Goal: Task Accomplishment & Management: Manage account settings

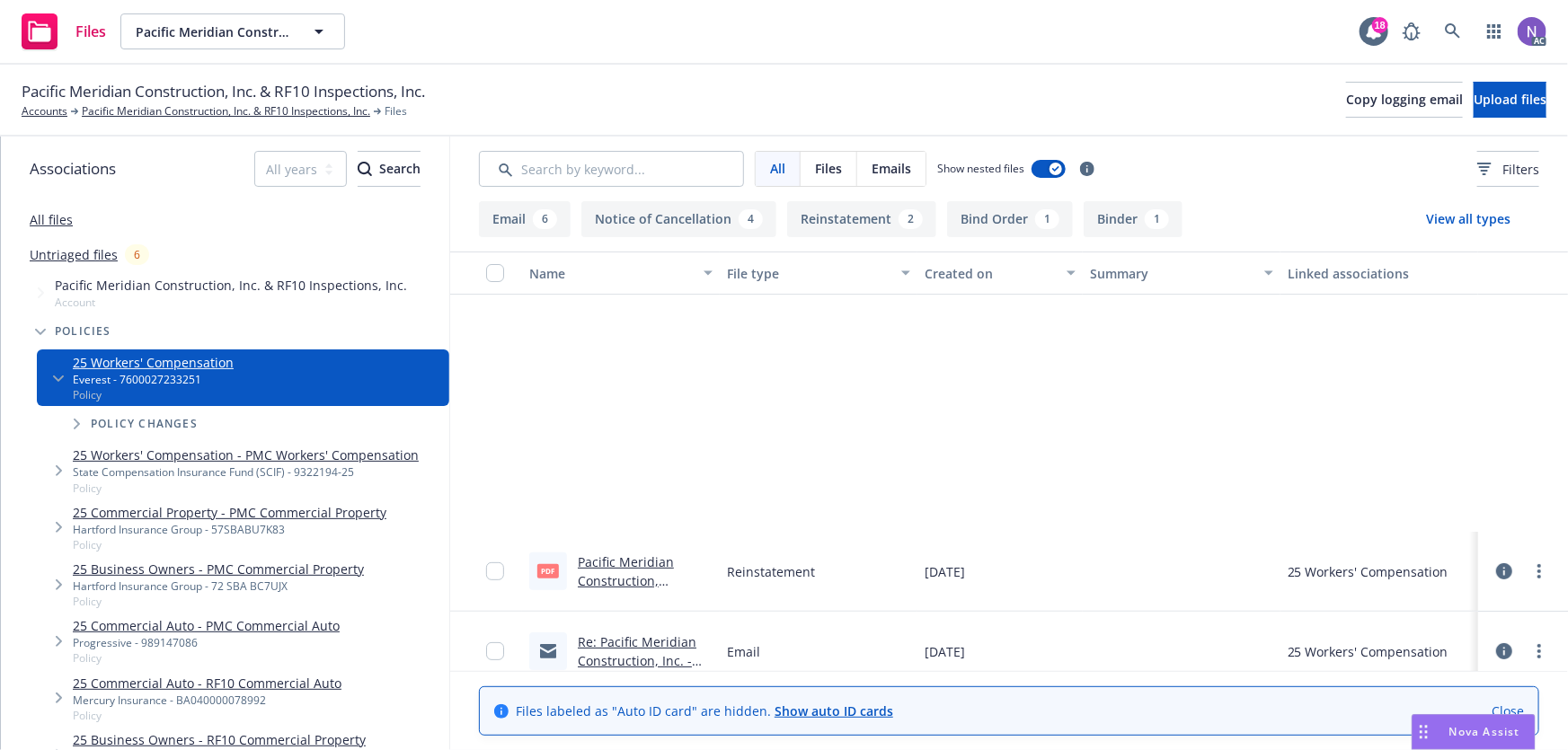
scroll to position [326, 0]
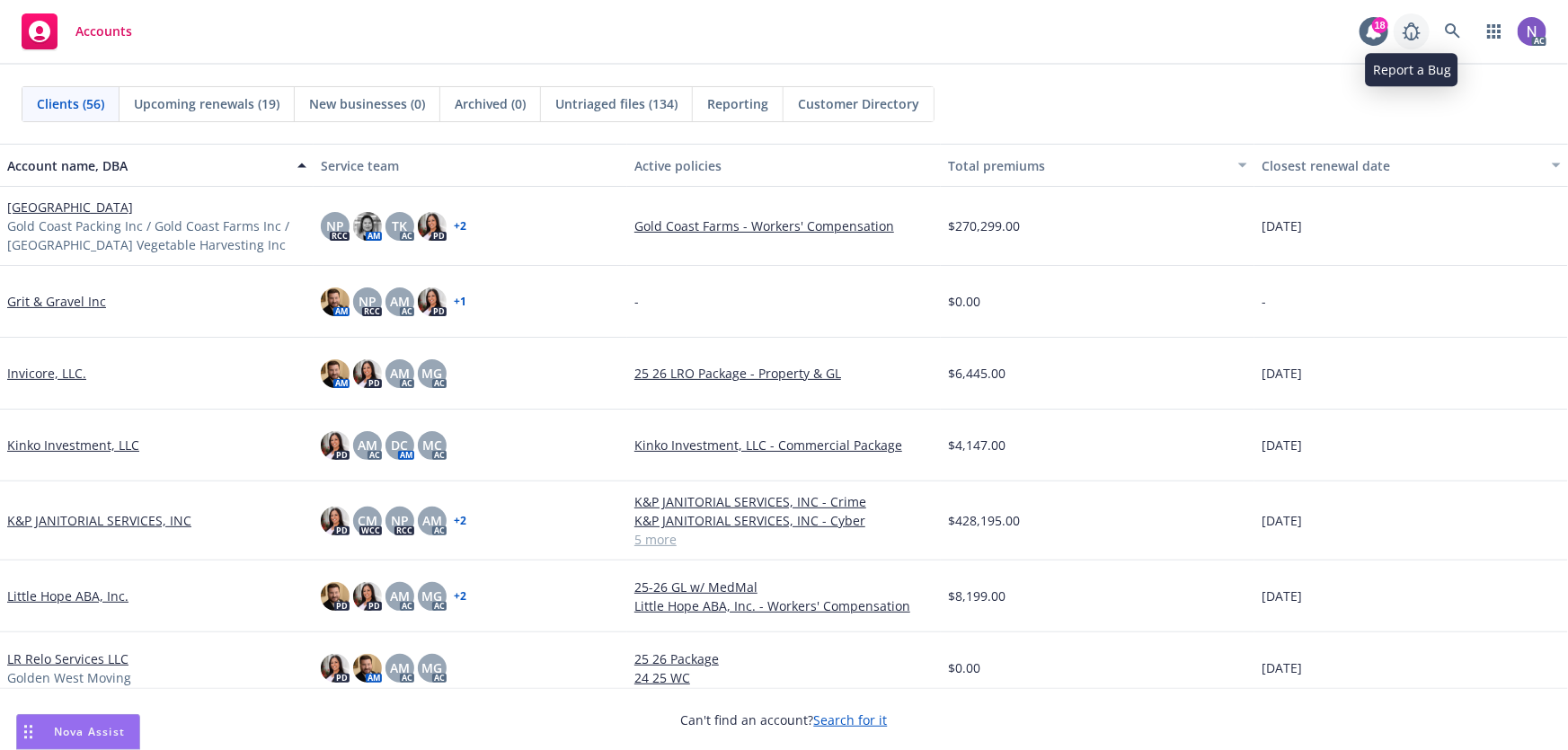
click at [1429, 25] on link at bounding box center [1411, 31] width 36 height 36
click at [1468, 36] on link at bounding box center [1452, 31] width 36 height 36
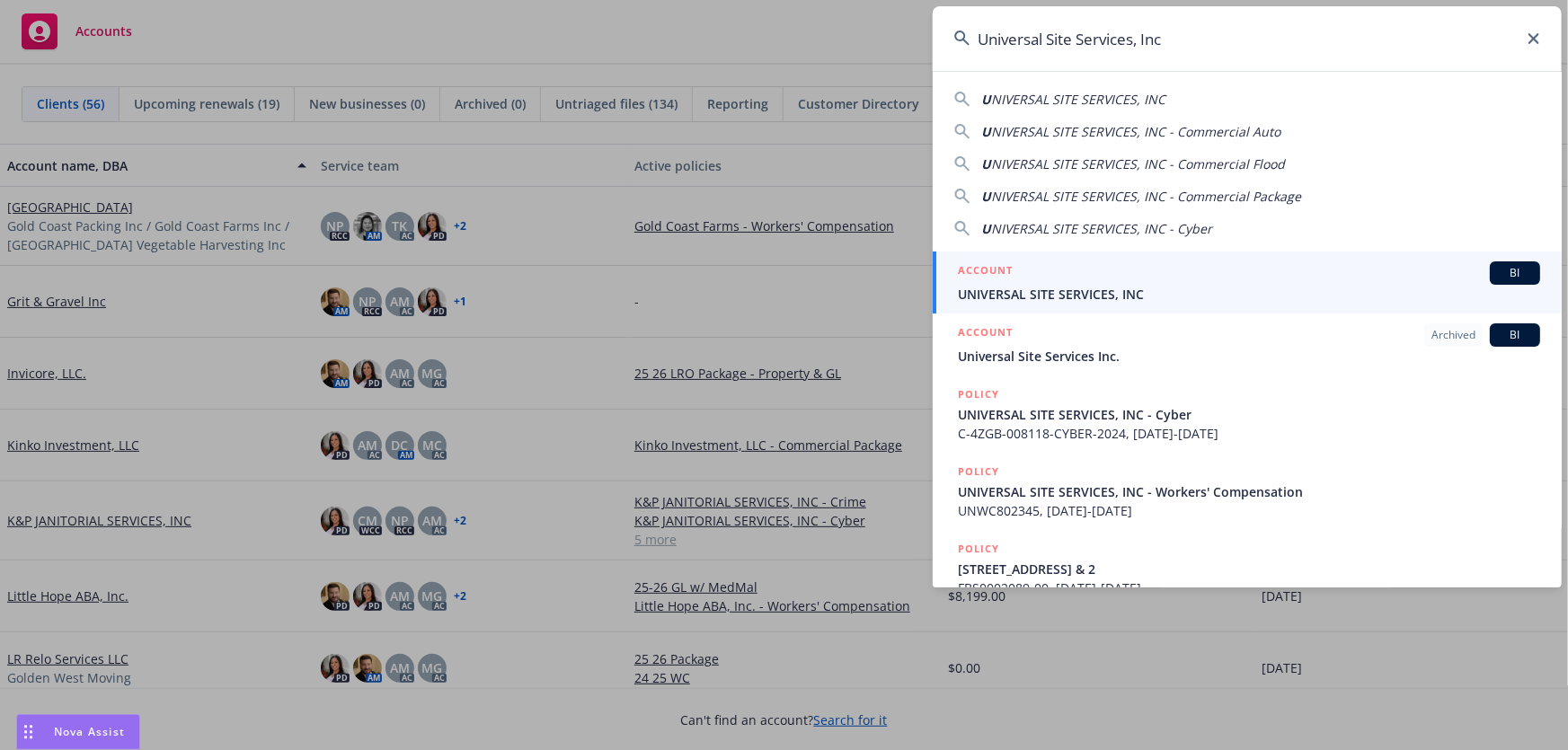
type input "Universal Site Services, Inc"
drag, startPoint x: 1169, startPoint y: 279, endPoint x: 1190, endPoint y: 279, distance: 21.0
click at [1169, 279] on div "ACCOUNT BI" at bounding box center [1248, 273] width 582 height 23
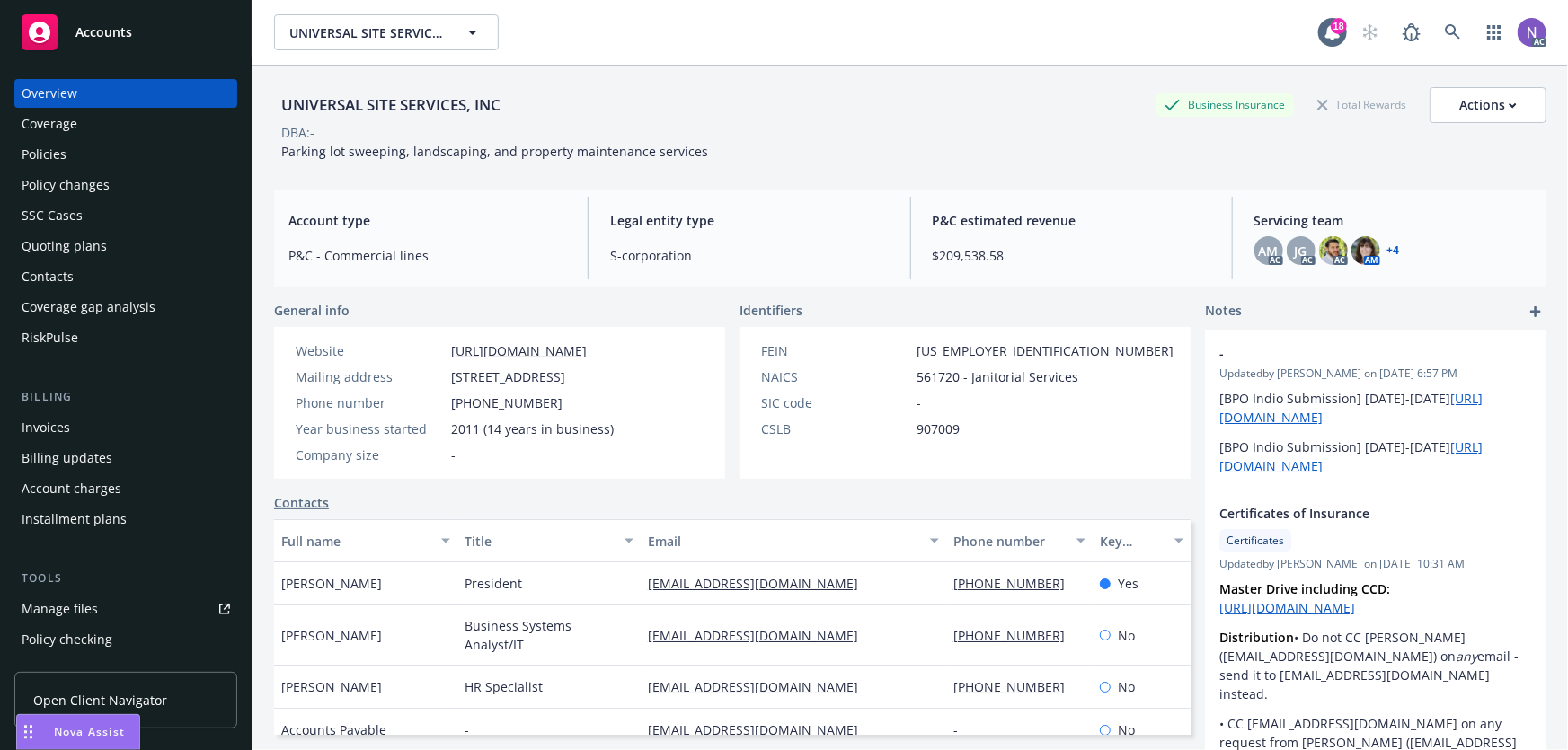
click at [118, 185] on div "Policy changes" at bounding box center [125, 186] width 208 height 29
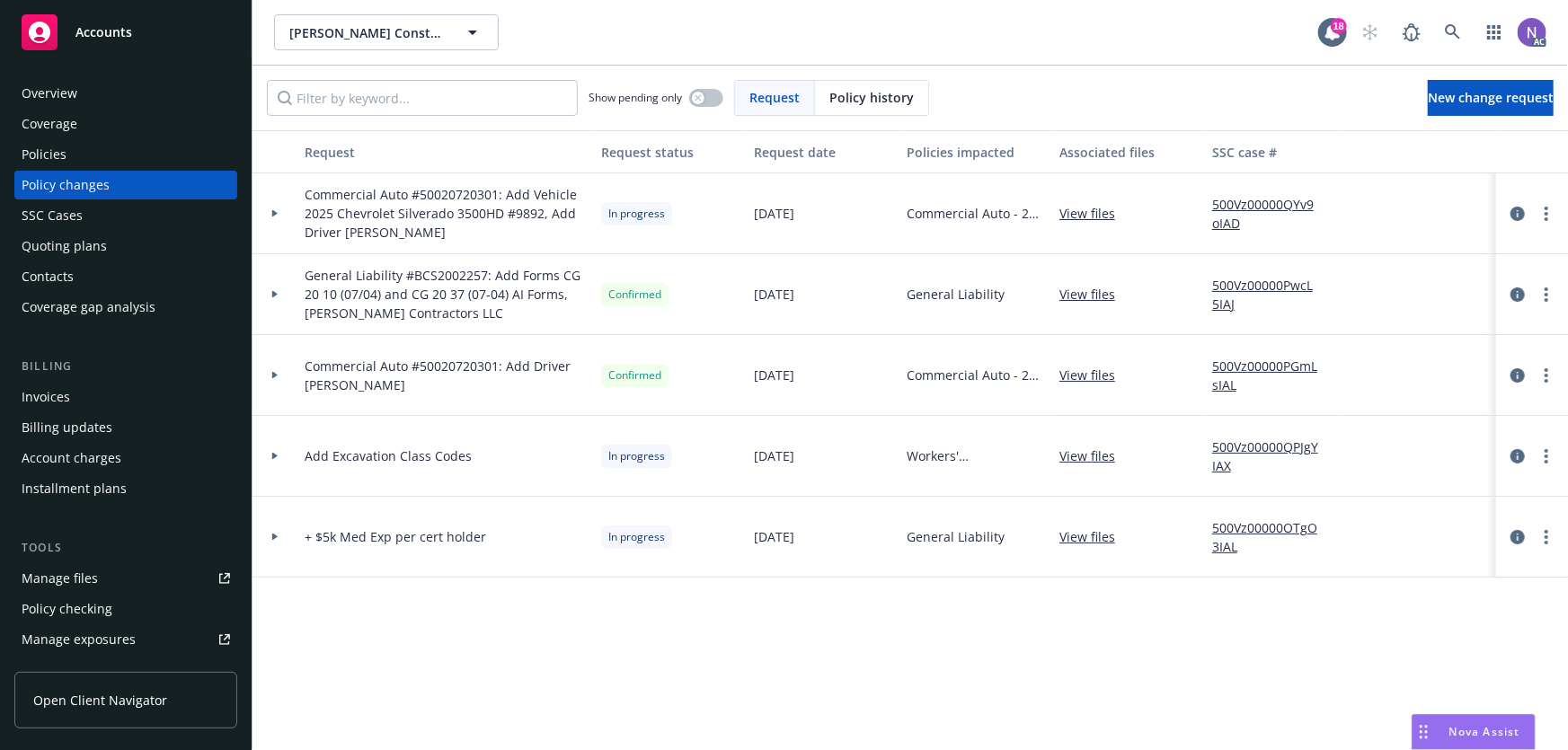
click at [1216, 444] on link "500Vz00000QPJgYIAX" at bounding box center [1272, 456] width 121 height 38
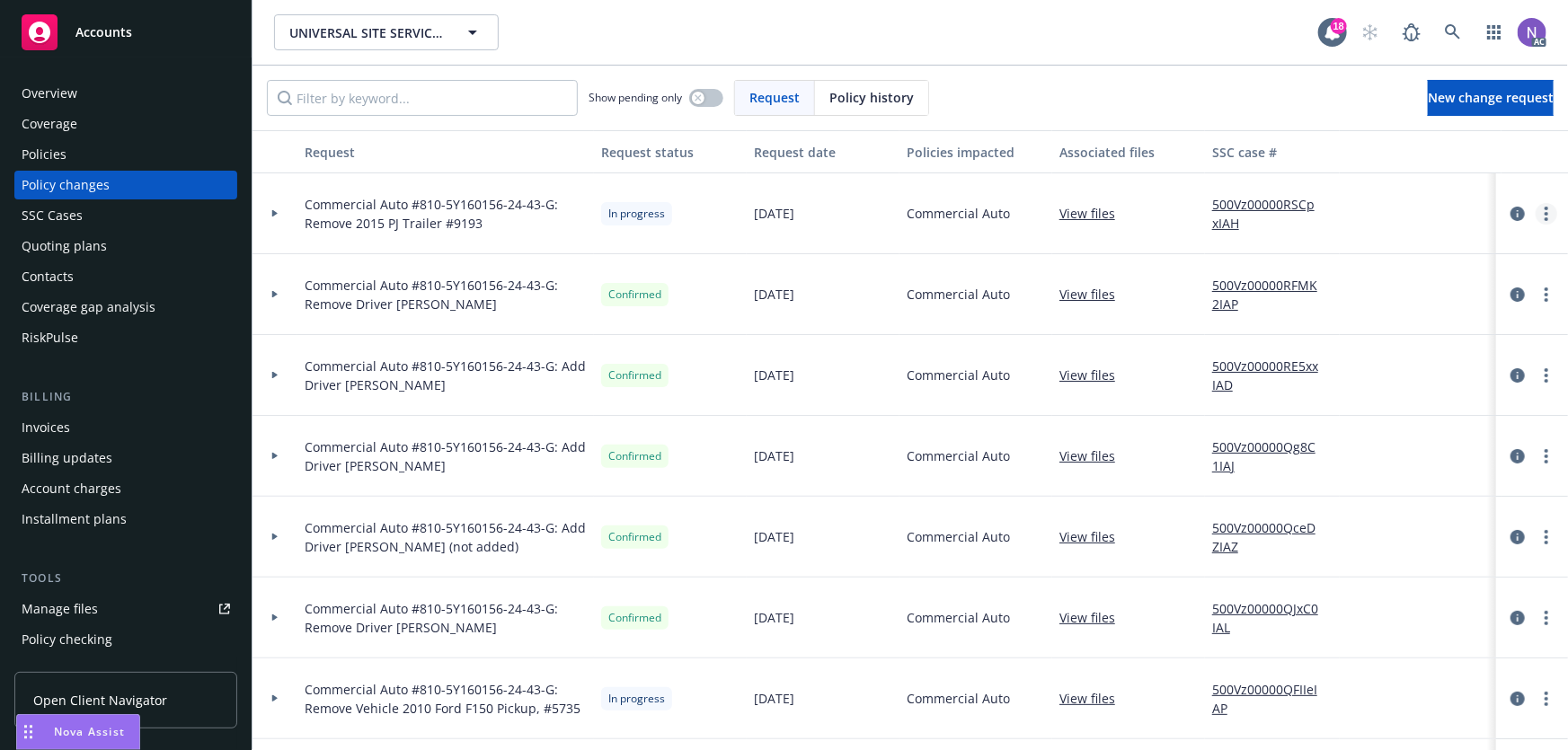
click at [1545, 212] on circle "more" at bounding box center [1547, 214] width 4 height 4
click at [1325, 362] on link "Resume workflow" at bounding box center [1390, 357] width 308 height 36
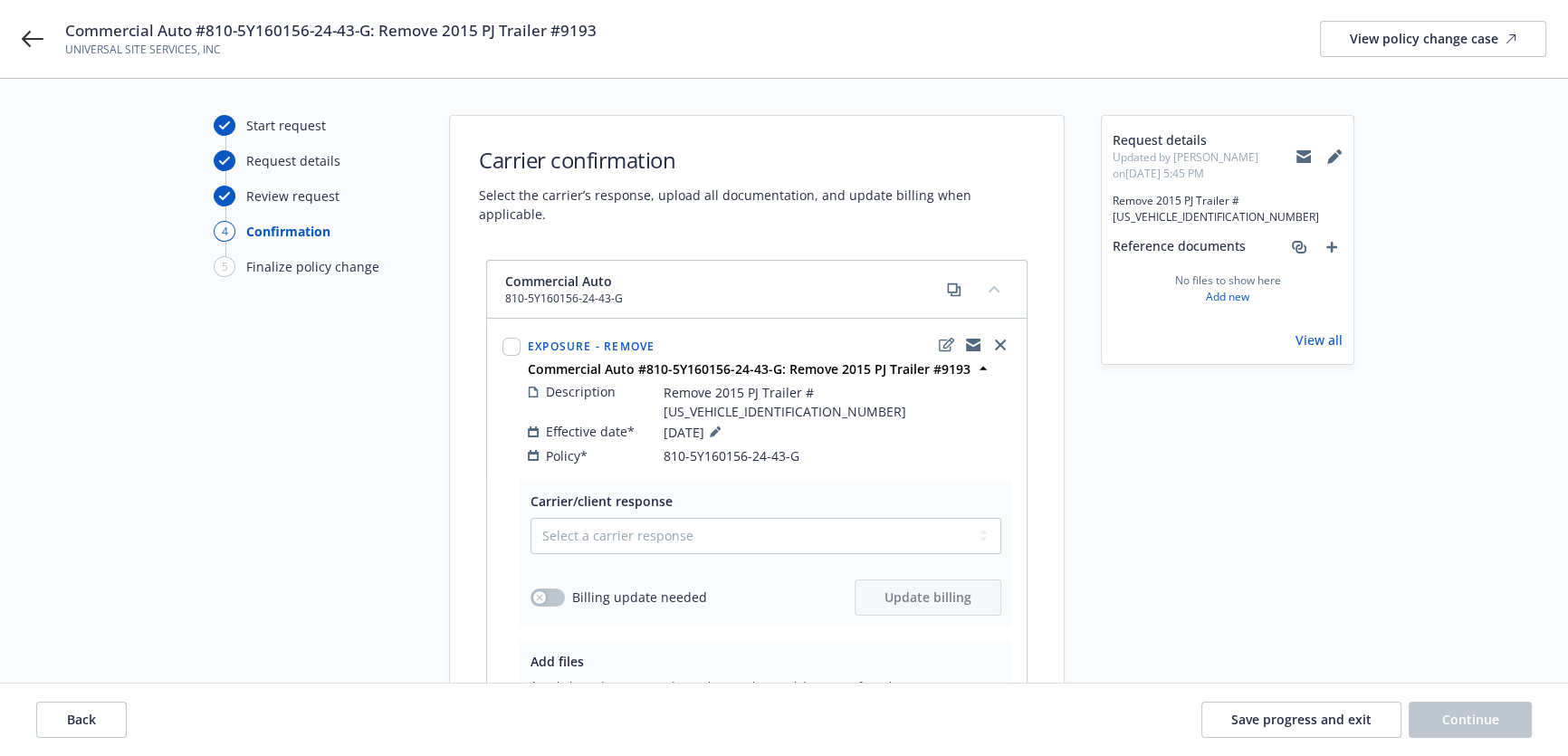
click at [1311, 155] on icon at bounding box center [1304, 158] width 15 height 8
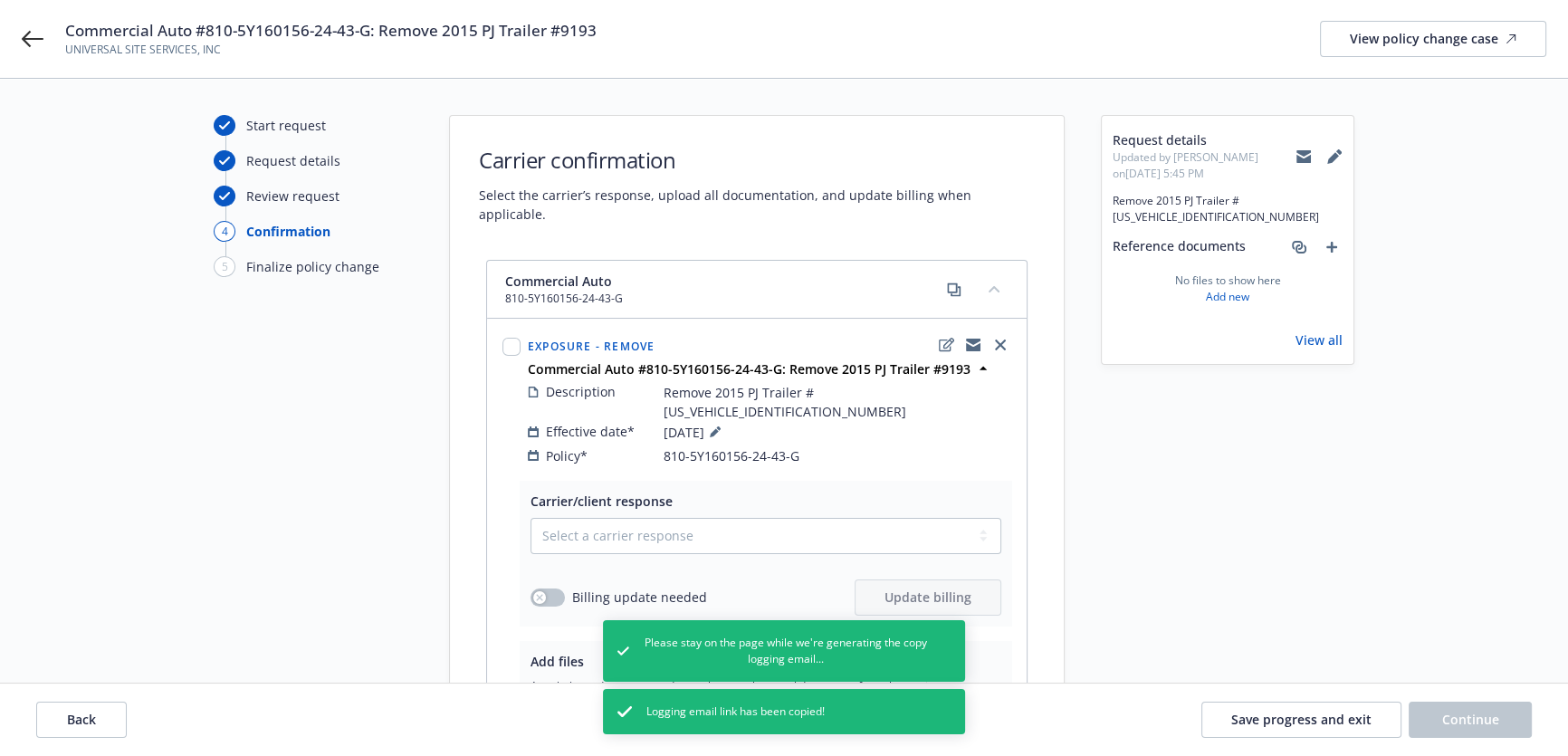
click at [474, 29] on span "Commercial Auto #810-5Y160156-24-43-G: Remove 2015 PJ Trailer #9193" at bounding box center [331, 30] width 532 height 22
copy span "Commercial Auto #810-5Y160156-24-43-G: Remove 2015 PJ Trailer #9193"
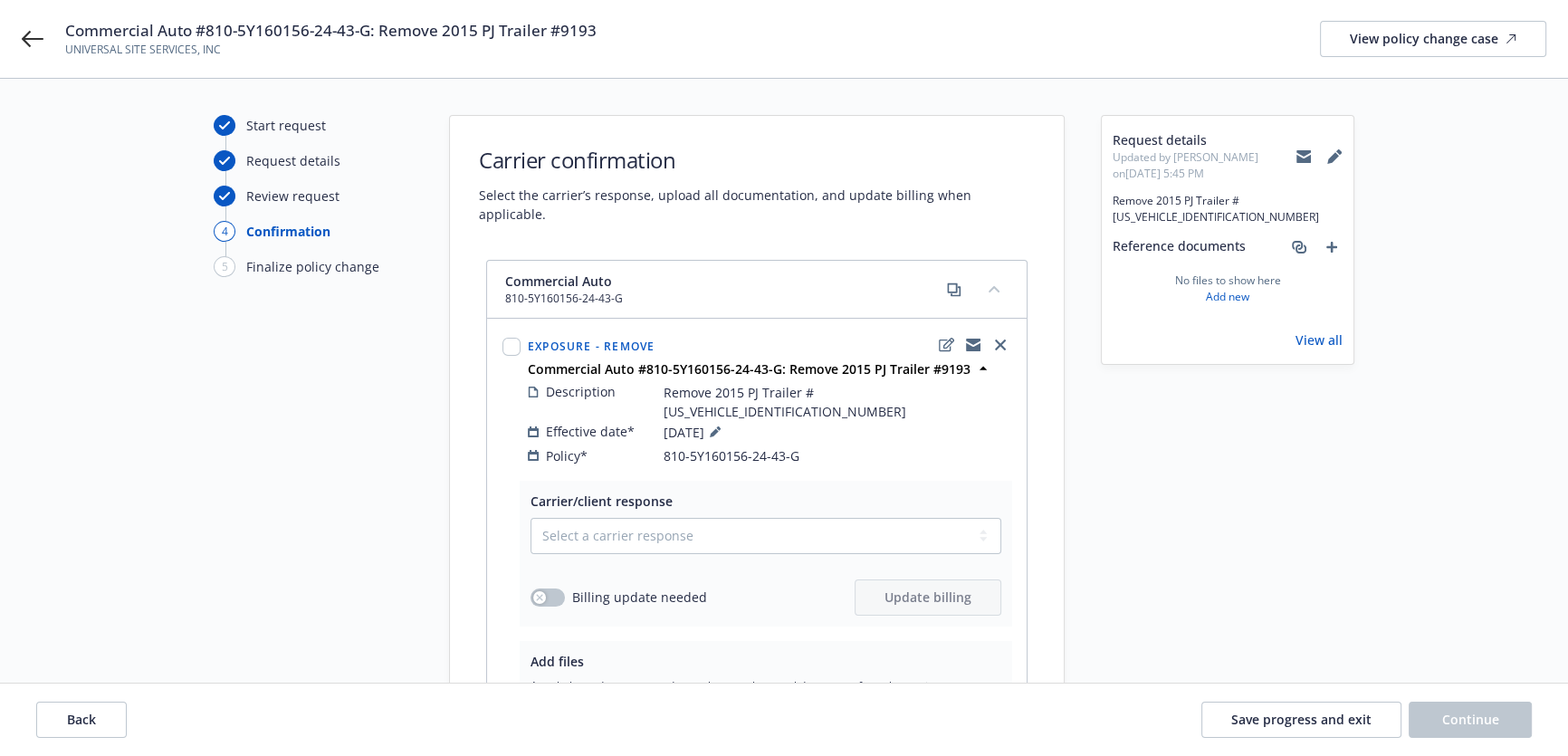
click at [163, 50] on span "UNIVERSAL SITE SERVICES, INC" at bounding box center [331, 50] width 532 height 17
copy span "UNIVERSAL SITE SERVICES, INC"
drag, startPoint x: 951, startPoint y: 371, endPoint x: 539, endPoint y: 279, distance: 422.1
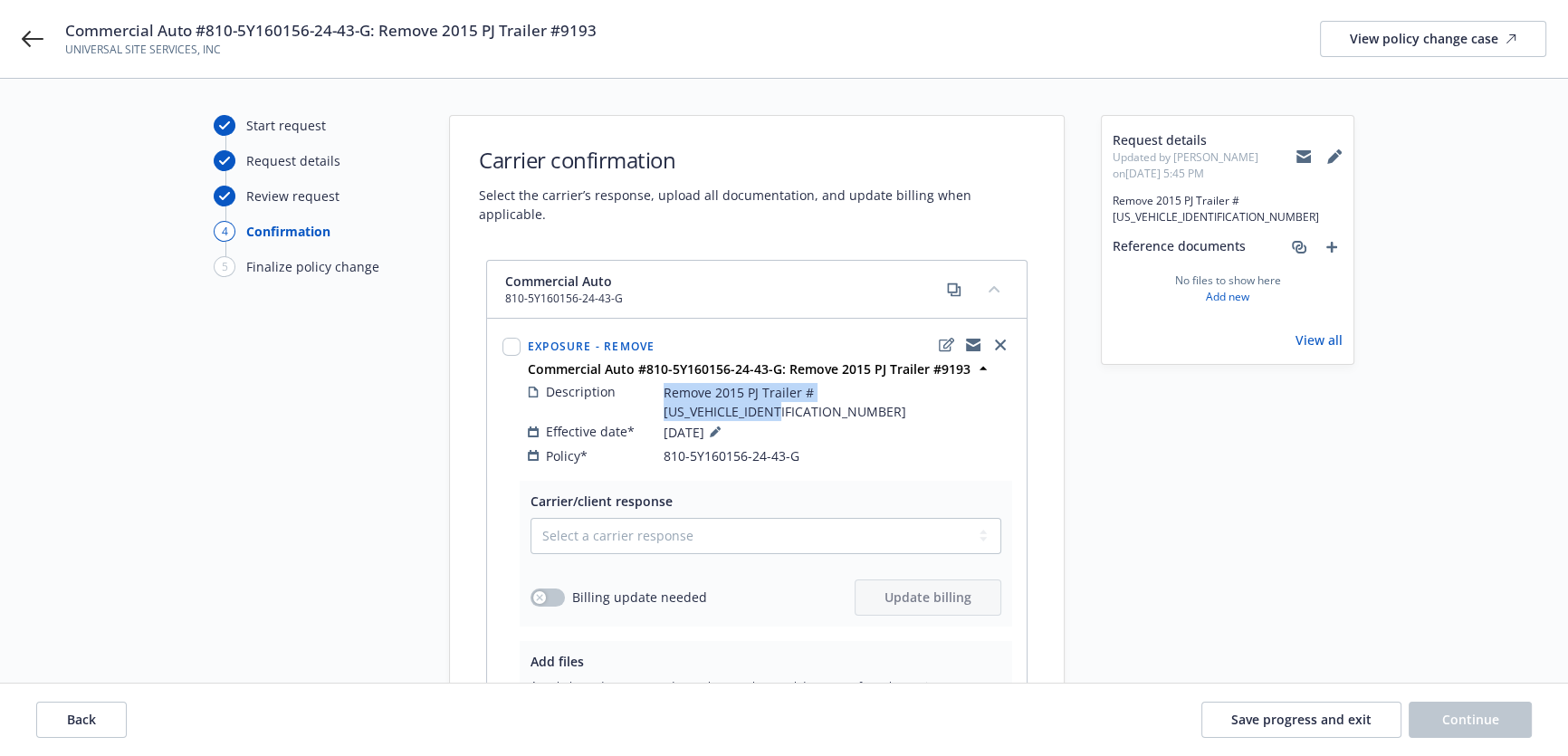
click at [636, 382] on div "Description Remove 2015 PJ Trailer #[US_VEHICLE_IDENTIFICATION_NUMBER]" at bounding box center [770, 402] width 484 height 39
copy div "Remove 2015 PJ Trailer #[US_VEHICLE_IDENTIFICATION_NUMBER]"
click at [1331, 238] on link "add" at bounding box center [1332, 247] width 22 height 22
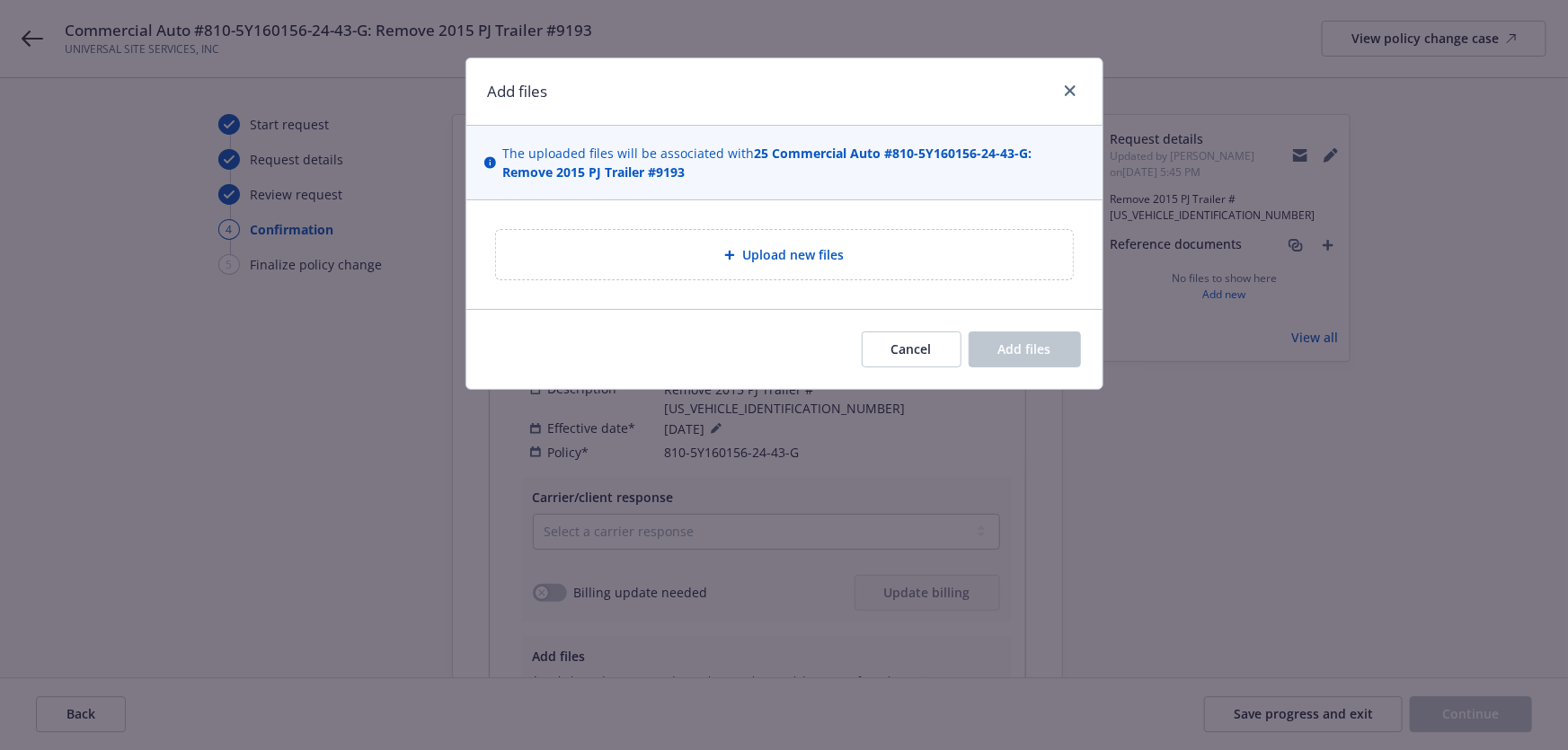
click at [926, 257] on div "Upload new files" at bounding box center [784, 254] width 548 height 20
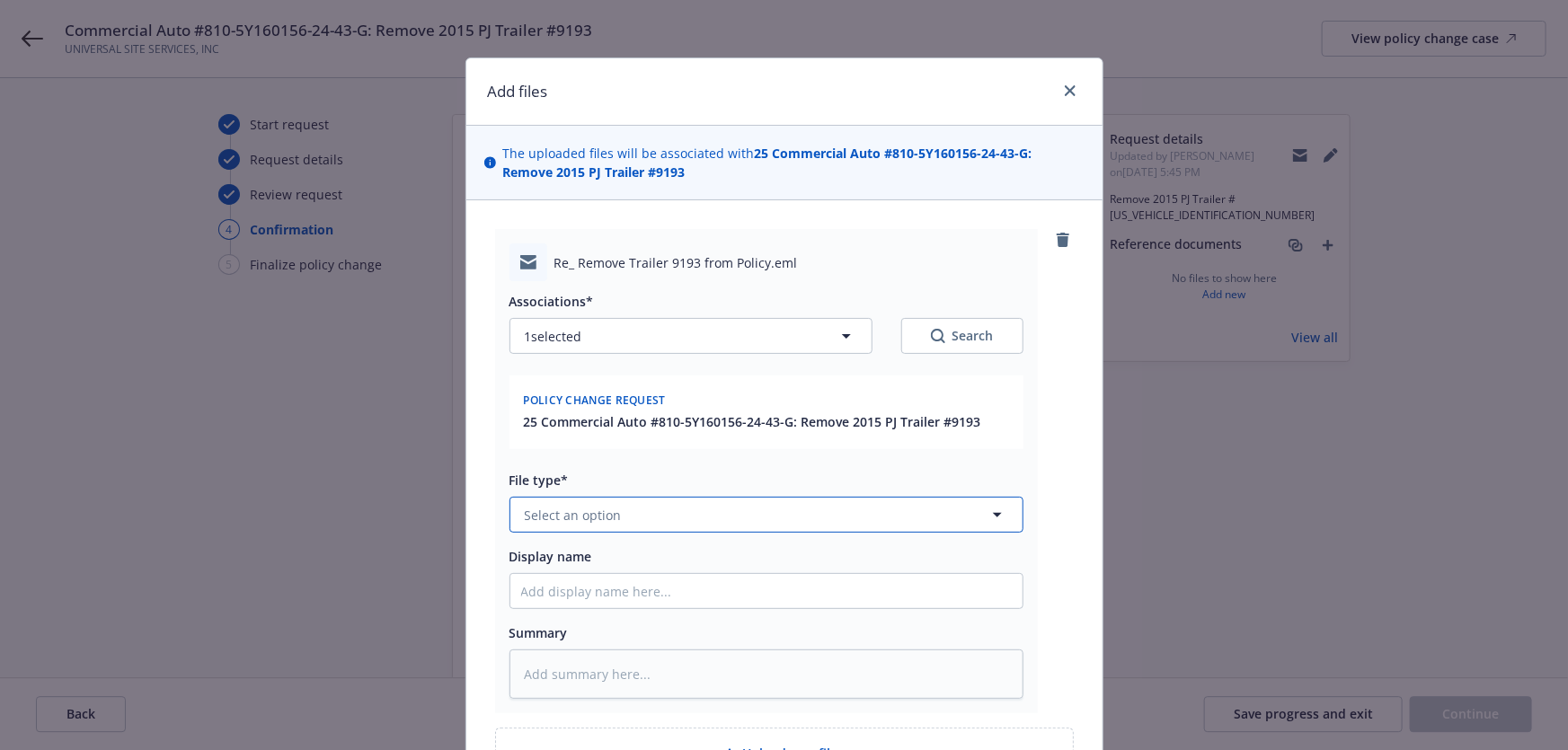
drag, startPoint x: 633, startPoint y: 529, endPoint x: 666, endPoint y: 526, distance: 33.1
click at [634, 529] on button "Select an option" at bounding box center [766, 514] width 514 height 36
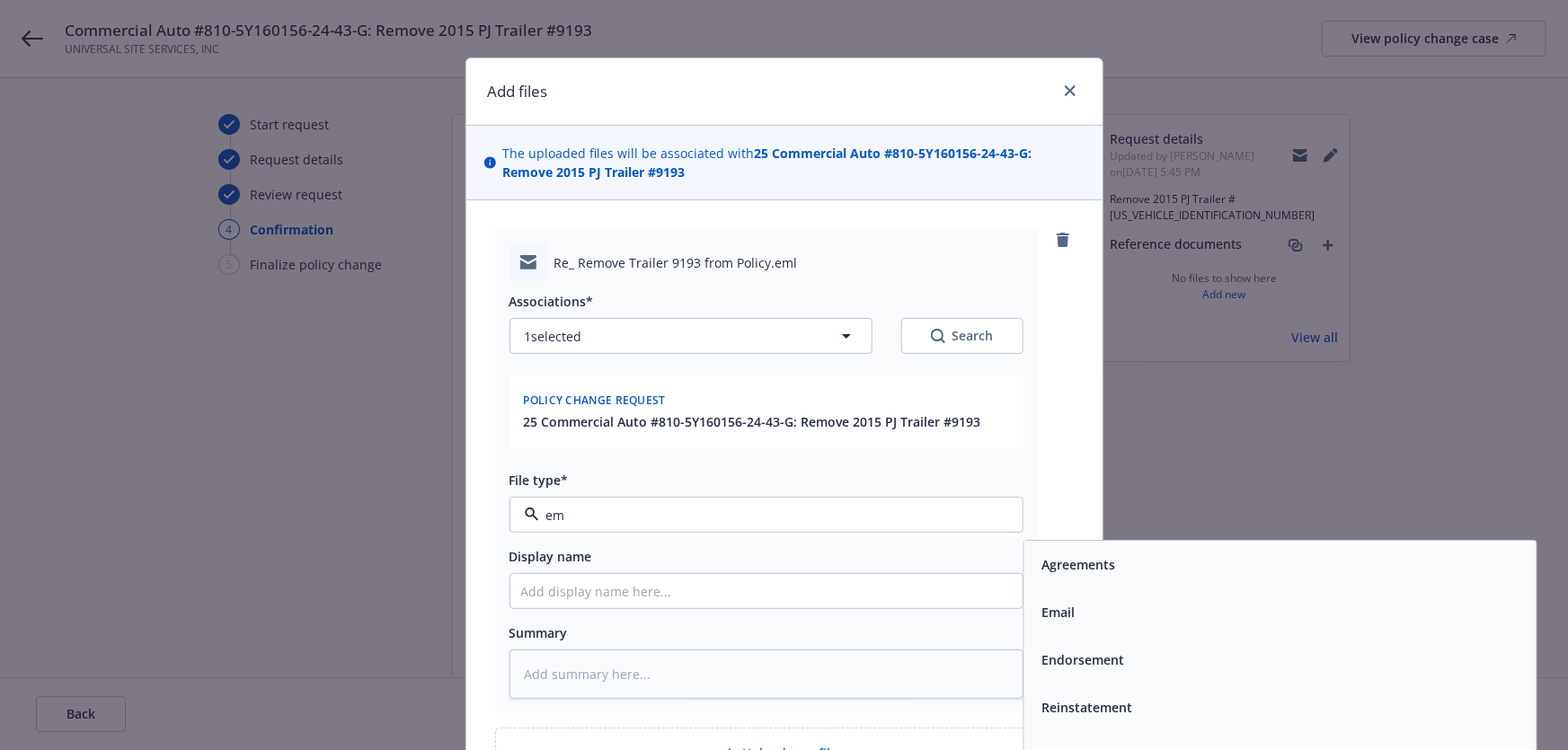
type input "ema"
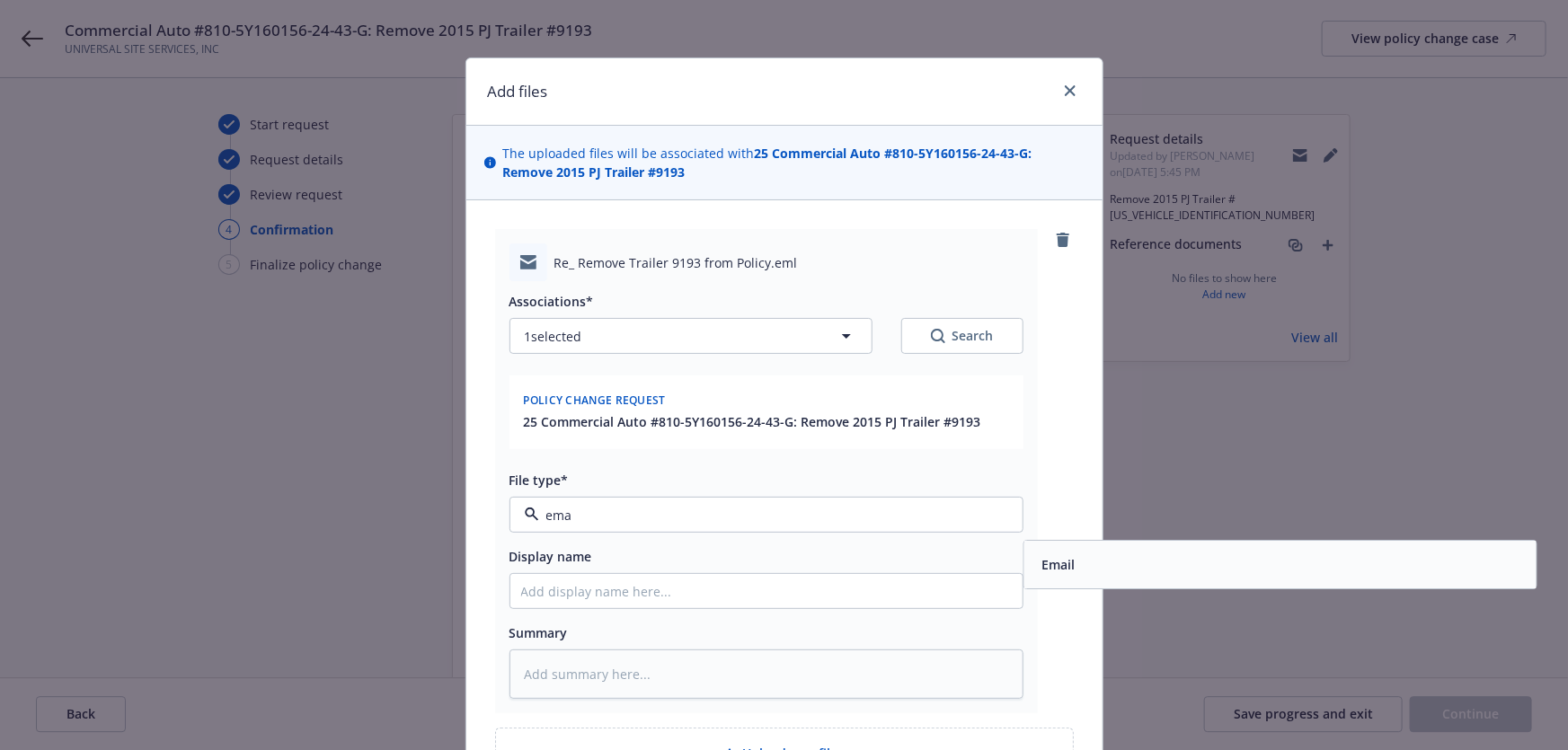
click at [1129, 566] on div "Email" at bounding box center [1279, 565] width 491 height 26
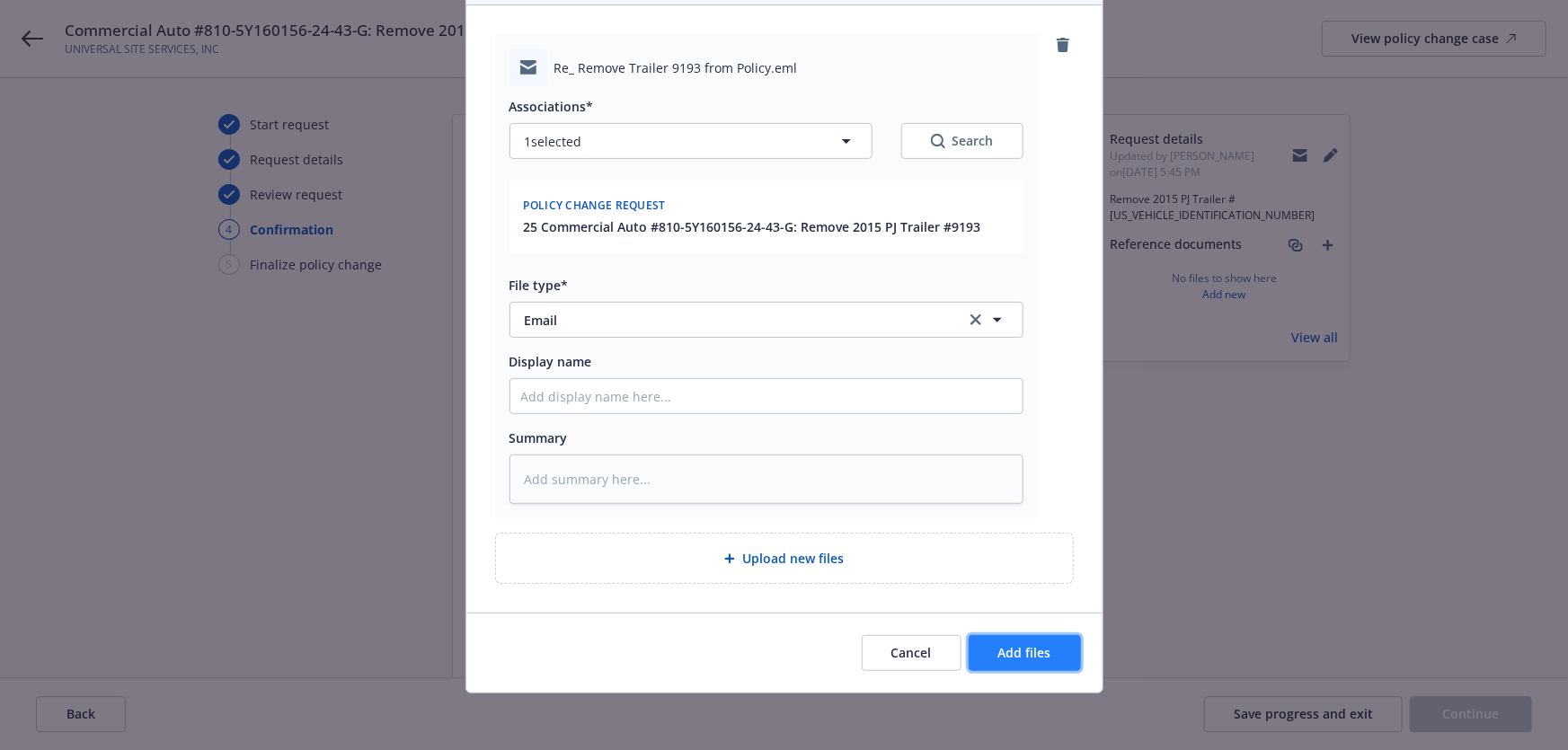
click at [1028, 647] on span "Add files" at bounding box center [1025, 653] width 53 height 17
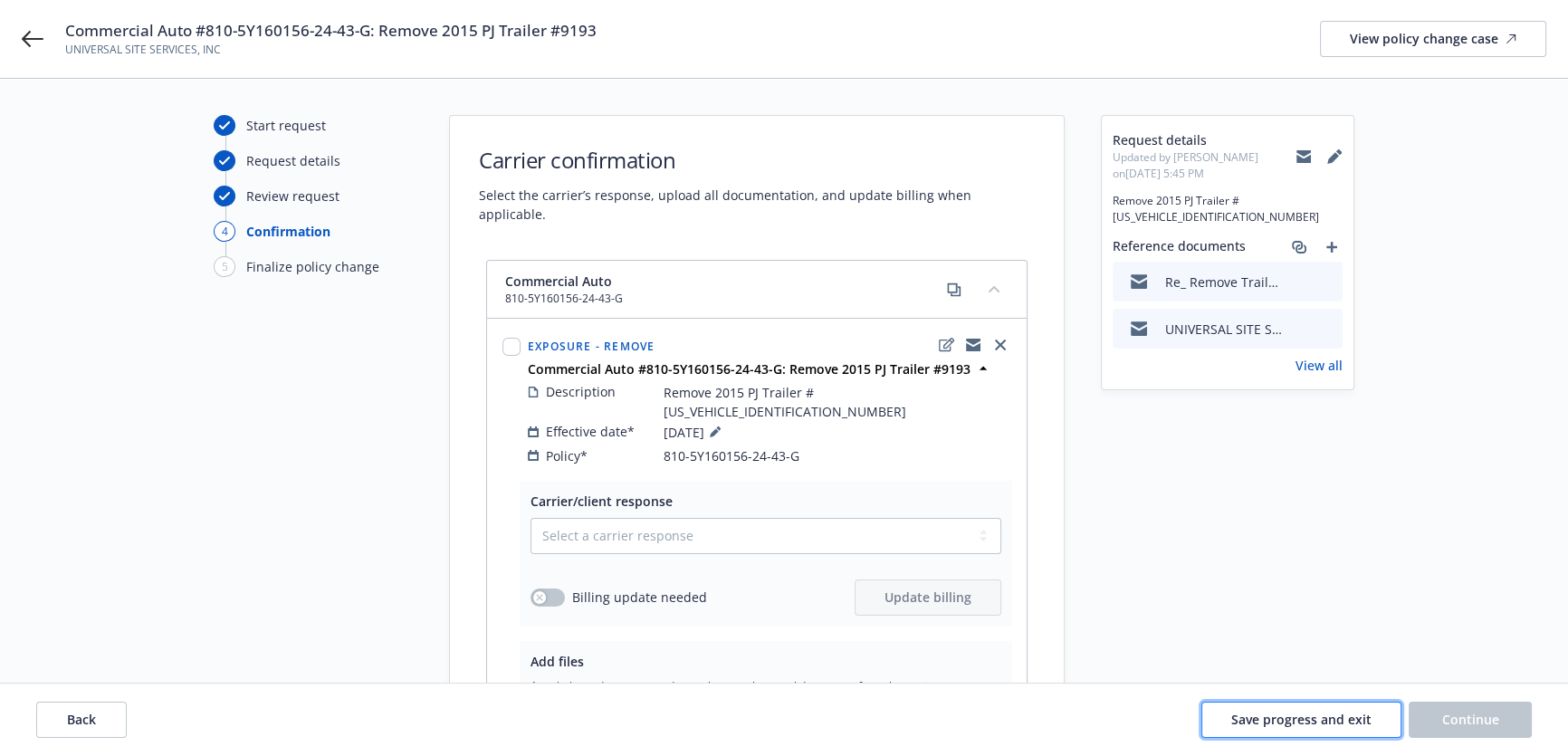
click at [1307, 708] on button "Save progress and exit" at bounding box center [1302, 719] width 200 height 36
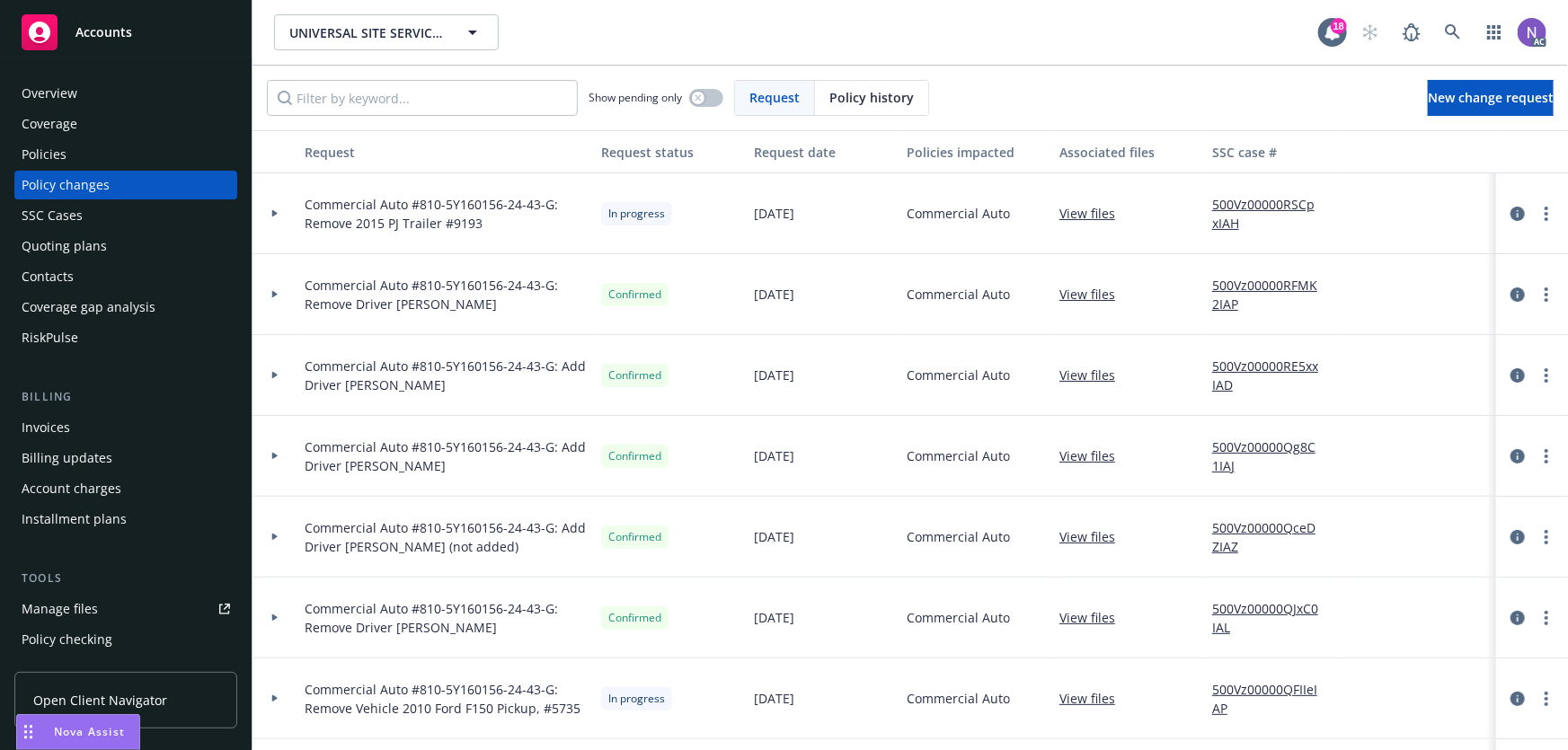
click at [160, 100] on div "Overview" at bounding box center [125, 93] width 208 height 29
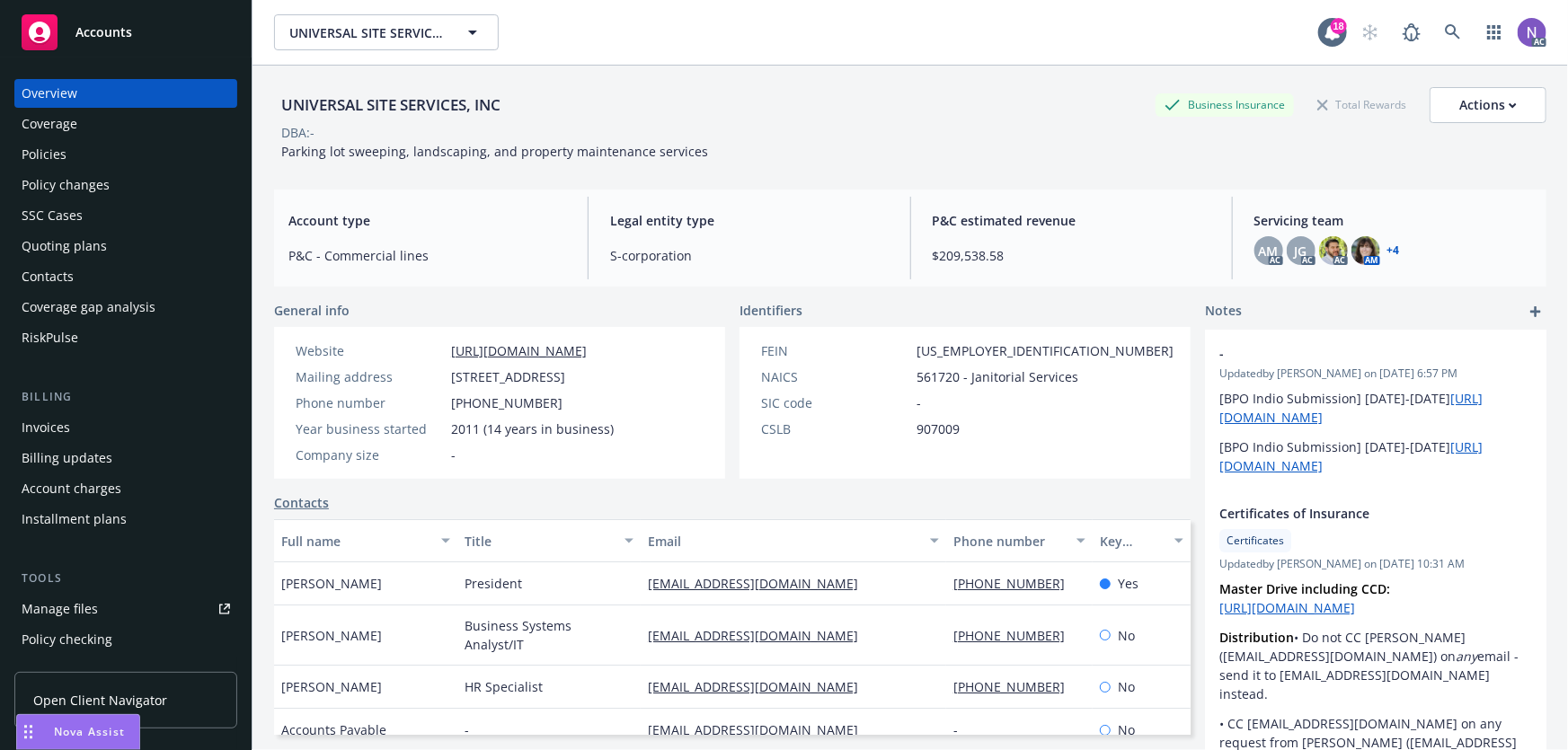
click at [378, 90] on div "UNIVERSAL SITE SERVICES, INC" at bounding box center [391, 105] width 233 height 36
drag, startPoint x: 378, startPoint y: 90, endPoint x: 391, endPoint y: 107, distance: 21.4
click at [379, 91] on div "UNIVERSAL SITE SERVICES, INC" at bounding box center [391, 105] width 233 height 36
click at [391, 107] on div "UNIVERSAL SITE SERVICES, INC" at bounding box center [391, 105] width 233 height 23
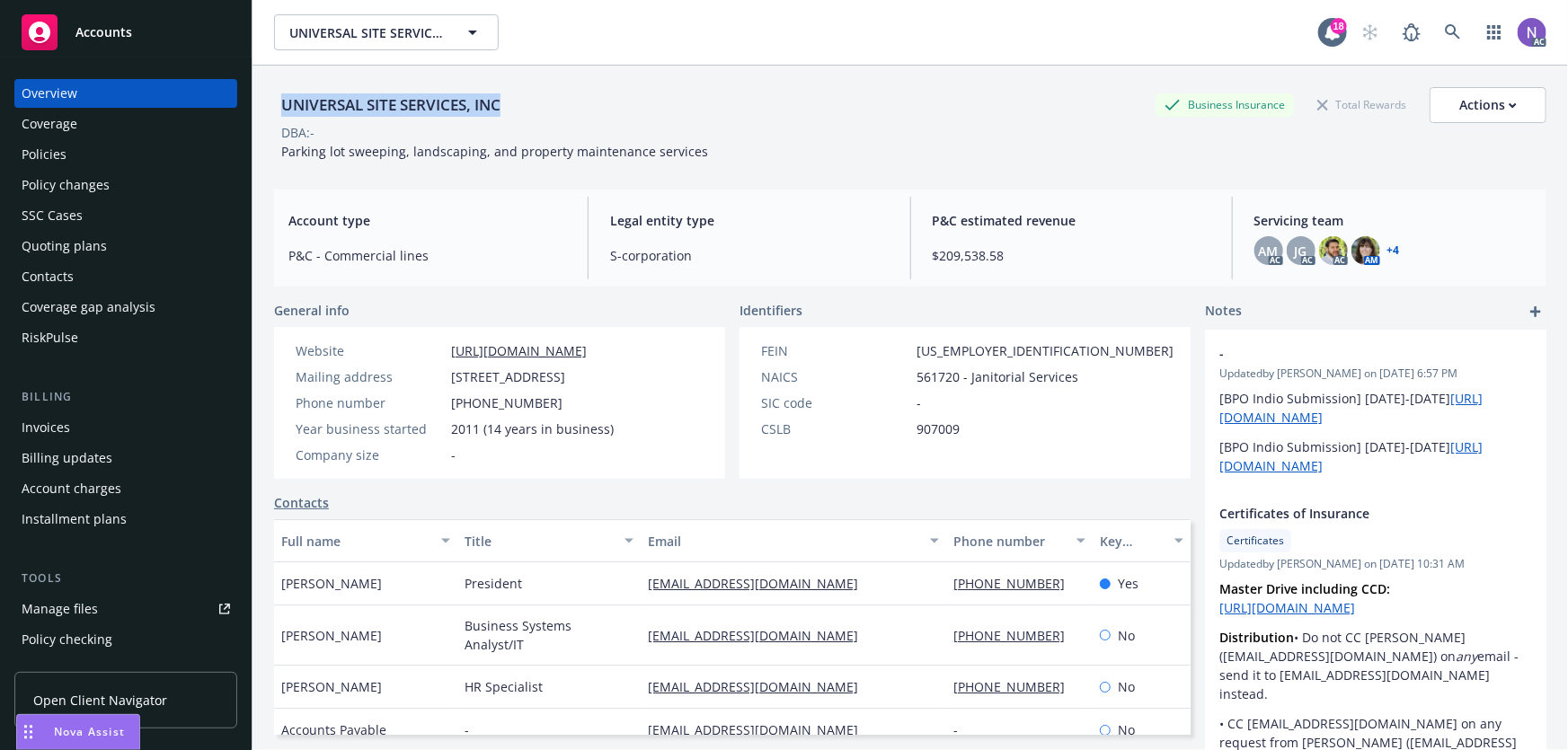
click at [391, 107] on div "UNIVERSAL SITE SERVICES, INC" at bounding box center [391, 105] width 233 height 23
click at [143, 188] on div "Policy changes" at bounding box center [125, 186] width 208 height 29
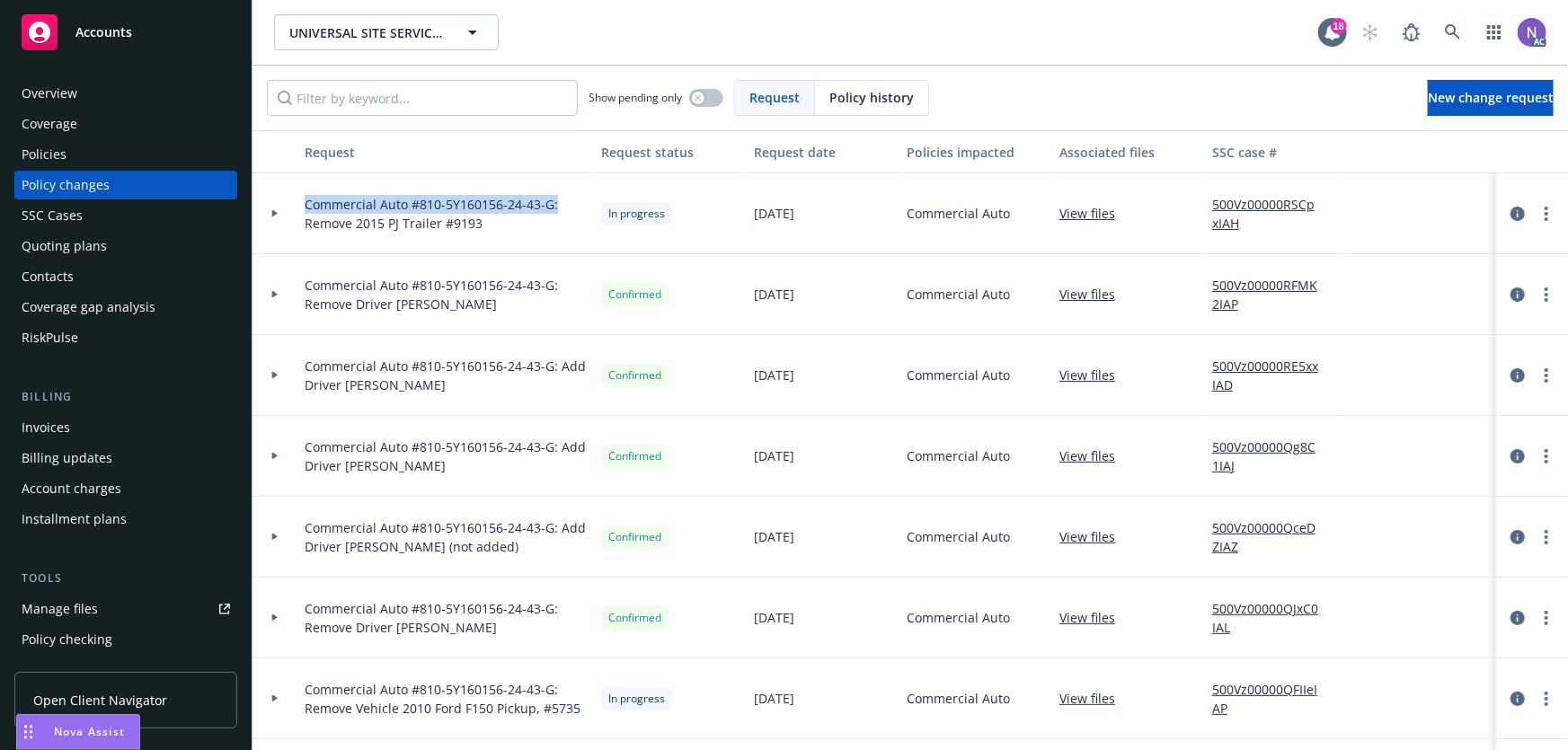
drag, startPoint x: 564, startPoint y: 203, endPoint x: 283, endPoint y: 192, distance: 281.2
click at [283, 192] on div "Commercial Auto #810-5Y160156-24-43-G: Remove 2015 PJ Trailer #9193 In progress…" at bounding box center [1183, 213] width 1861 height 81
copy span "Commercial Auto #810-5Y160156-24-43-G:"
click at [1445, 105] on span "New change request" at bounding box center [1490, 98] width 125 height 17
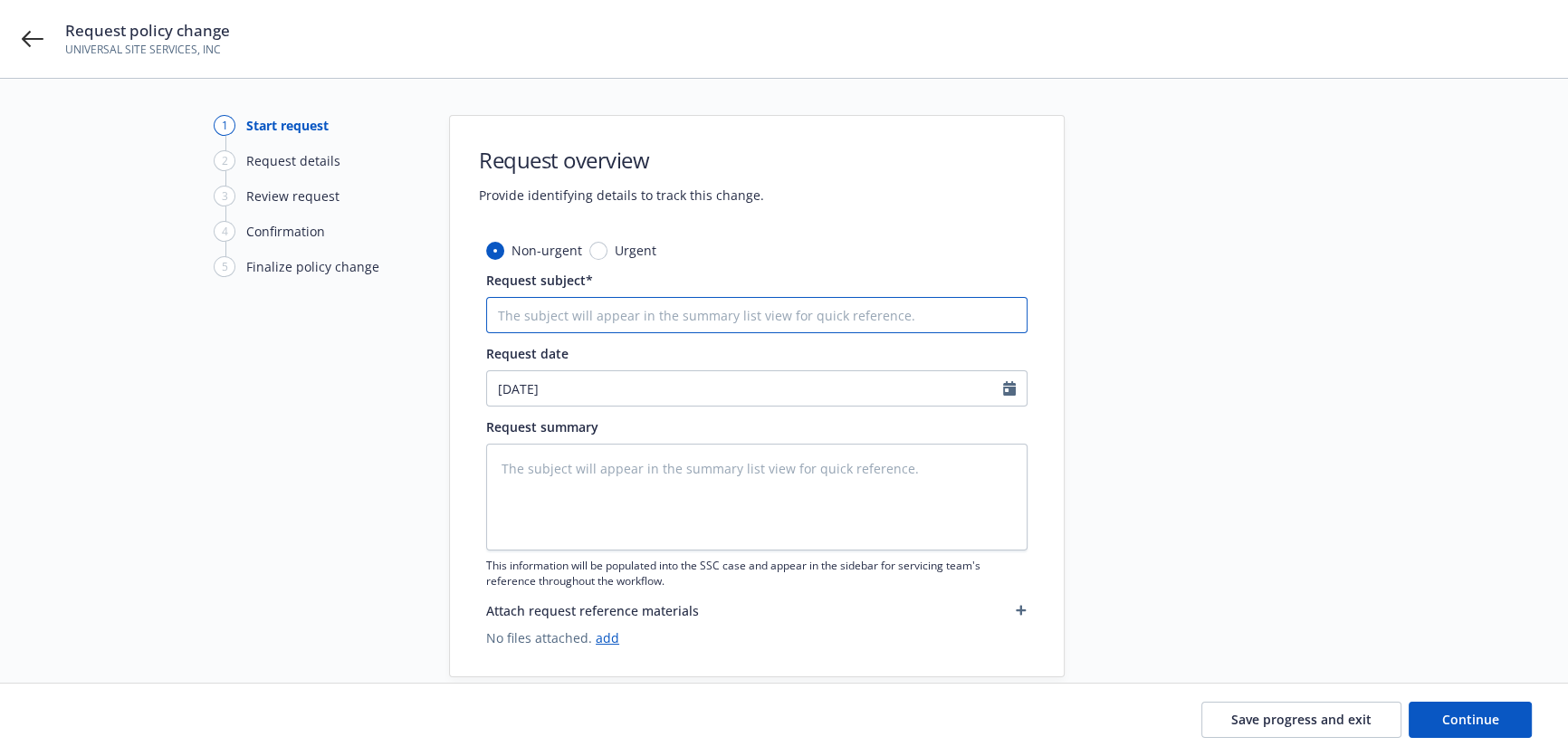
click at [623, 324] on input "Request subject*" at bounding box center [756, 314] width 542 height 36
paste input "Commercial Auto #810-5Y160156-24-43-G:"
type textarea "x"
type input "Commercial Auto #810-5Y160156-24-43-G:"
type textarea "x"
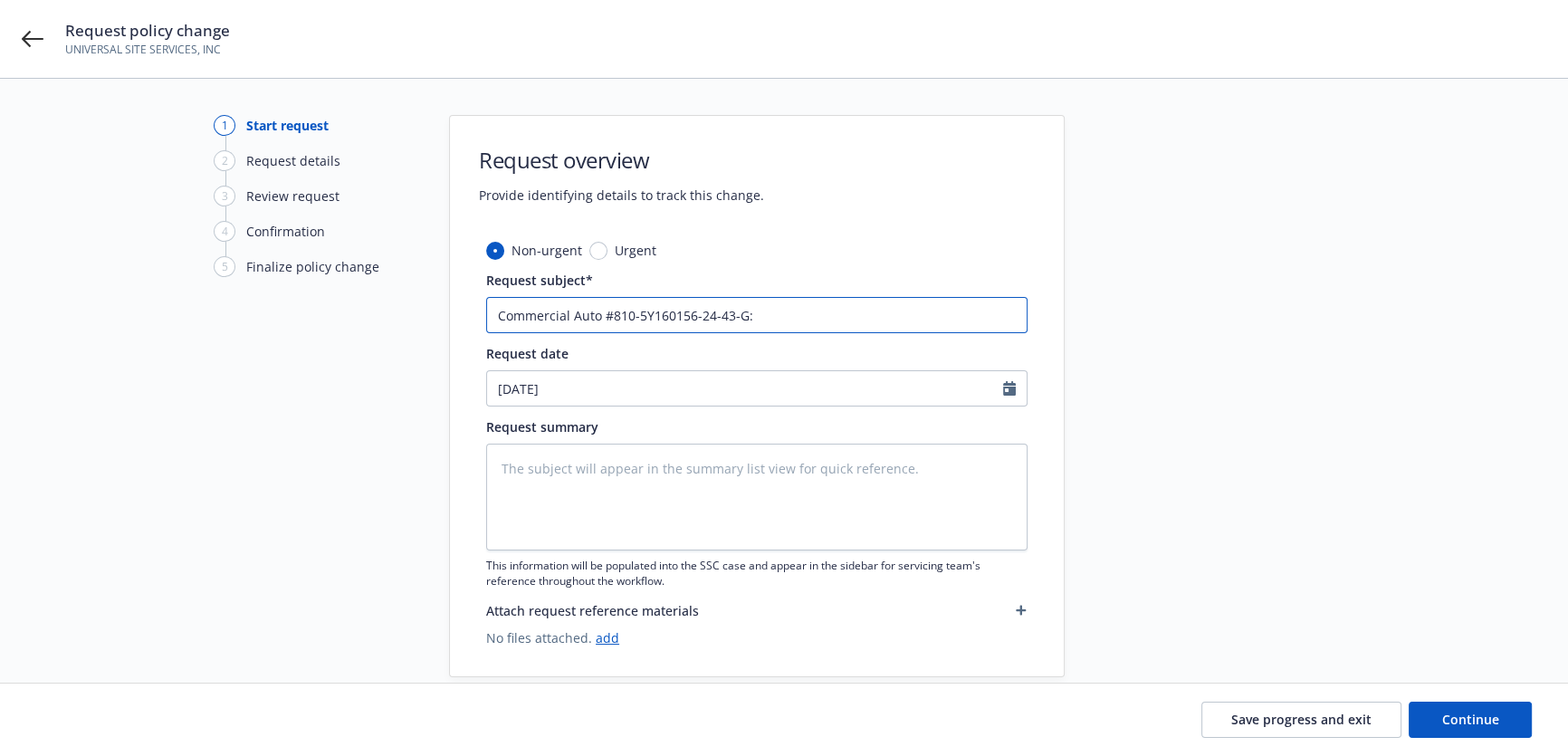
type input "Commercial Auto #810-5Y160156-24-43-G:"
type textarea "x"
type input "Commercial Auto #810-5Y160156-24-43-G: A"
type textarea "x"
type input "Commercial Auto #810-5Y160156-24-43-G: Ad"
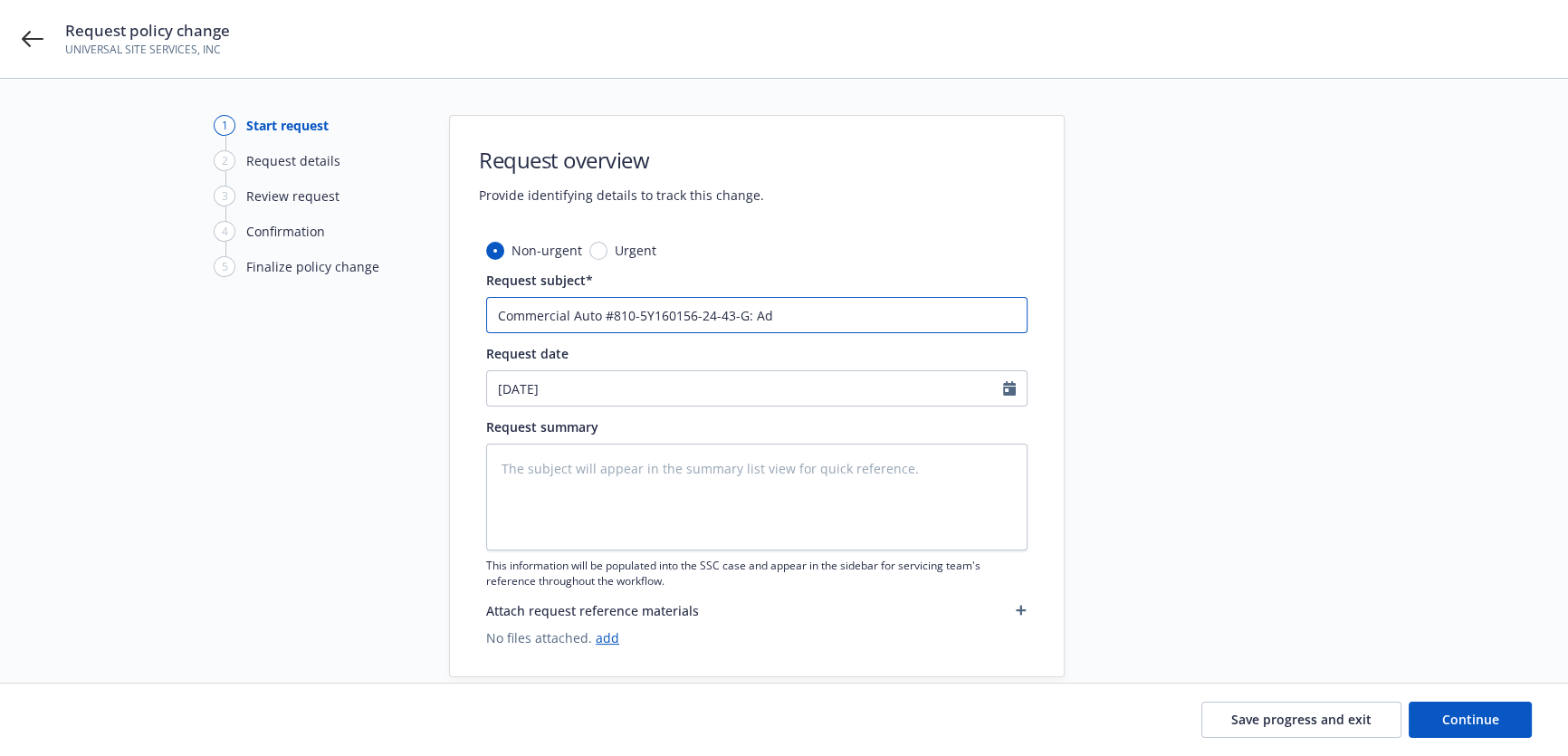
type textarea "x"
type input "Commercial Auto #810-5Y160156-24-43-G: Add"
type textarea "x"
type input "Commercial Auto #810-5Y160156-24-43-G: Add D"
type textarea "x"
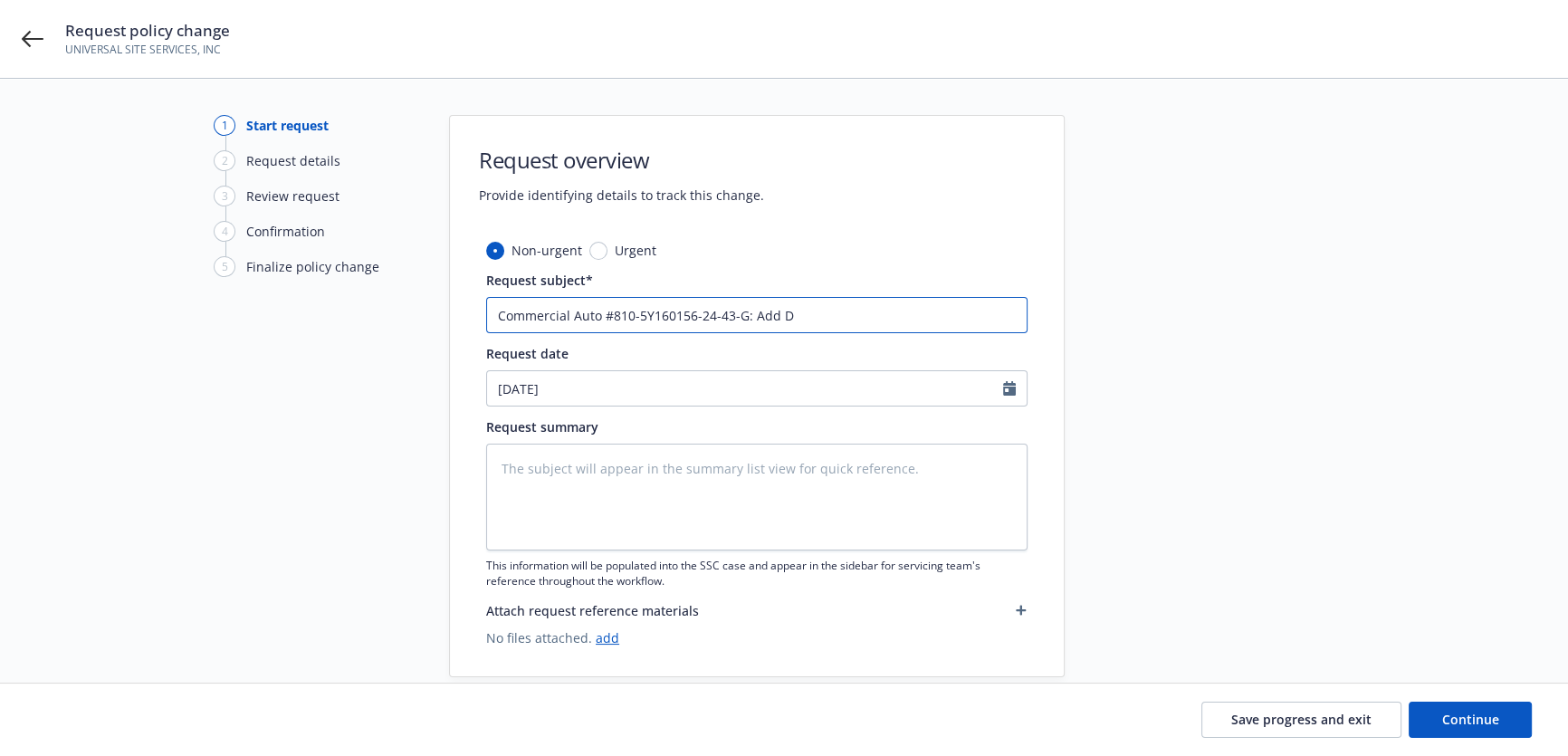
type input "Commercial Auto #810-5Y160156-24-43-G: Add Dr"
type textarea "x"
type input "Commercial Auto #810-5Y160156-24-43-G: Add Dri"
type textarea "x"
type input "Commercial Auto #810-5Y160156-24-43-G: Add Driv"
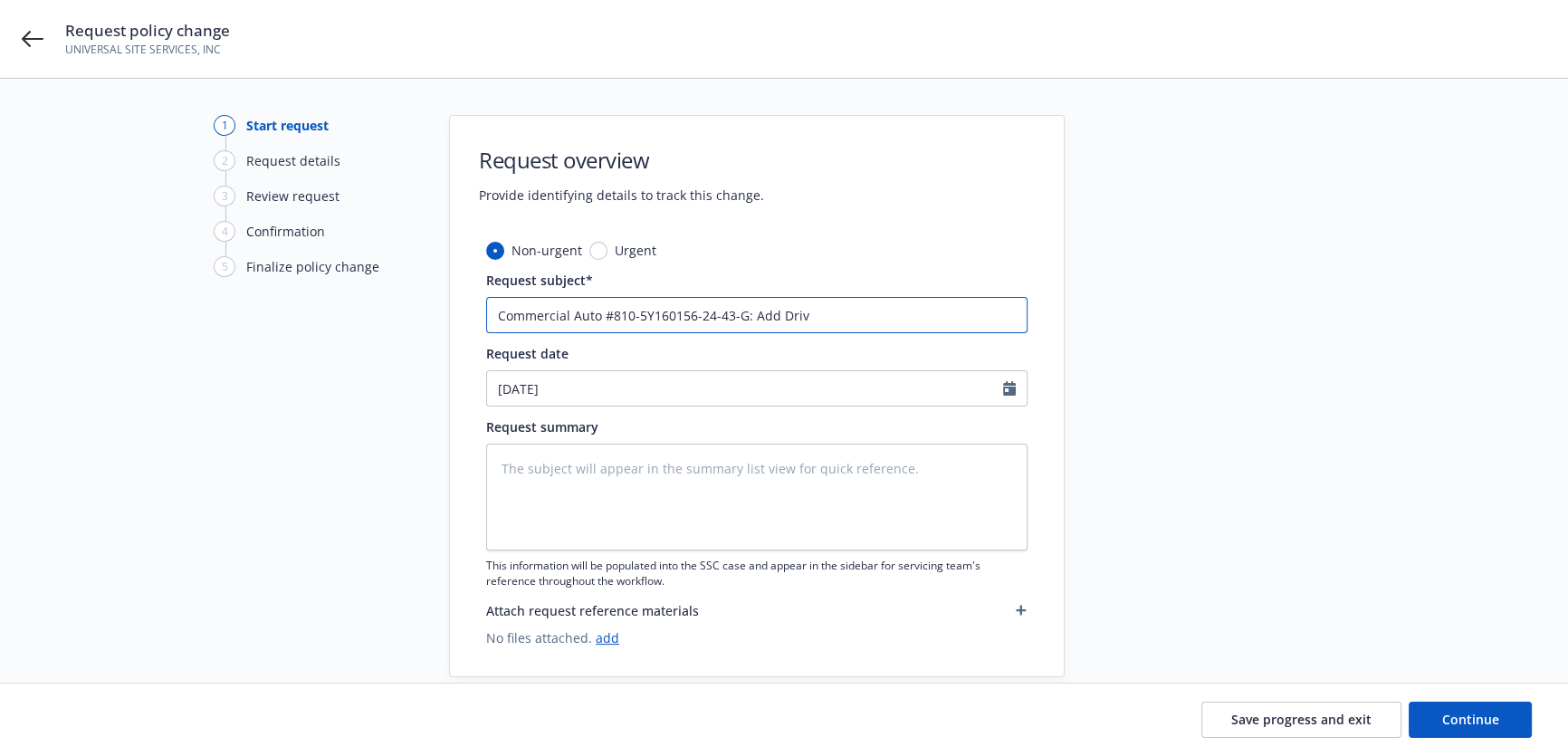
type textarea "x"
type input "Commercial Auto #810-5Y160156-24-43-G: Add Drive"
type textarea "x"
type input "Commercial Auto #810-5Y160156-24-43-G: Add Driver"
type textarea "x"
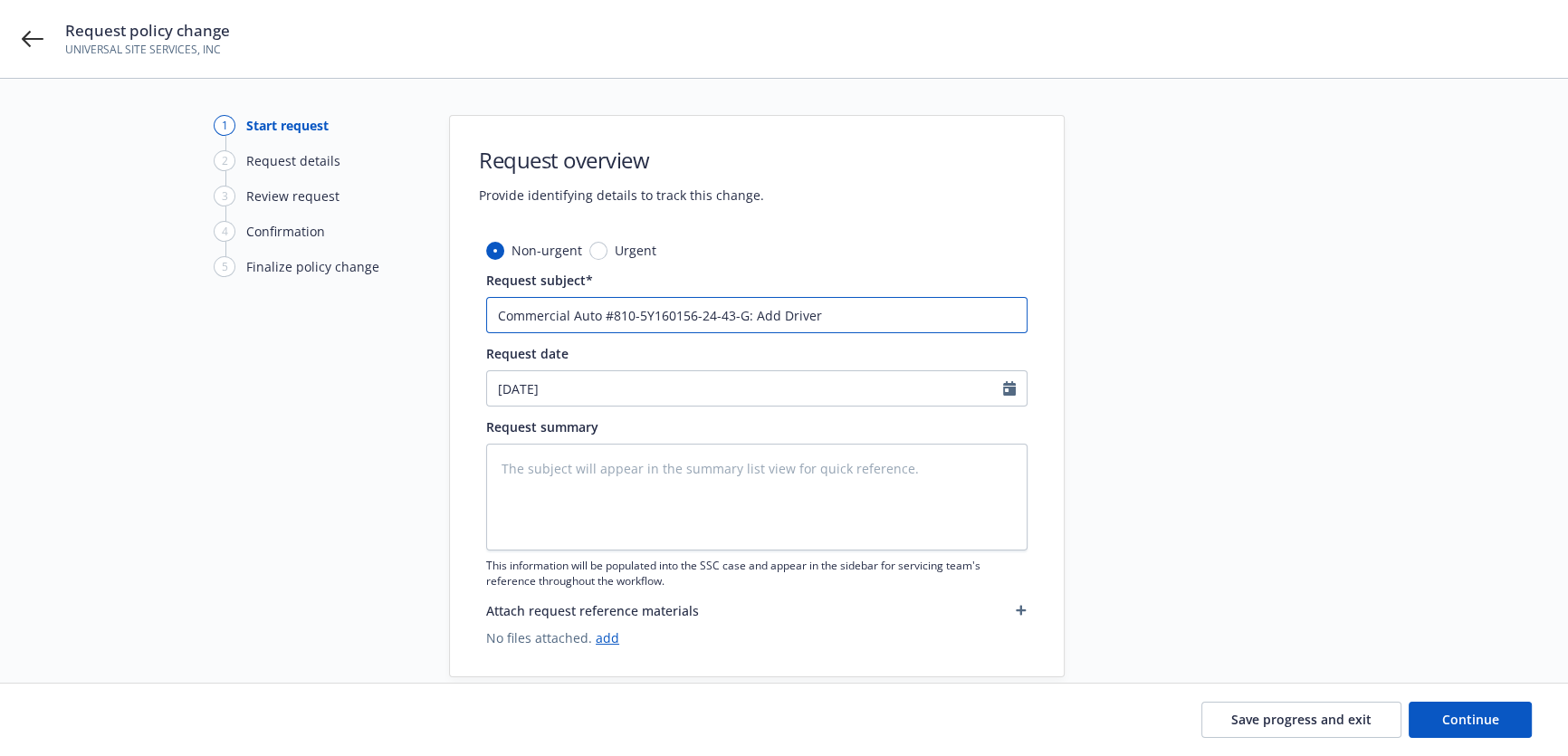
type input "Commercial Auto #810-5Y160156-24-43-G: Add Driver"
type textarea "x"
type input "Commercial Auto #810-5Y160156-24-43-G: Add Driver A"
type textarea "x"
type input "Commercial Auto #810-5Y160156-24-43-G: Add Driver"
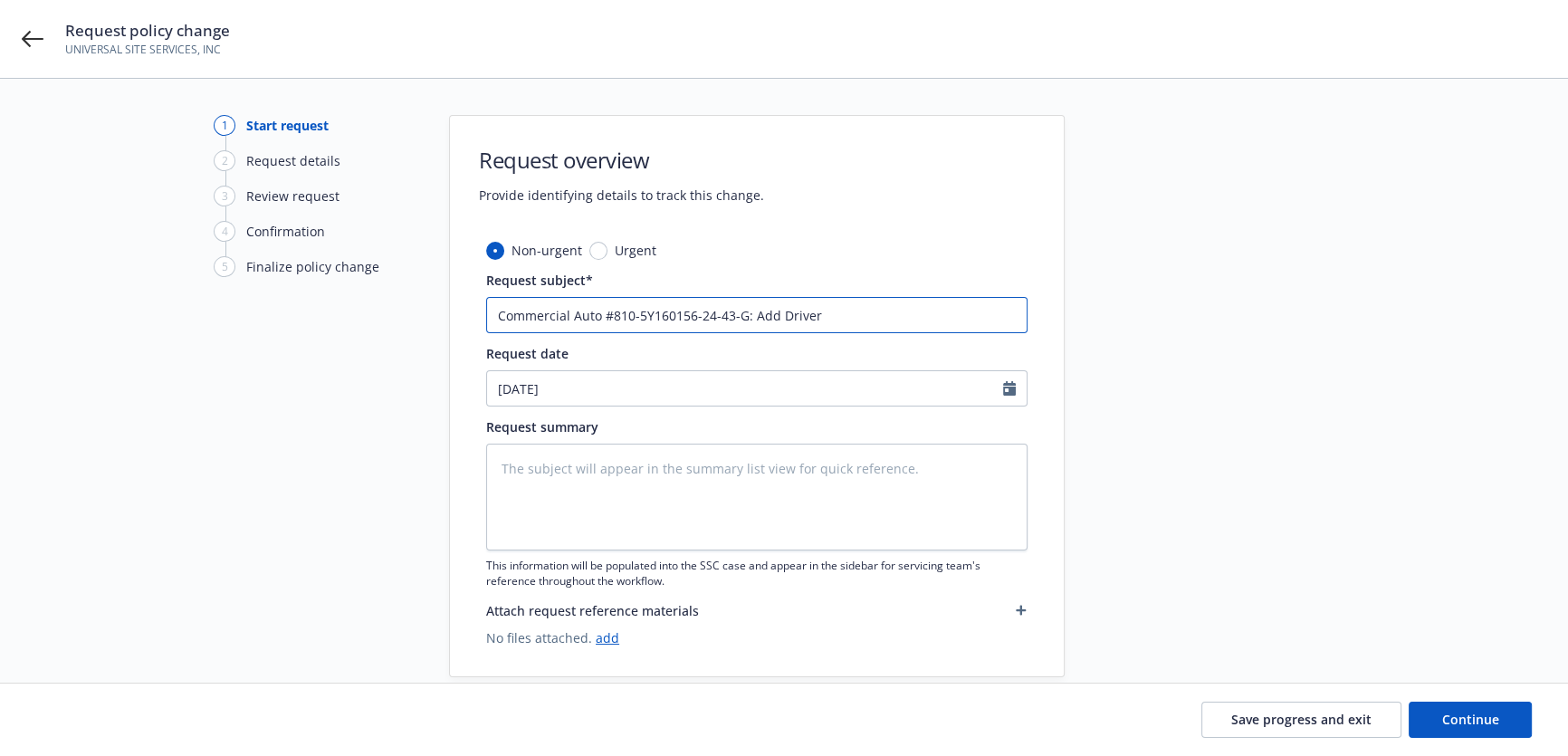
type textarea "x"
type input "Commercial Auto #810-5Y160156-24-43-G: Add Driver J"
type textarea "x"
type input "Commercial Auto #810-5Y160156-24-43-G: Add Driver [PERSON_NAME]"
type textarea "x"
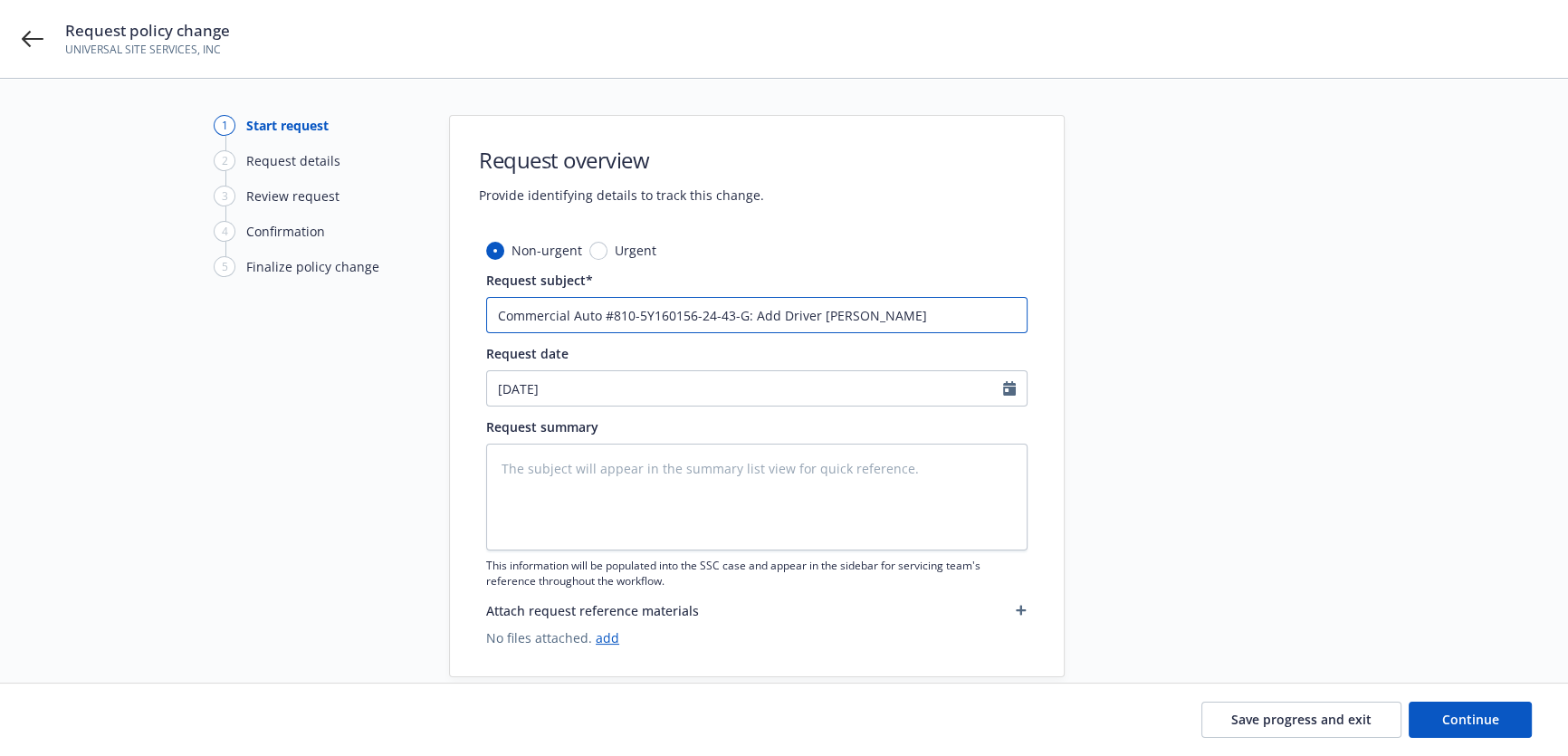
type input "Commercial Auto #810-5Y160156-24-43-G: Add Driver [PERSON_NAME]"
type textarea "x"
type input "Commercial Auto #810-5Y160156-24-43-G: Add Driver Josp"
type textarea "x"
type input "Commercial Auto #810-5Y160156-24-43-G: Add Driver Jospe"
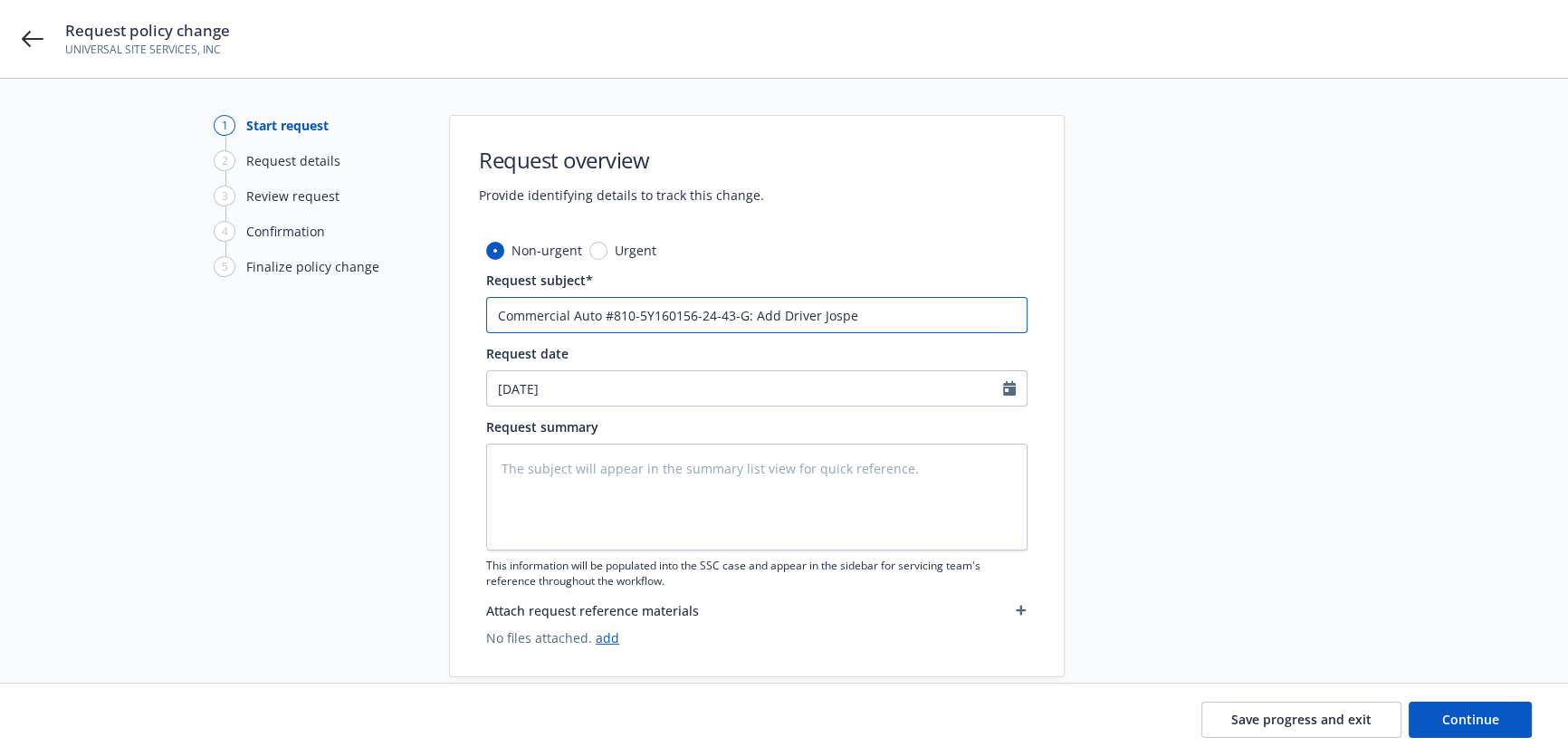
type textarea "x"
type input "Commercial Auto #810-5Y160156-24-43-G: Add Driver [PERSON_NAME]"
type textarea "x"
type input "Commercial Auto #810-5Y160156-24-43-G: Add Driver [PERSON_NAME]"
type textarea "x"
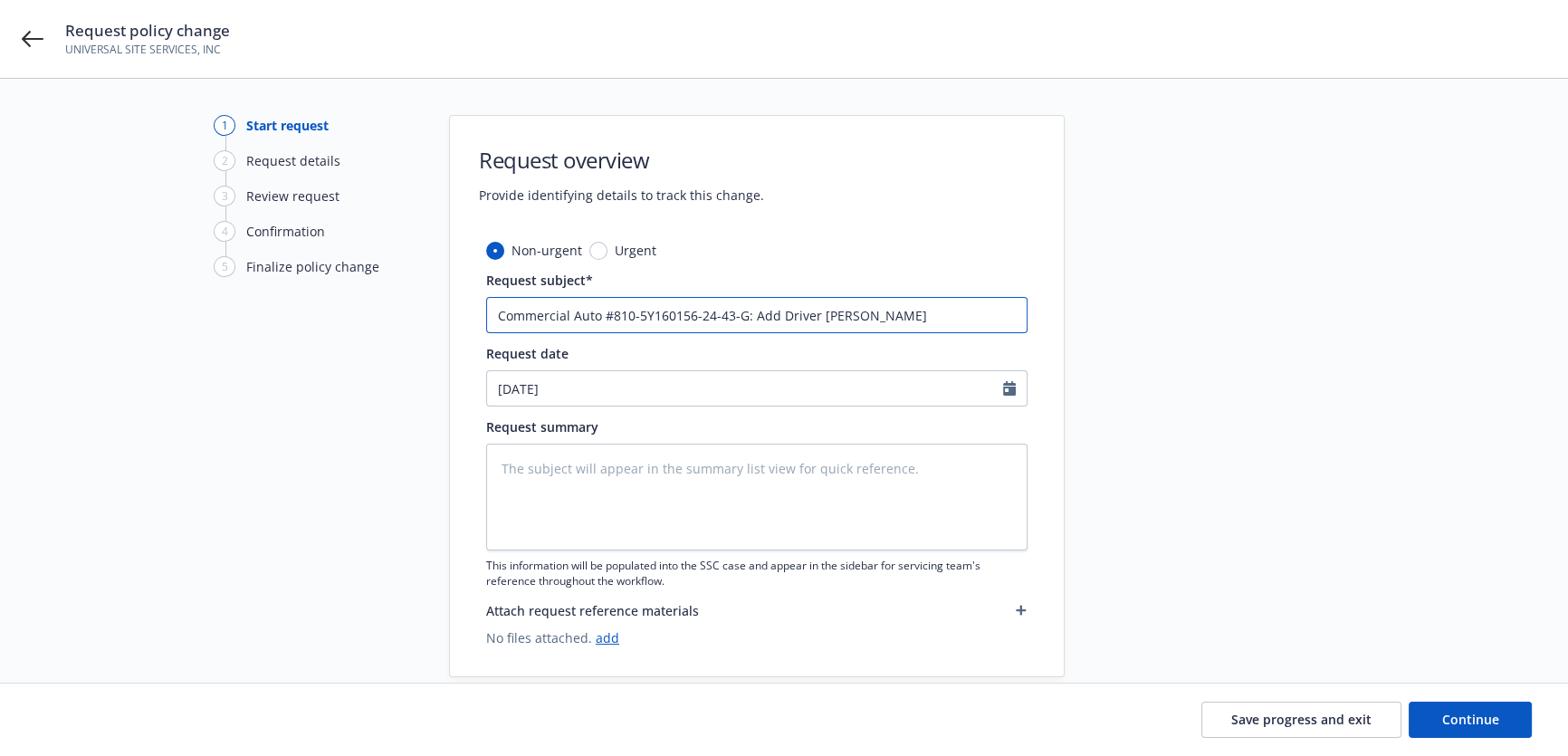
type input "Commercial Auto #810-5Y160156-24-43-G: Add Driver [PERSON_NAME]"
type textarea "x"
type input "Commercial Auto #810-5Y160156-24-43-G: Add Driver Jospe"
type textarea "x"
type input "Commercial Auto #810-5Y160156-24-43-G: Add Driver Josp"
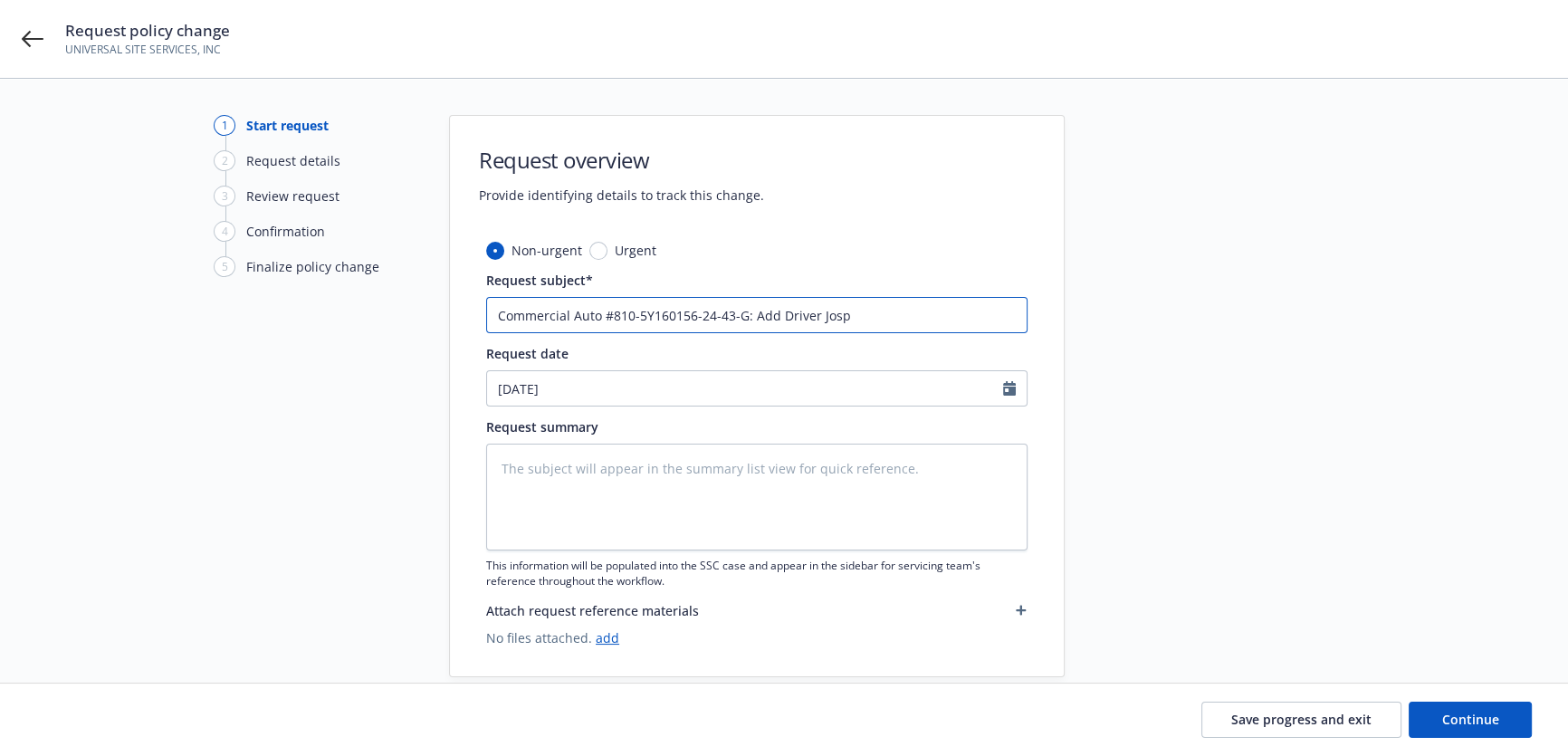
type textarea "x"
type input "Commercial Auto #810-5Y160156-24-43-G: Add Driver [PERSON_NAME]"
type textarea "x"
type input "Commercial Auto #810-5Y160156-24-43-G: Add Driver [PERSON_NAME]"
type textarea "x"
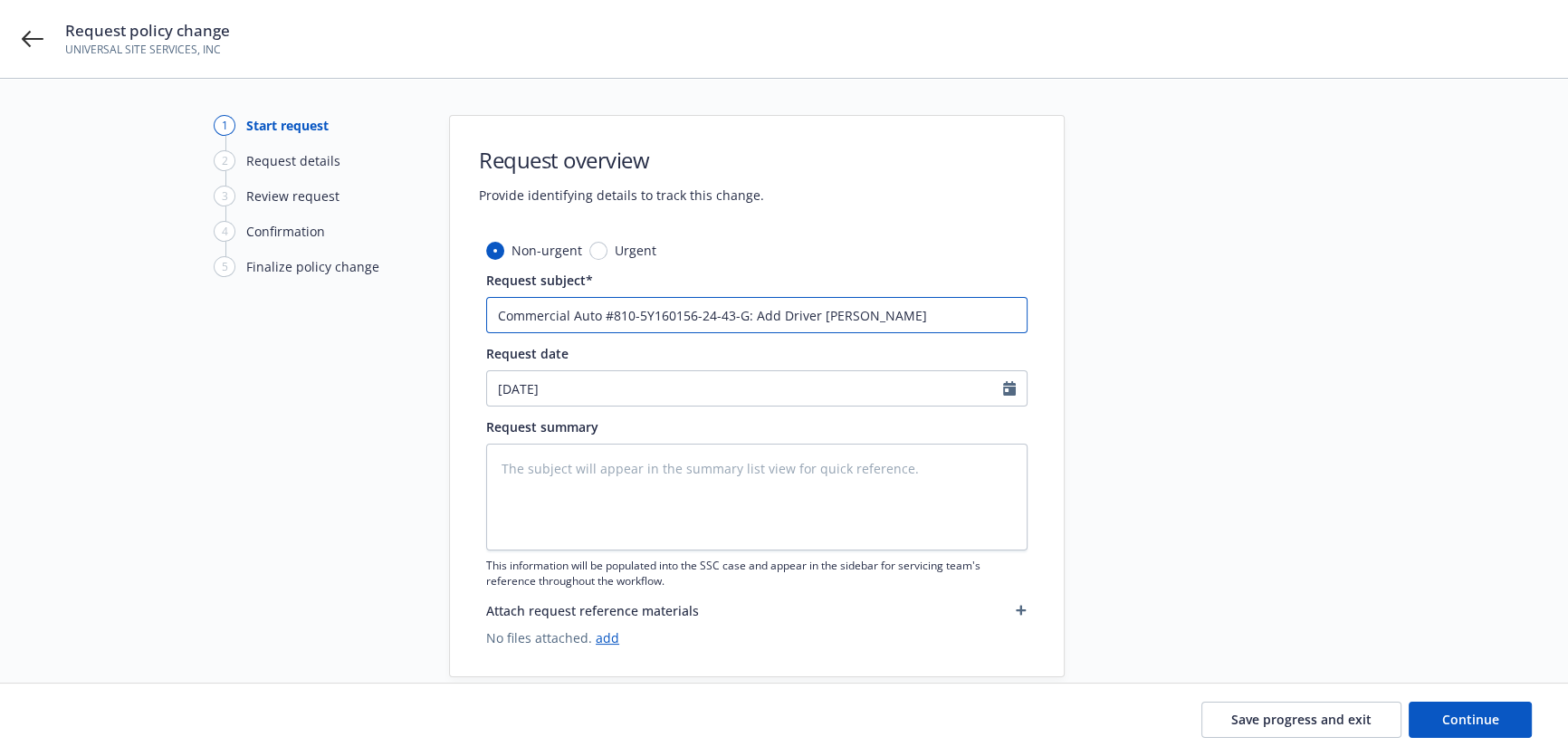
type input "Commercial Auto #810-5Y160156-24-43-G: Add Driver [PERSON_NAME]"
type textarea "x"
type input "Commercial Auto #810-5Y160156-24-43-G: Add Driver [PERSON_NAME]"
type textarea "x"
type input "Commercial Auto #810-5Y160156-24-43-G: Add Driver [PERSON_NAME]"
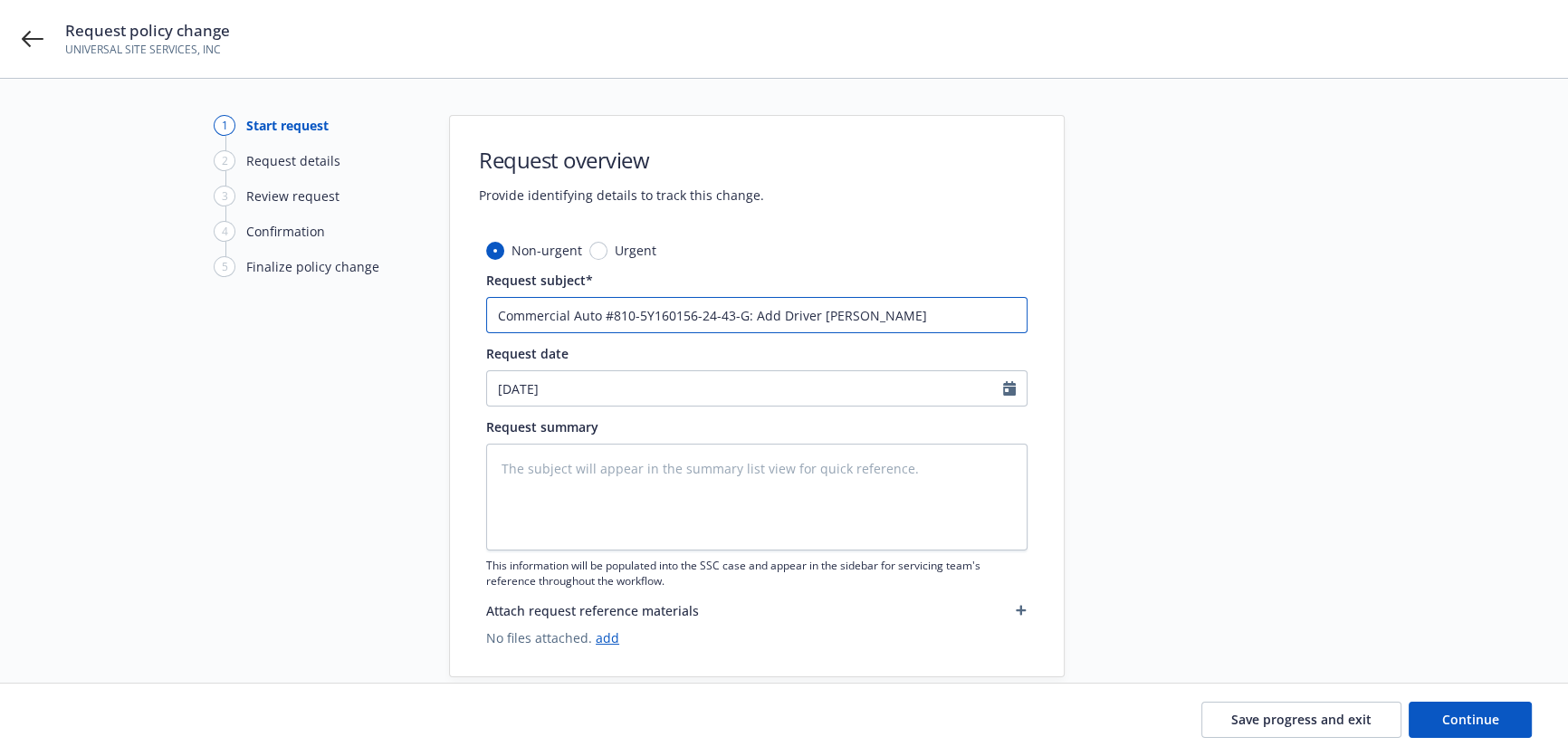
type textarea "x"
type input "Commercial Auto #810-5Y160156-24-43-G: Add Driver [PERSON_NAME]"
type textarea "x"
type input "Commercial Auto #810-5Y160156-24-43-G: Add Driver [PERSON_NAME]"
type textarea "x"
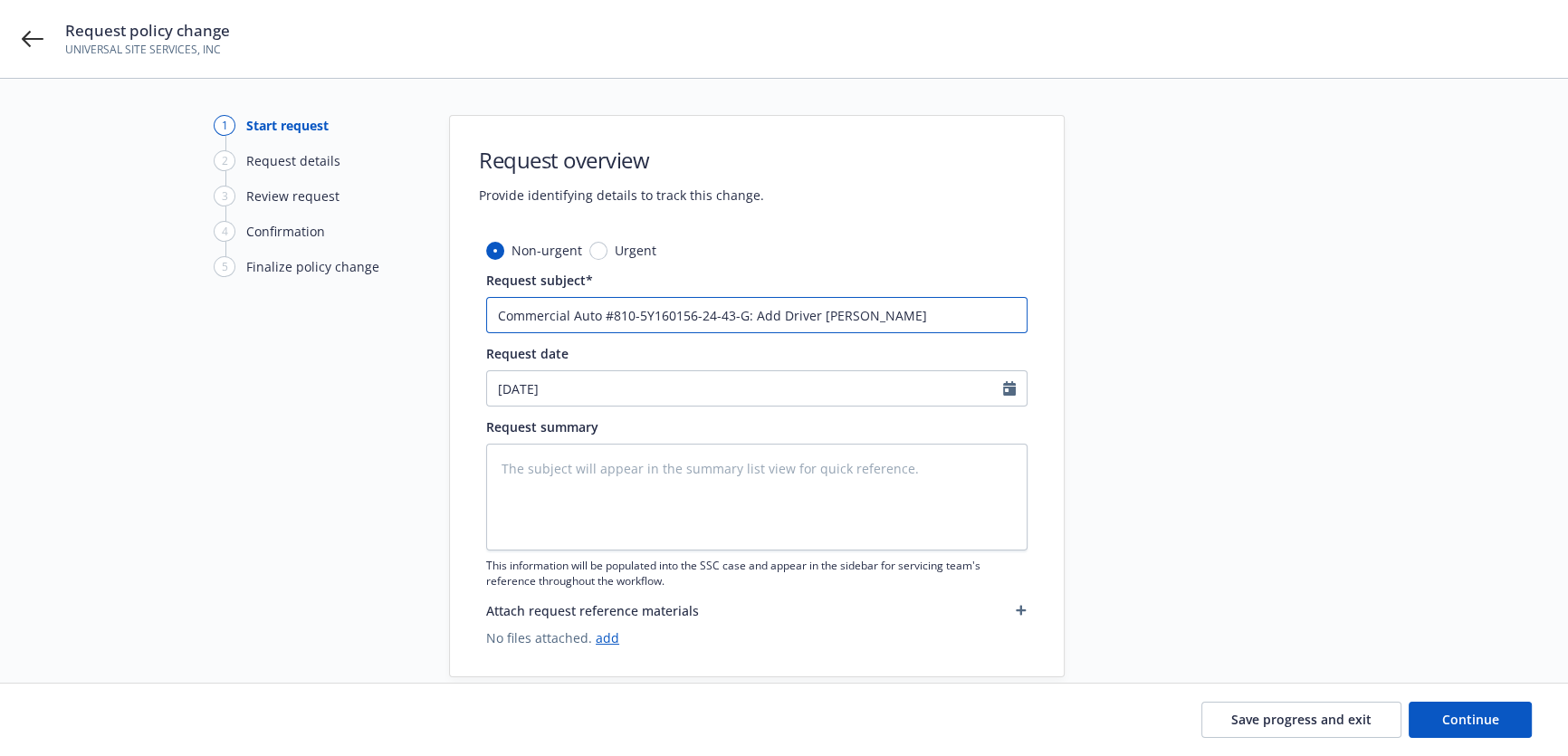
type input "Commercial Auto #810-5Y160156-24-43-G: Add Driver [PERSON_NAME]"
type textarea "x"
type input "Commercial Auto #810-5Y160156-24-43-G: Add Driver [PERSON_NAME]"
type textarea "x"
type input "Commercial Auto #810-5Y160156-24-43-G: Add Driver [PERSON_NAME]"
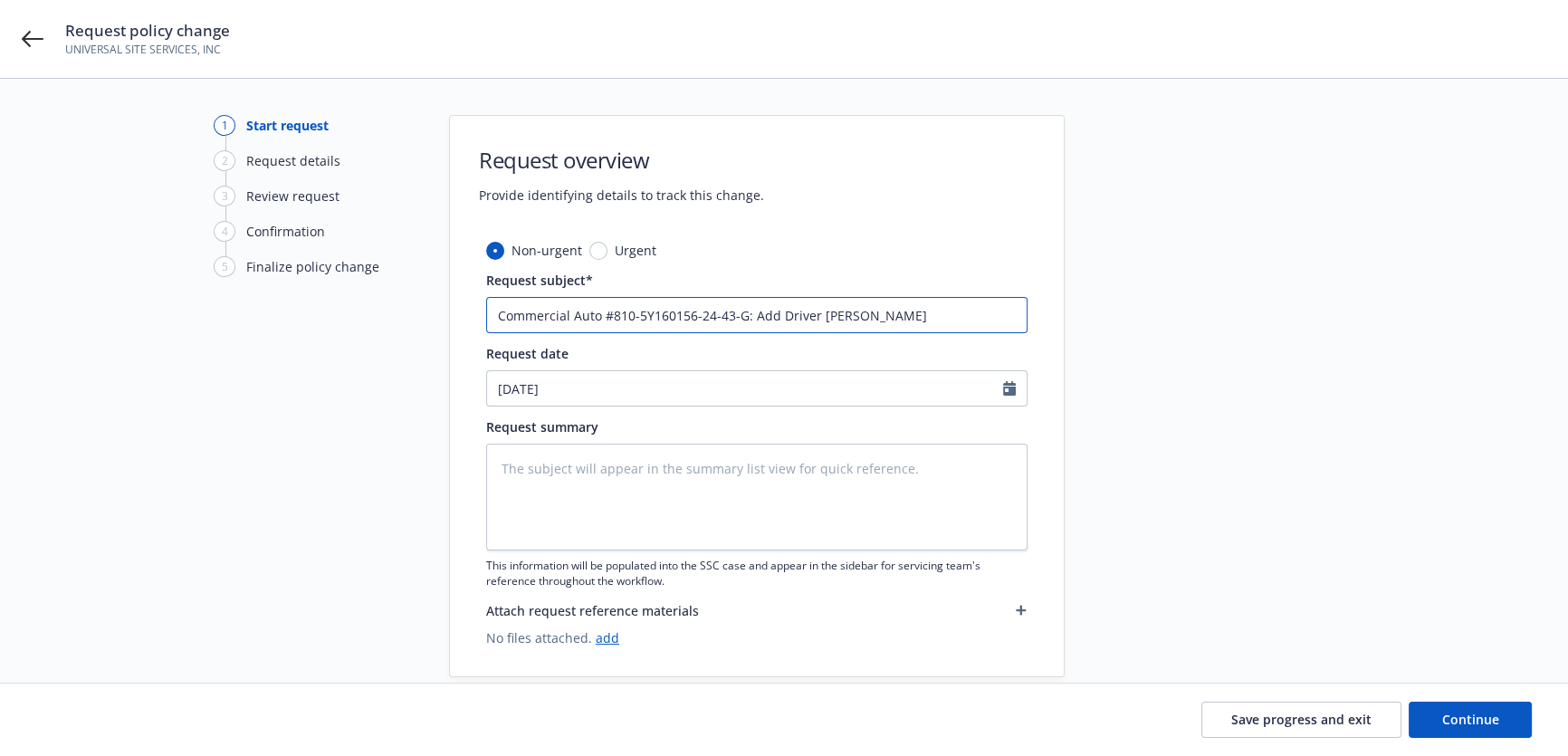
type textarea "x"
type input "Commercial Auto #810-5Y160156-24-43-G: Add Driver [PERSON_NAME]"
type textarea "x"
type input "Commercial Auto #810-5Y160156-24-43-G: Add Driver [PERSON_NAME]"
type textarea "x"
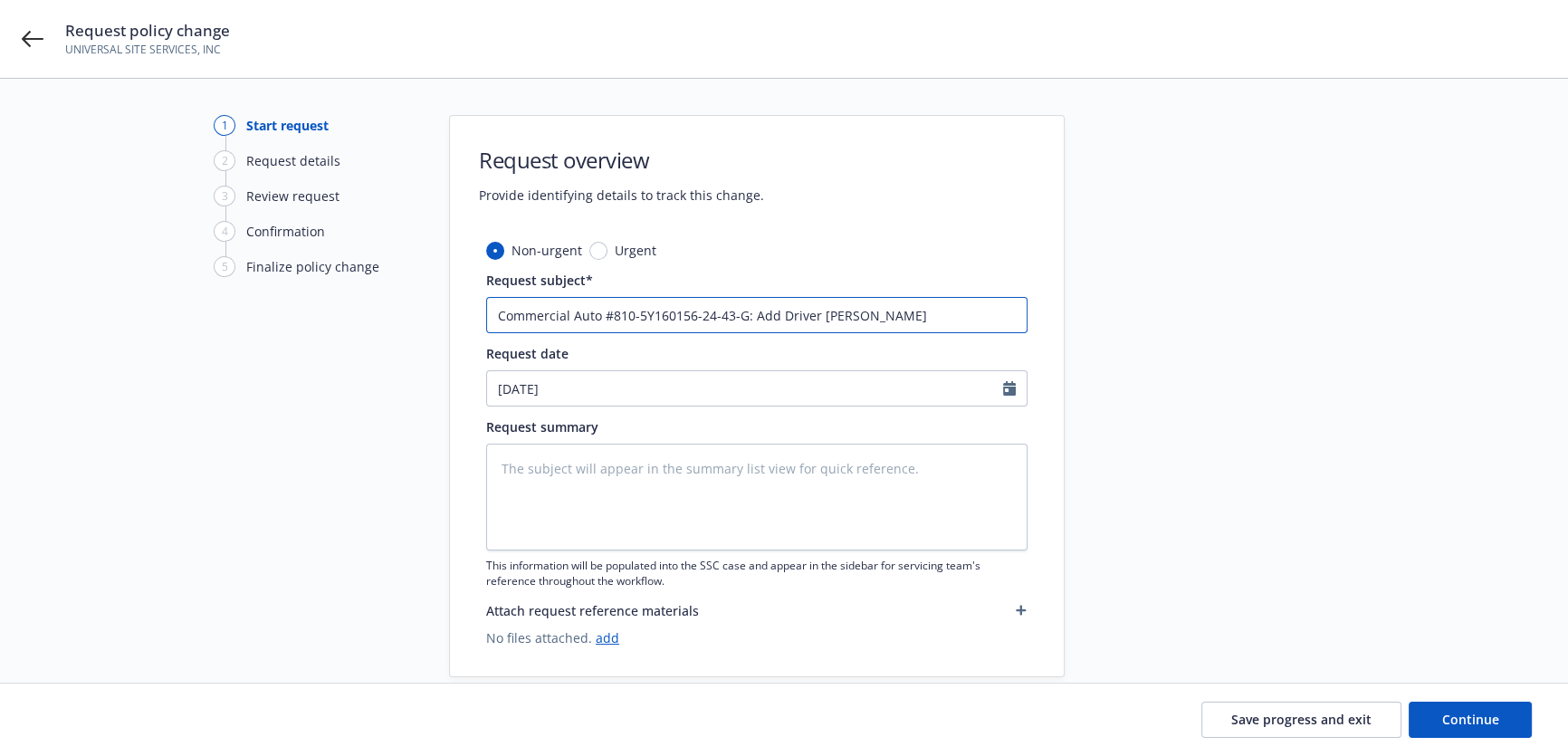
type input "Commercial Auto #810-5Y160156-24-43-G: Add Driver [PERSON_NAME]"
type textarea "x"
type input "Commercial Auto #810-5Y160156-24-43-G: Add Driver [PERSON_NAME]"
type textarea "x"
type input "Commercial Auto #810-5Y160156-24-43-G: Add Driver [PERSON_NAME]"
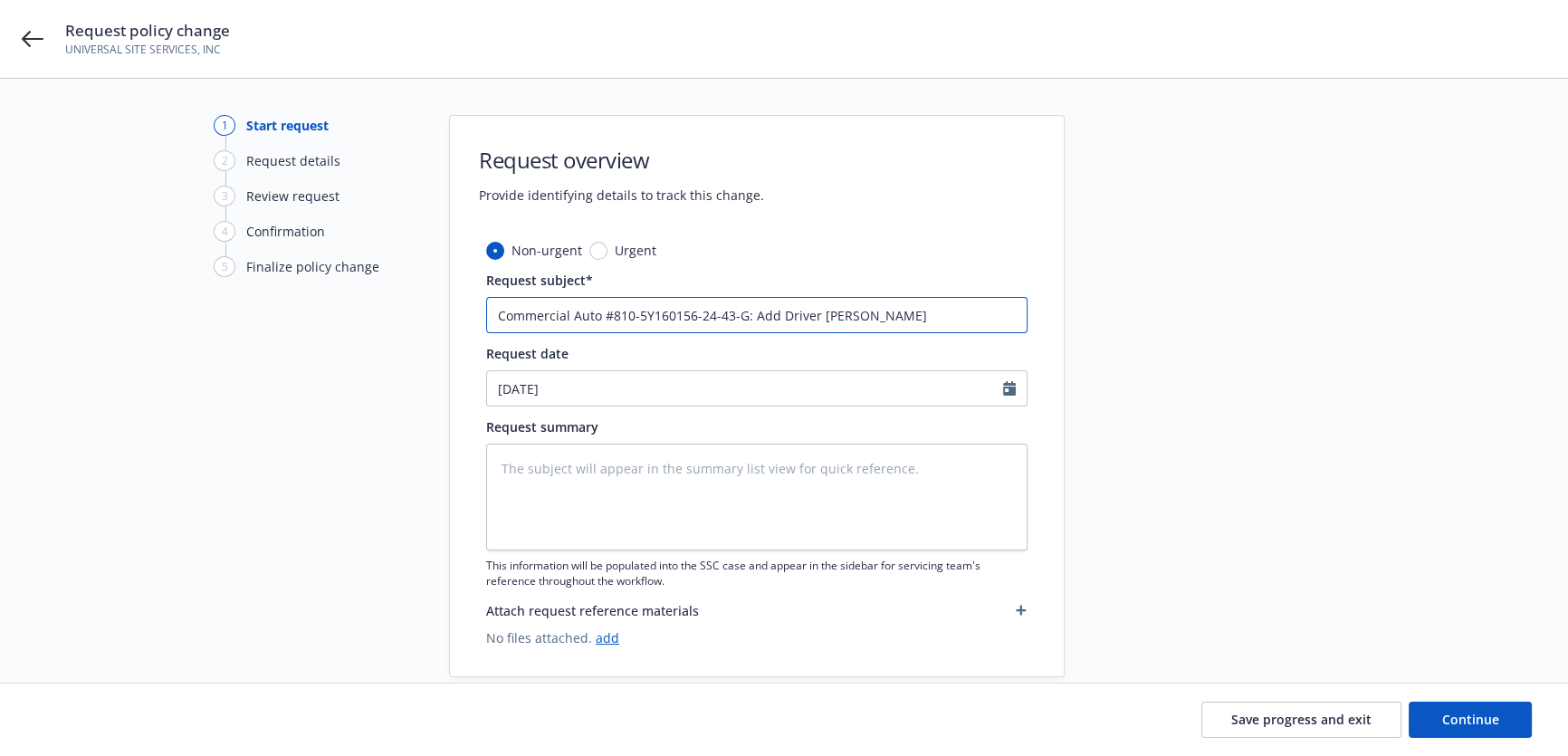
type textarea "x"
type input "Commercial Auto #810-5Y160156-24-43-G: Add Driver [PERSON_NAME]"
click at [530, 495] on textarea at bounding box center [756, 496] width 542 height 107
type textarea "x"
type textarea "A"
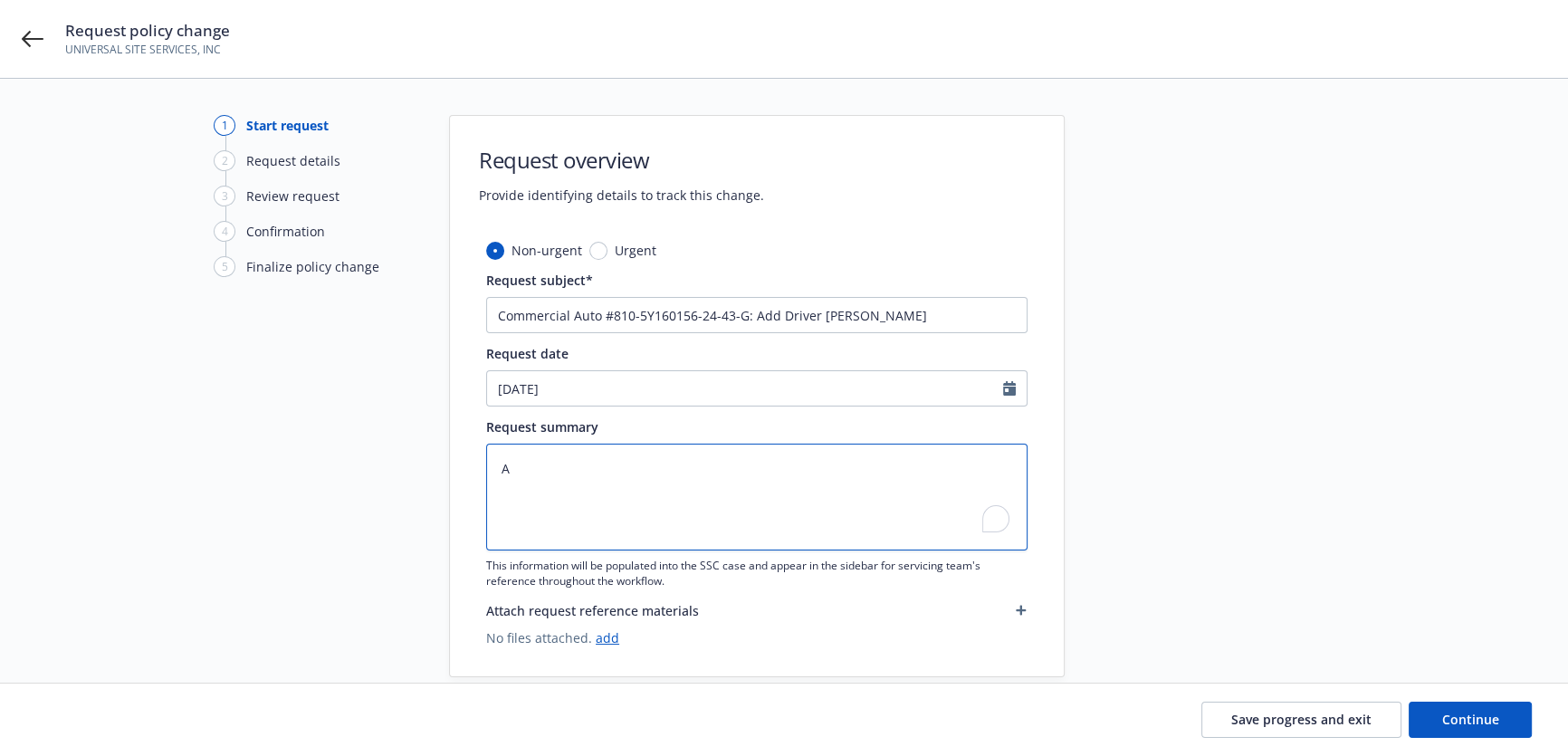
type textarea "x"
type textarea "Ad"
type textarea "x"
type textarea "Add"
type textarea "x"
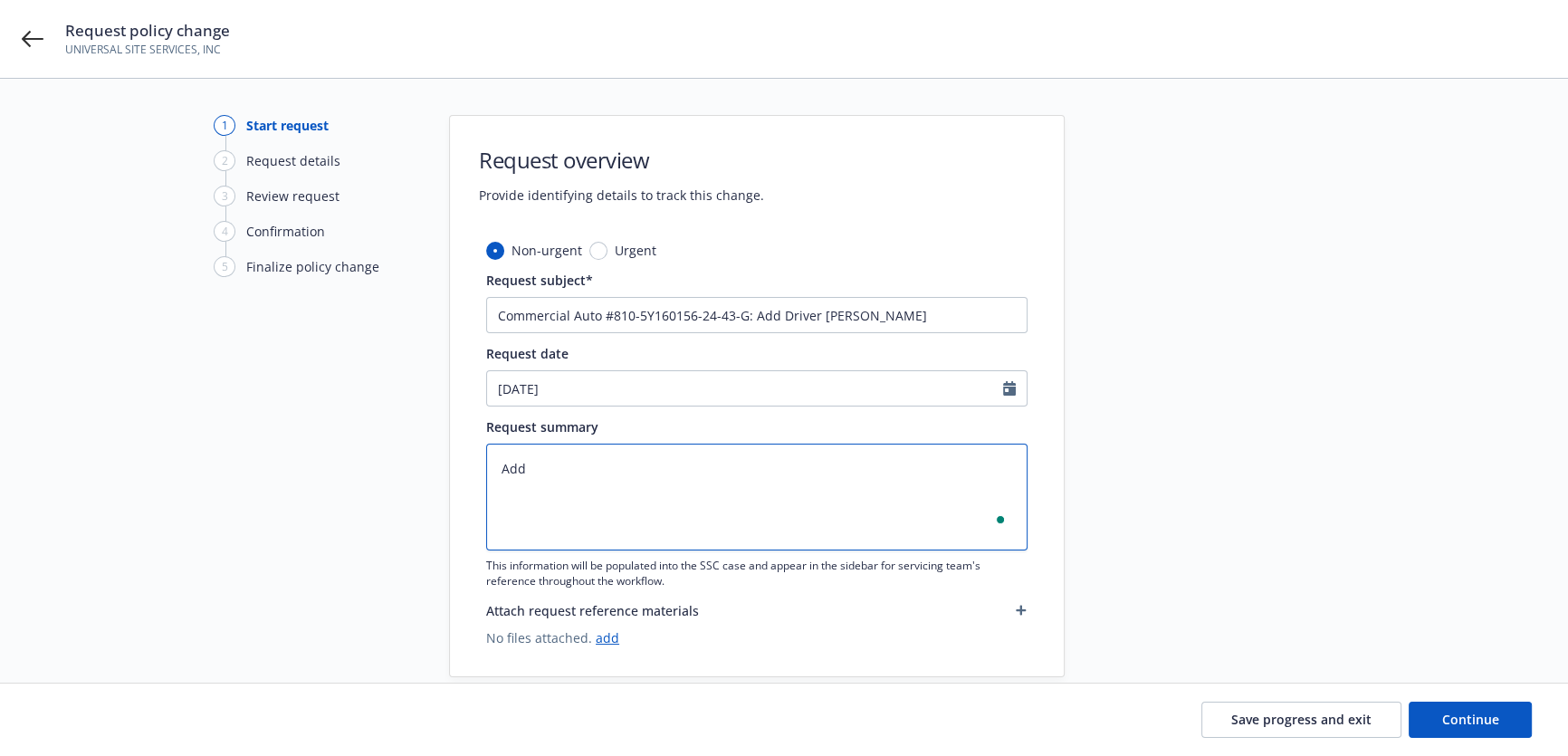
type textarea "Add"
type textarea "x"
type textarea "Add D"
type textarea "x"
type textarea "Add Dr"
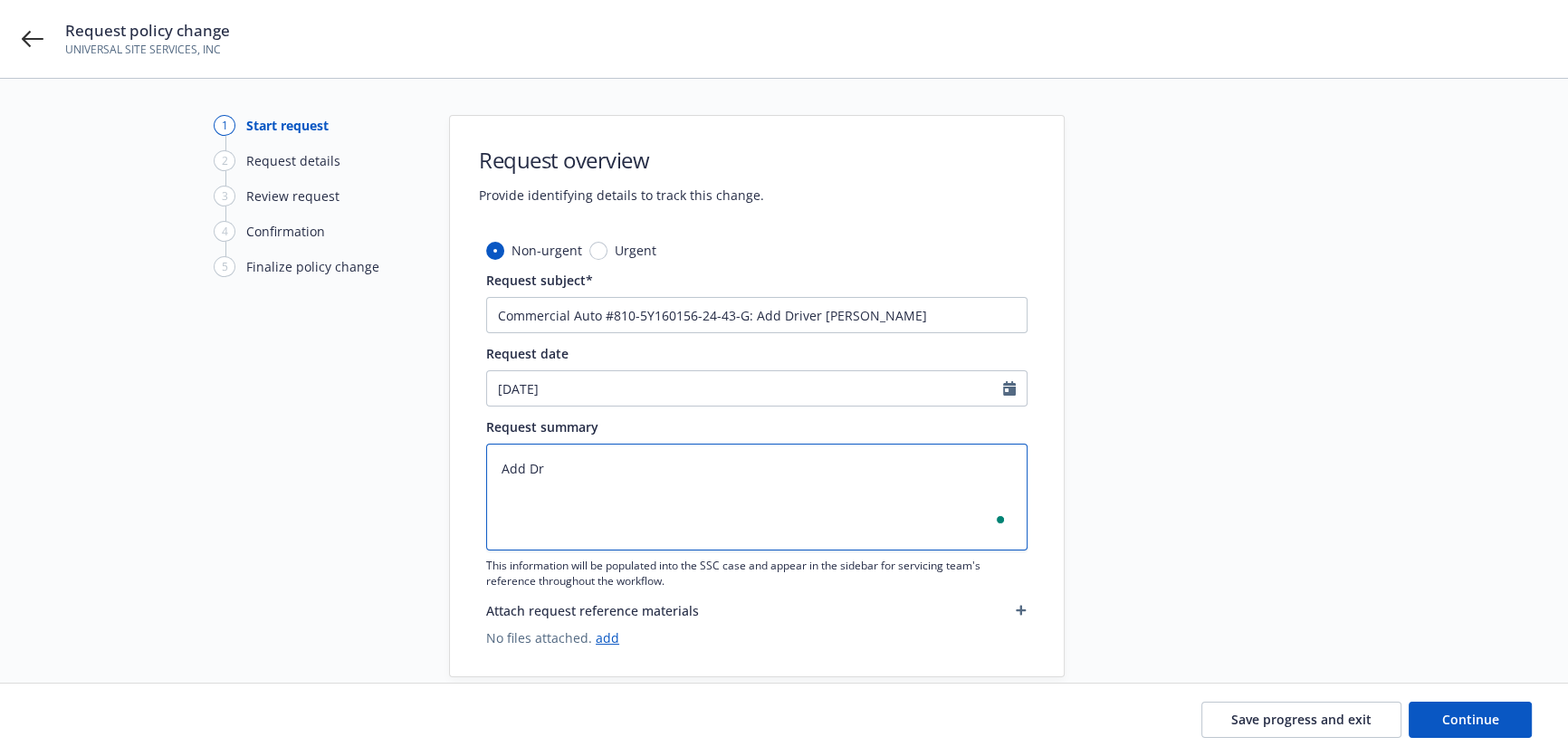
type textarea "x"
type textarea "Add Dri"
type textarea "x"
type textarea "Add Driv"
type textarea "x"
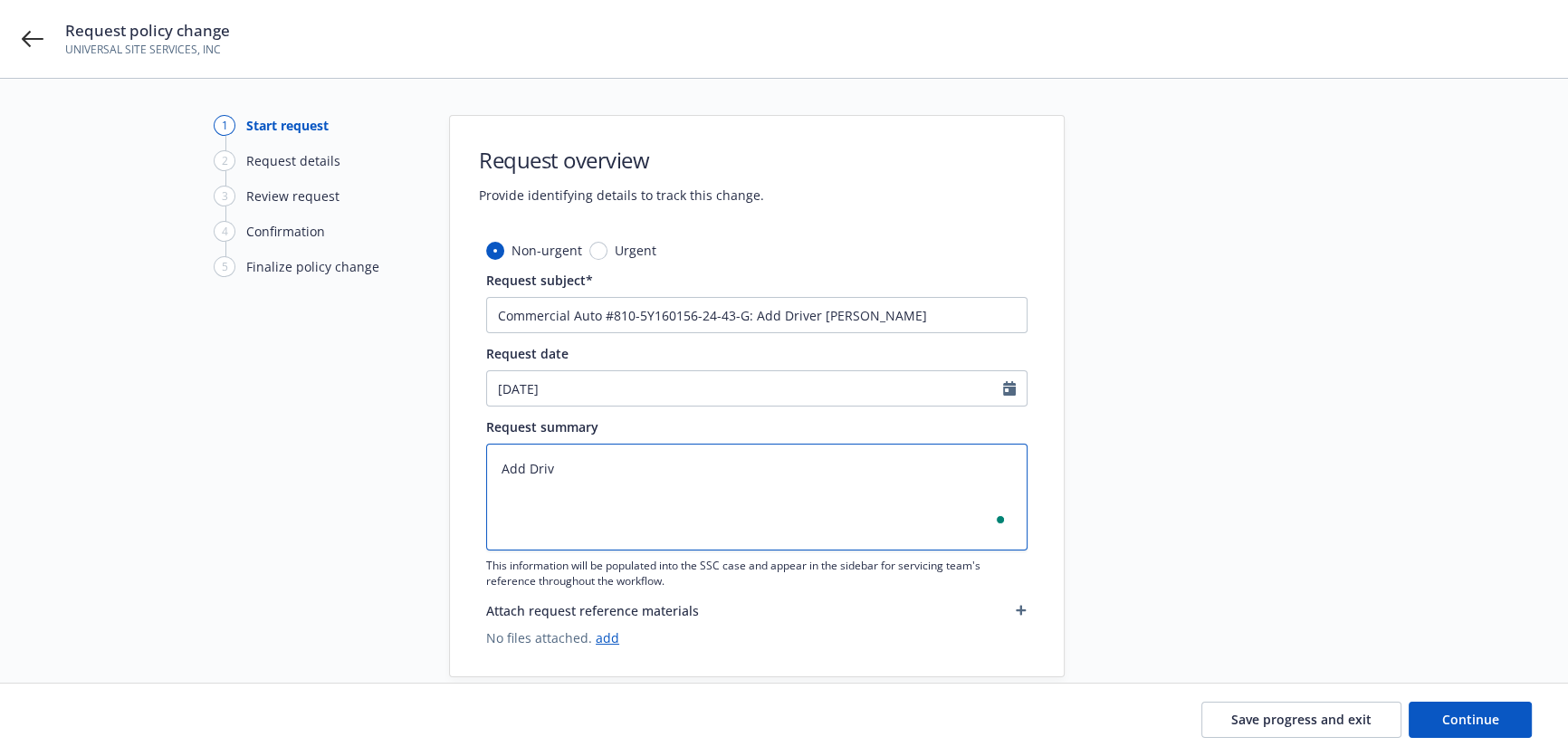
type textarea "Add Drive"
type textarea "x"
type textarea "Add Driver"
type textarea "x"
type textarea "Add Driver:"
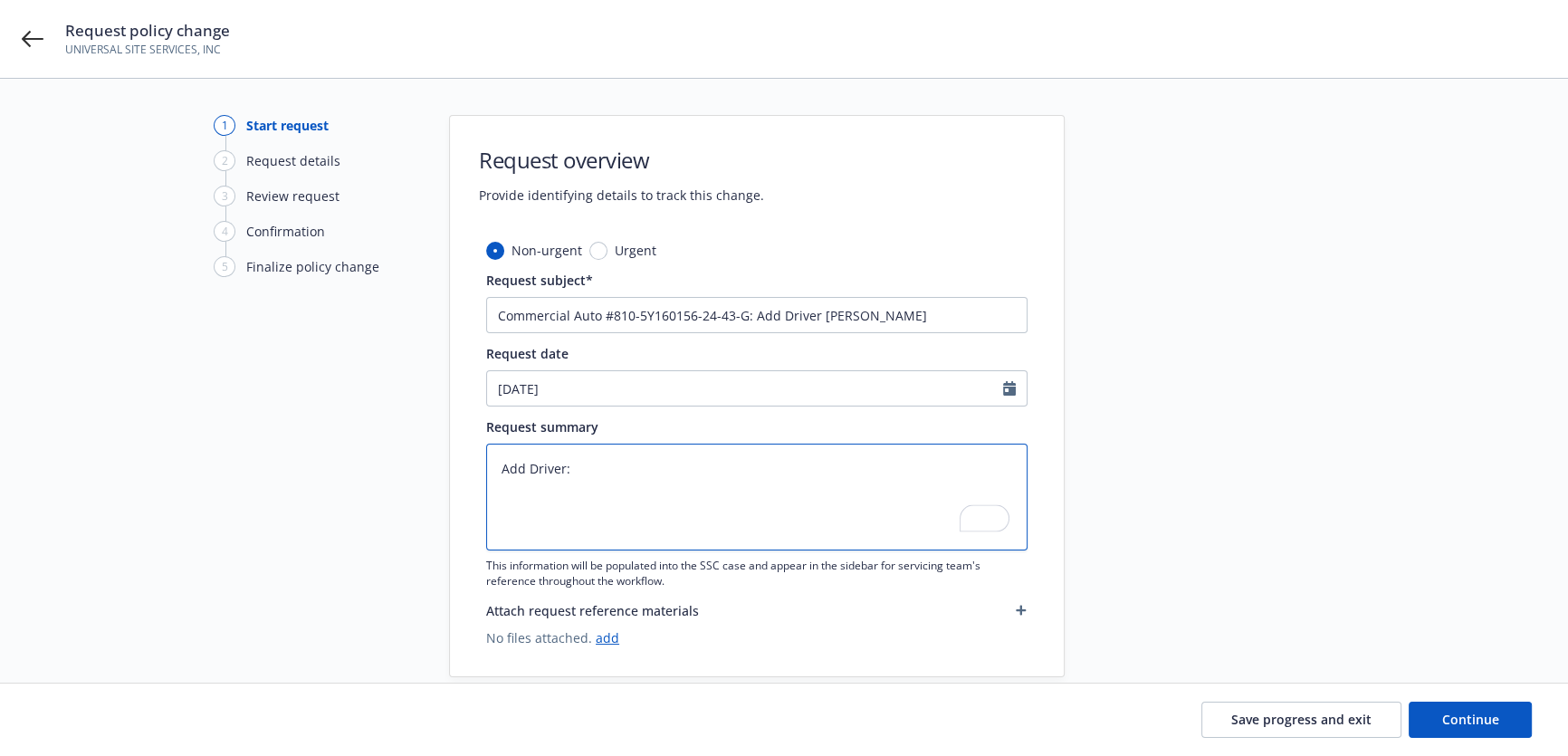
type textarea "x"
type textarea "Add Driver: J"
type textarea "x"
type textarea "Add Driver: [PERSON_NAME]"
type textarea "x"
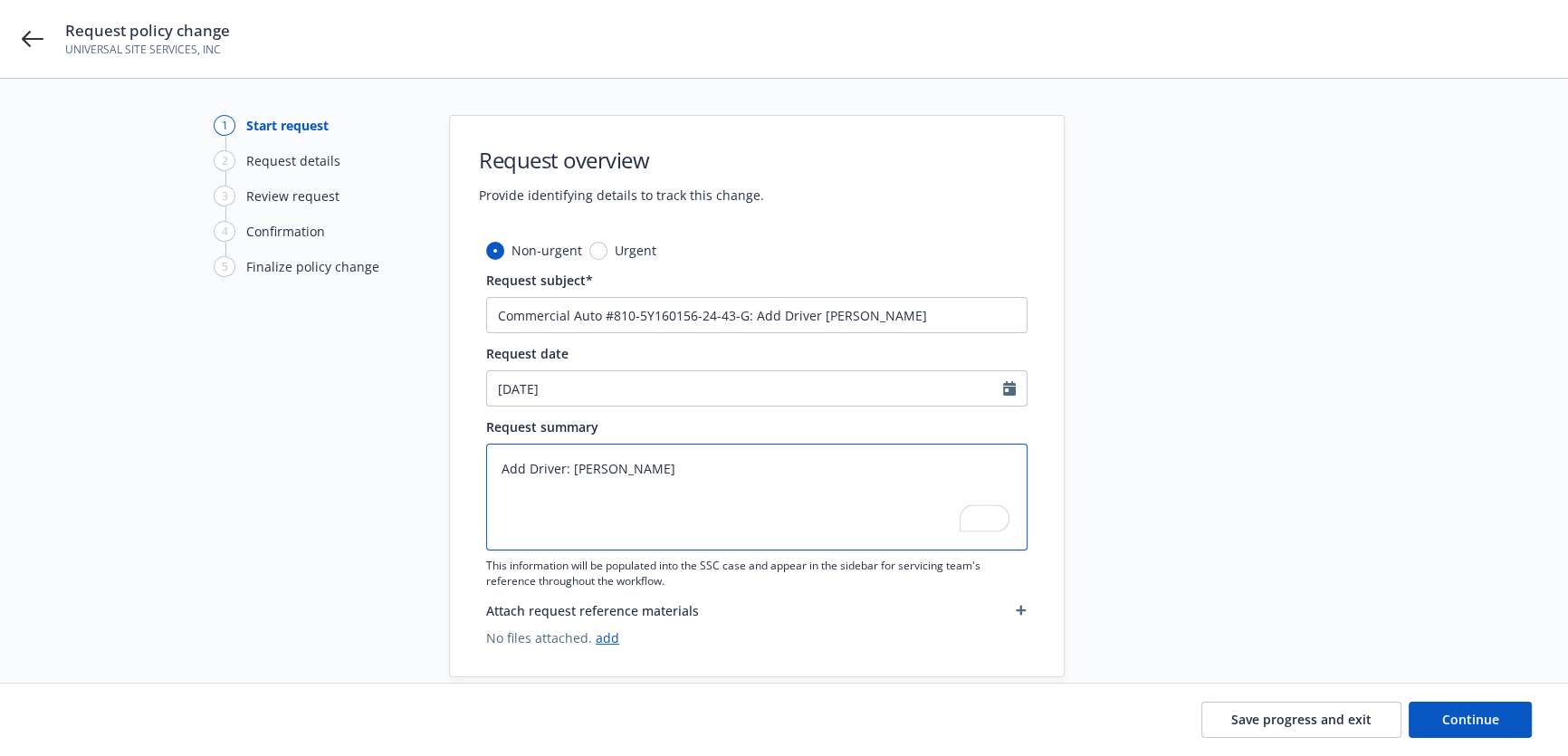
type textarea "Add Driver: [PERSON_NAME]"
type textarea "x"
type textarea "Add Driver: [PERSON_NAME]"
type textarea "x"
type textarea "Add Driver: [PERSON_NAME]"
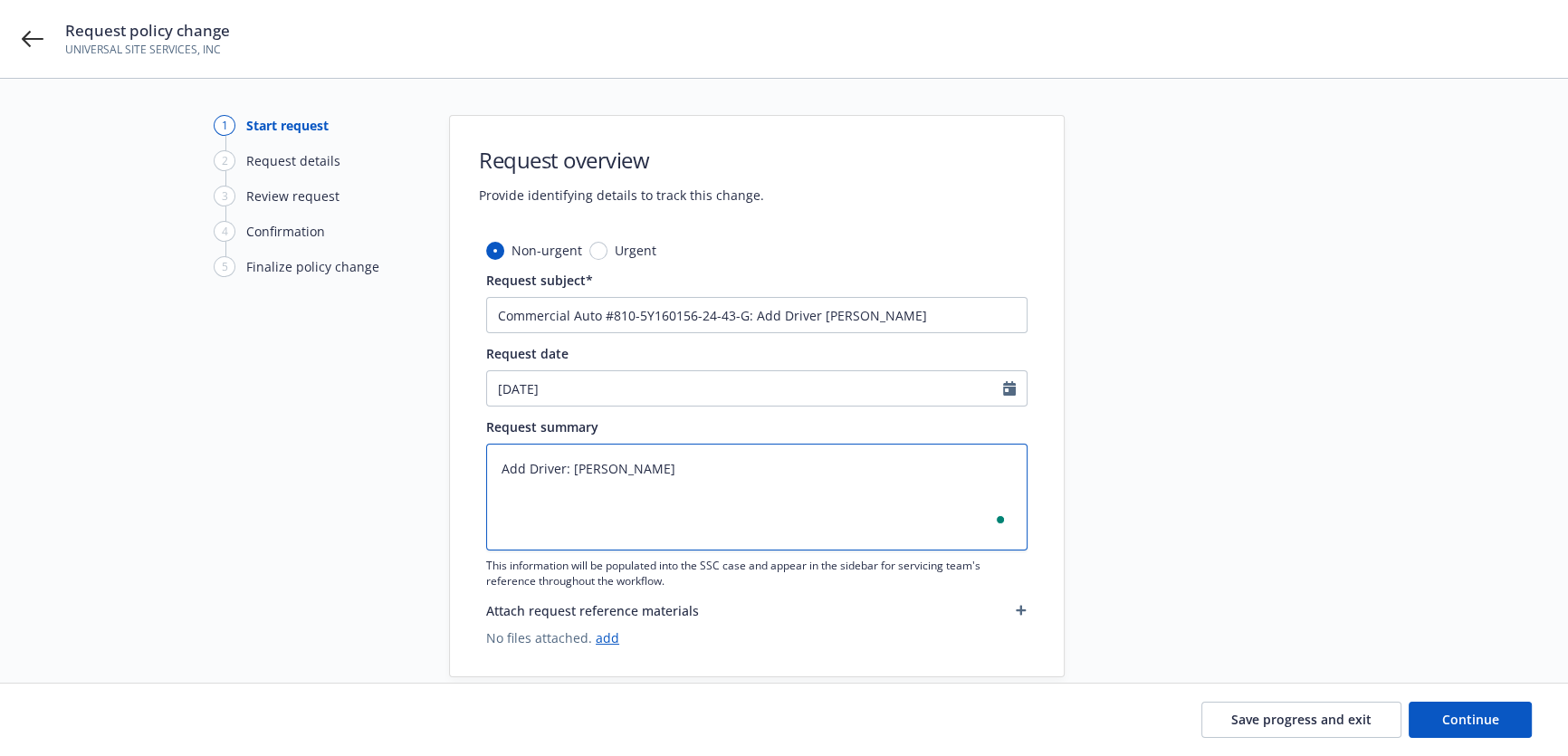
type textarea "x"
type textarea "Add Driver: [PERSON_NAME]"
type textarea "x"
type textarea "Add Driver: [PERSON_NAME]"
type textarea "x"
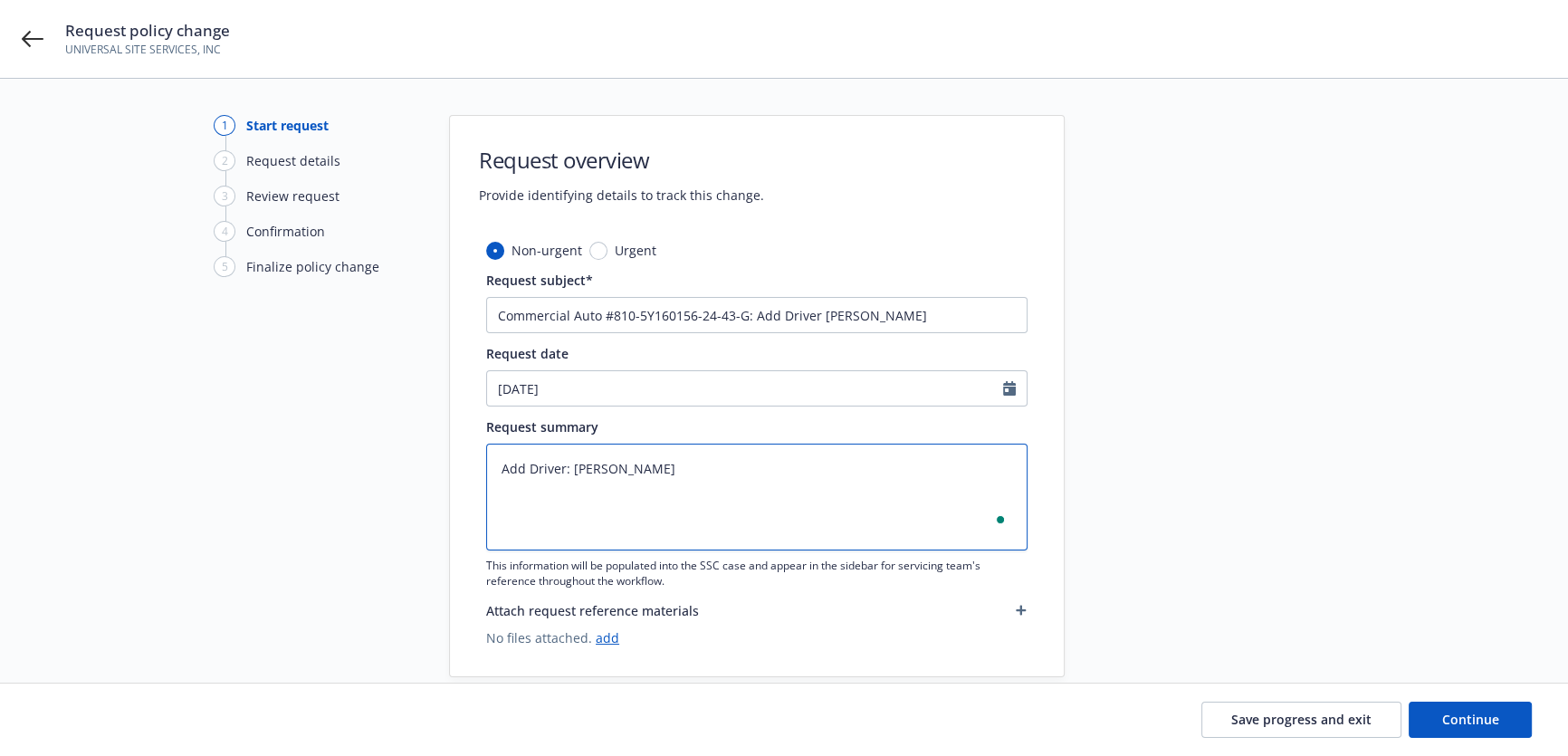
type textarea "Add Driver: [PERSON_NAME]"
type textarea "x"
type textarea "Add Driver: [PERSON_NAME]"
type textarea "x"
type textarea "Add Driver: [PERSON_NAME]"
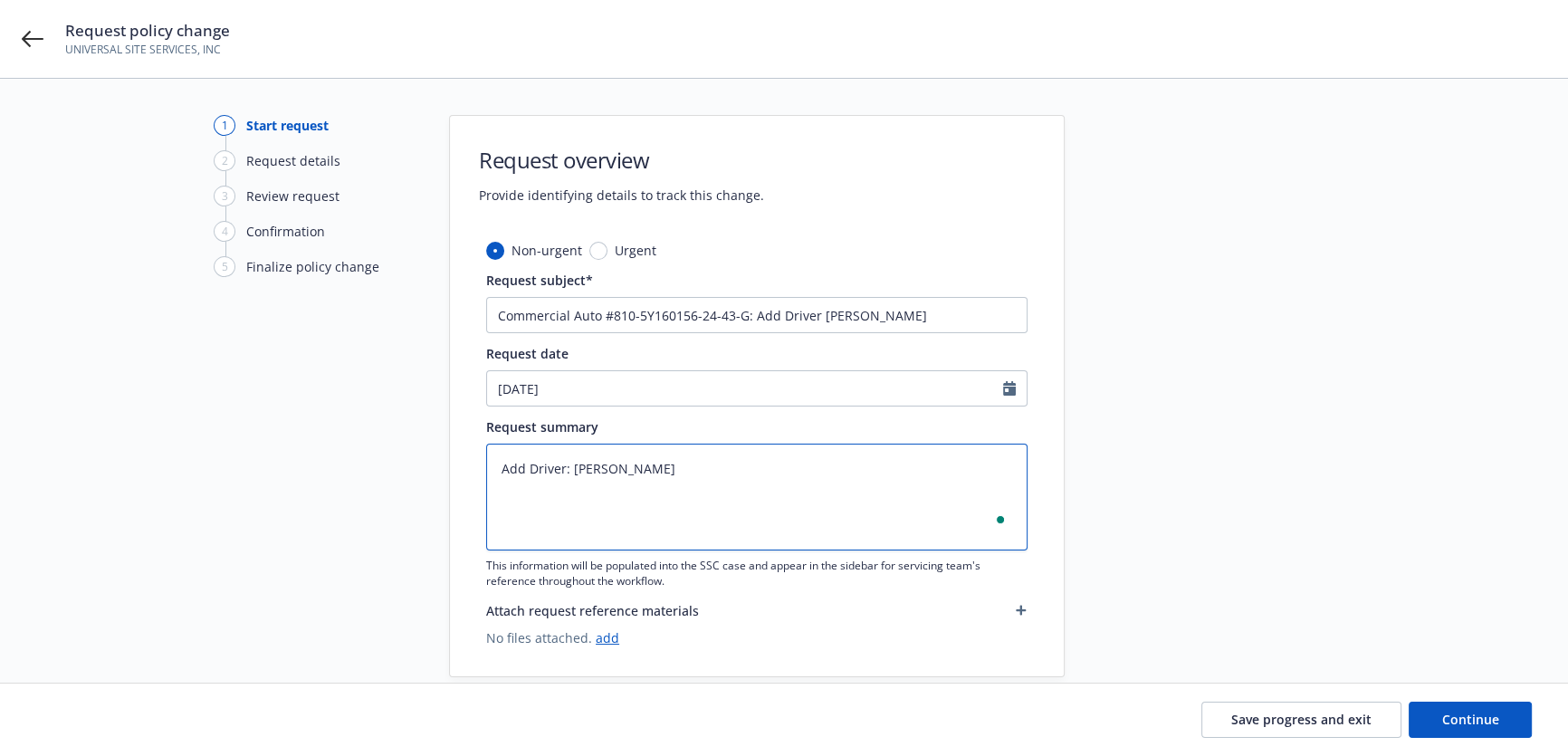
type textarea "x"
type textarea "Add Driver: [PERSON_NAME]"
type textarea "x"
type textarea "Add Driver: [PERSON_NAME]"
type textarea "x"
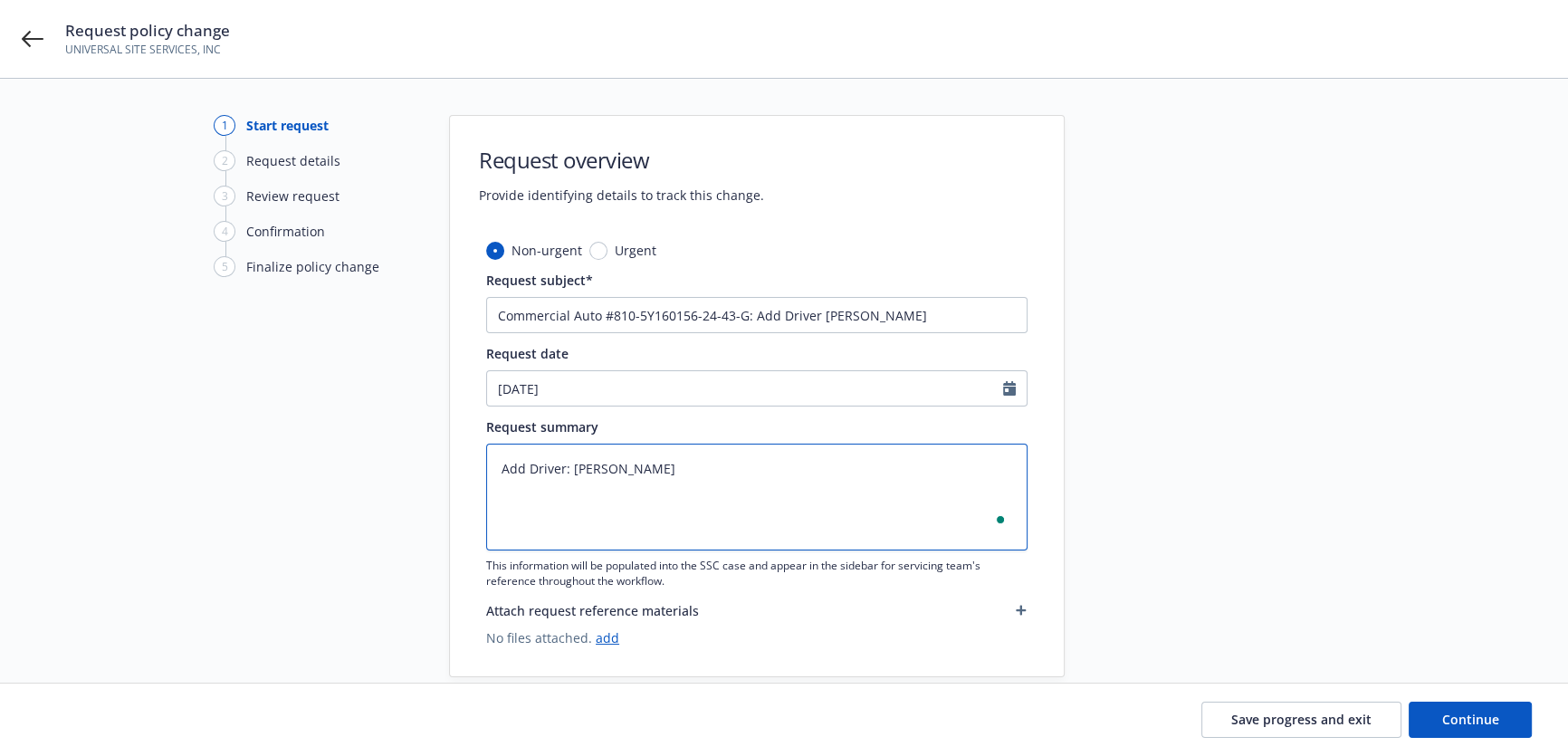
type textarea "Add Driver: [PERSON_NAME]"
type textarea "x"
type textarea "Add Driver: [PERSON_NAME]"
type textarea "x"
type textarea "Add Driver: [PERSON_NAME]"
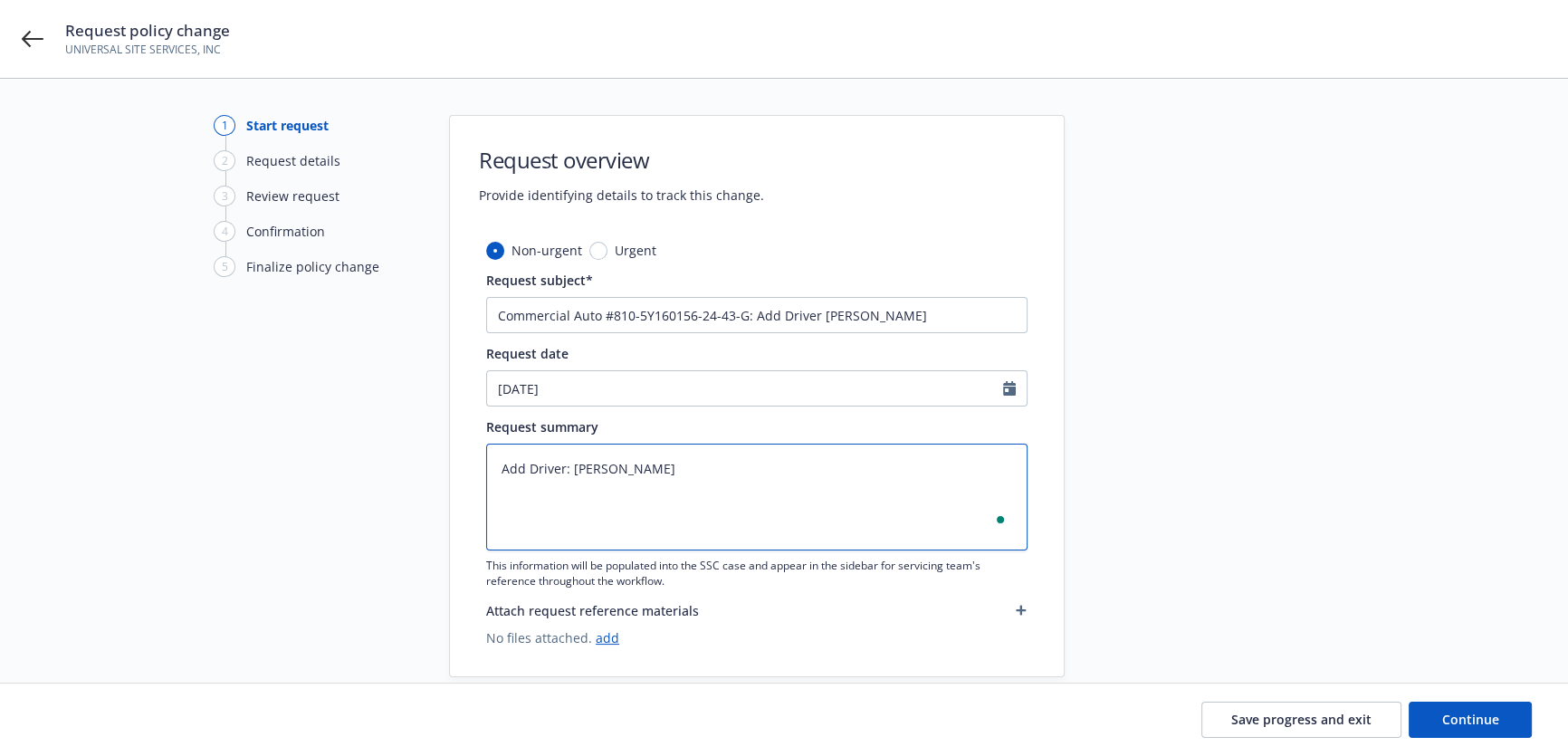
type textarea "x"
type textarea "Add Driver: [PERSON_NAME]"
type textarea "x"
type textarea "Add Driver: [PERSON_NAME]"
type textarea "x"
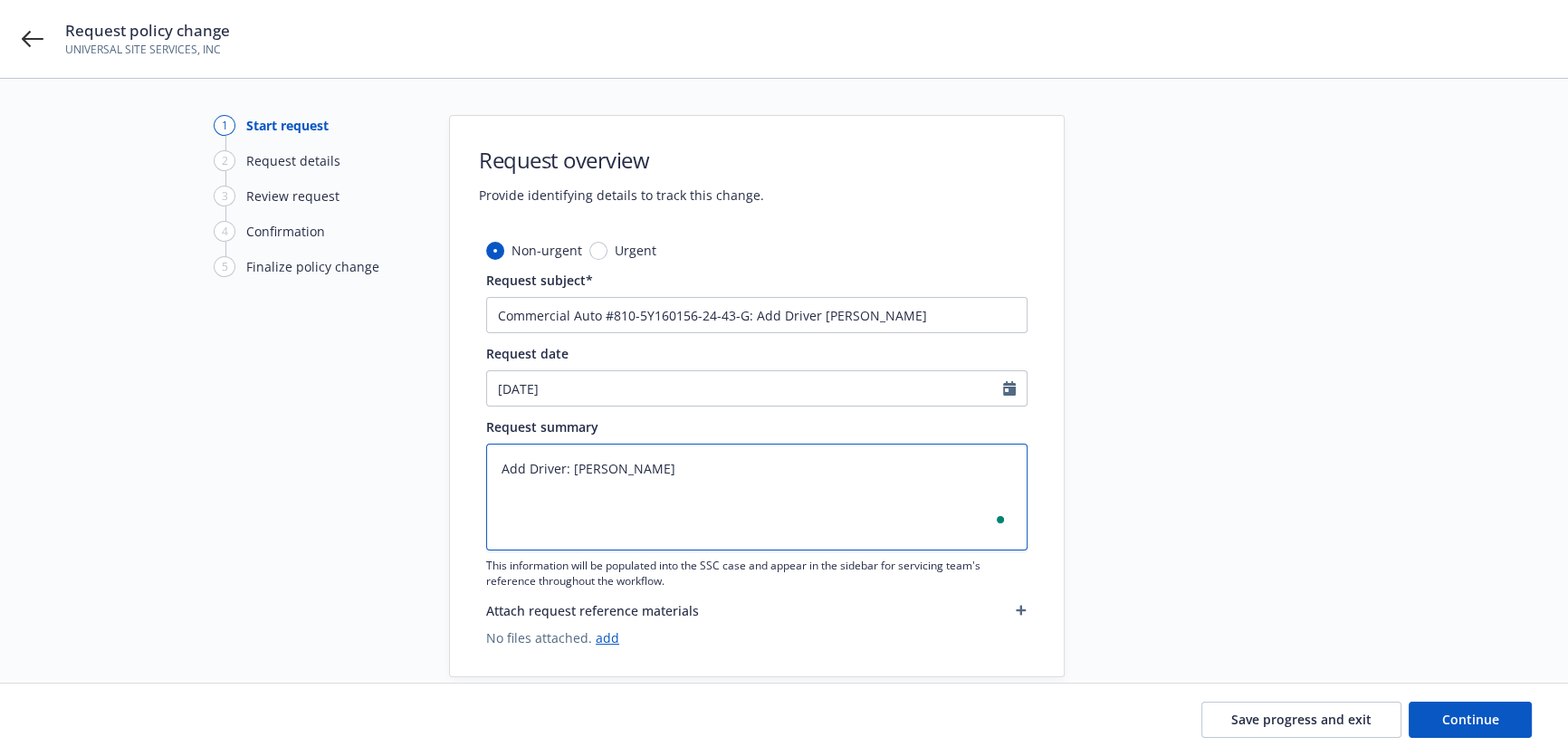
type textarea "Add Driver: [PERSON_NAME]"
type textarea "x"
type textarea "Add Driver: [PERSON_NAME]"
type textarea "x"
type textarea "Add Driver: [PERSON_NAME]"
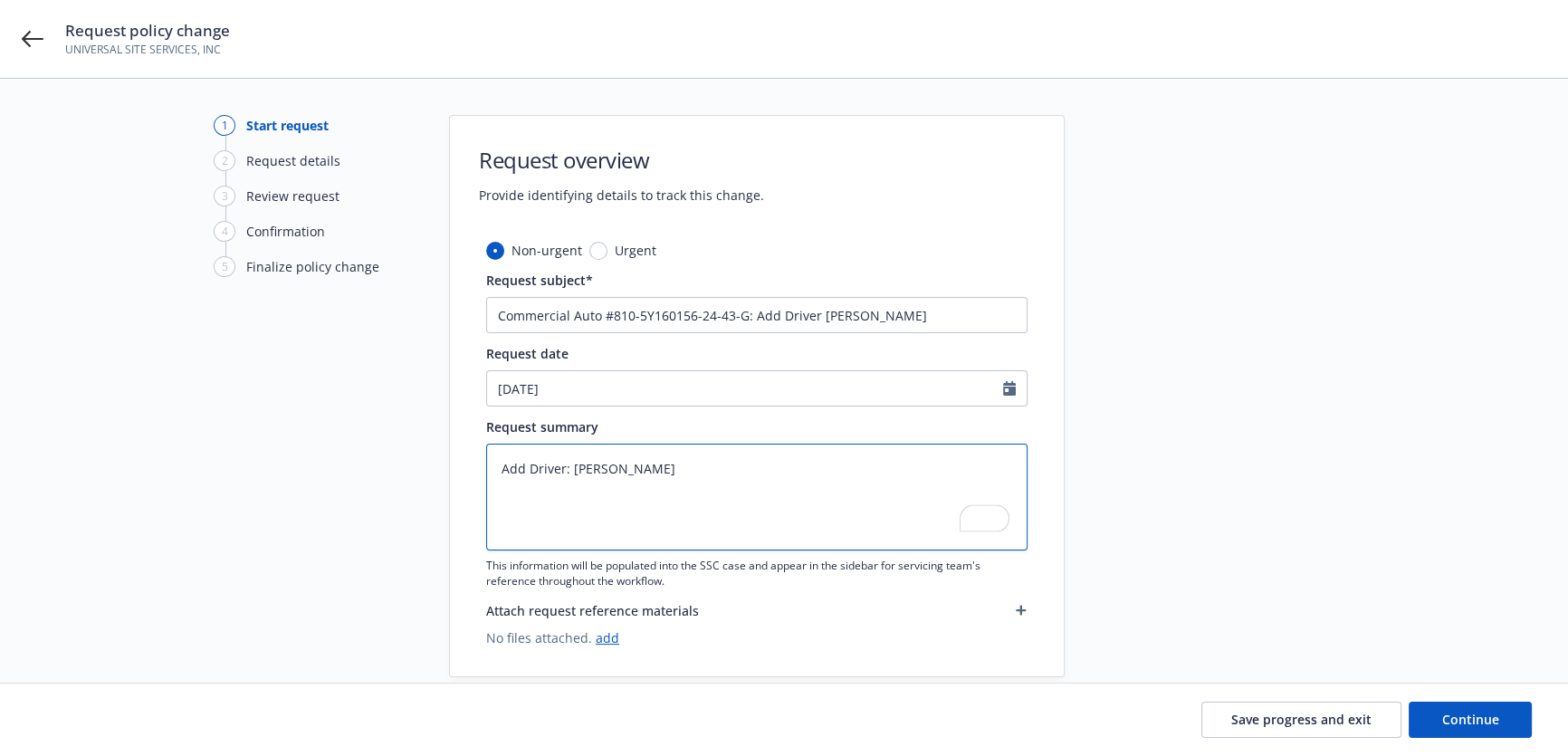
type textarea "x"
type textarea "Add Driver: [PERSON_NAME] CA"
type textarea "x"
type textarea "Add Driver: [PERSON_NAME] CA"
type textarea "x"
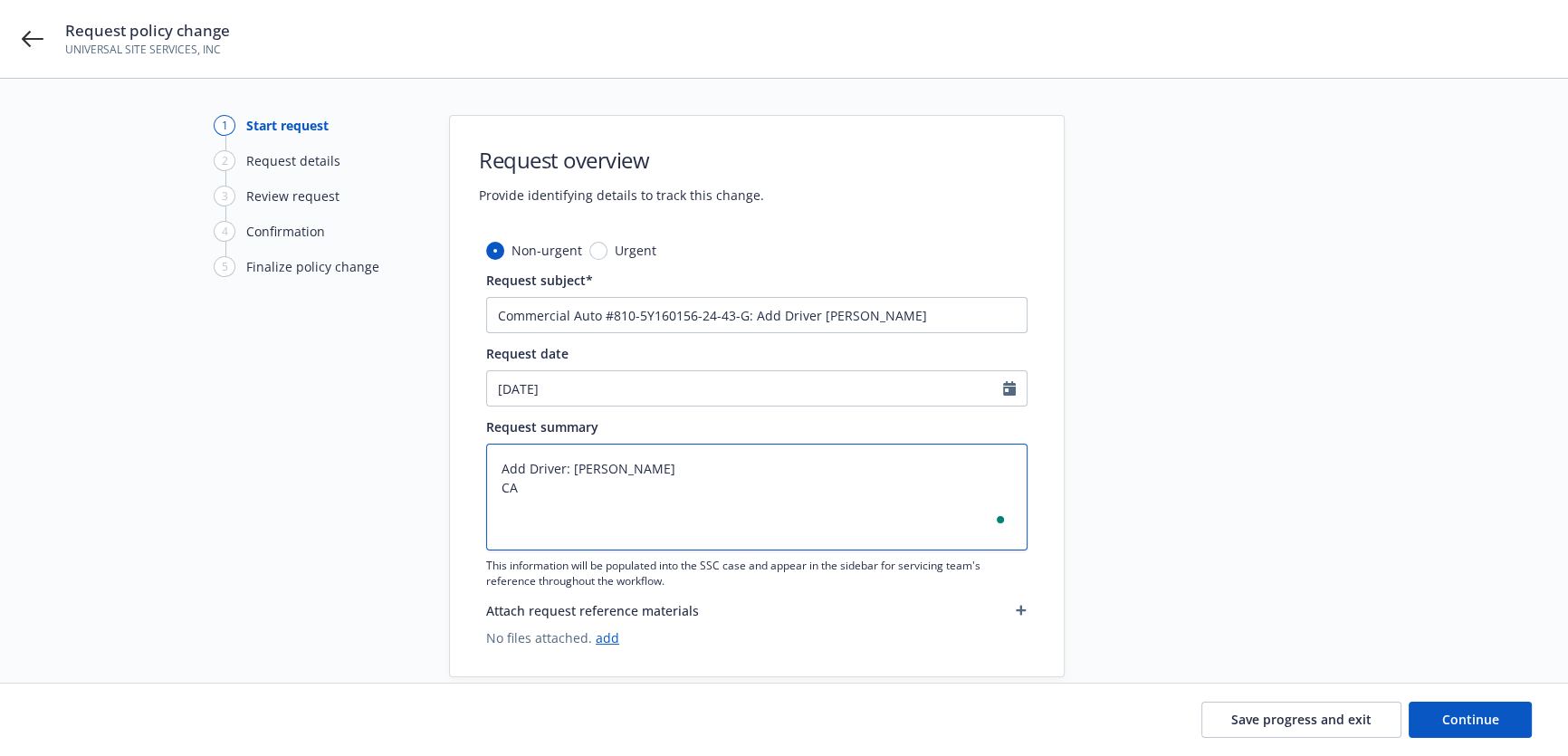
type textarea "Add Driver: [PERSON_NAME] CA D"
type textarea "x"
type textarea "Add Driver: [PERSON_NAME] CA DL"
type textarea "x"
type textarea "Add Driver: [PERSON_NAME] CA DL"
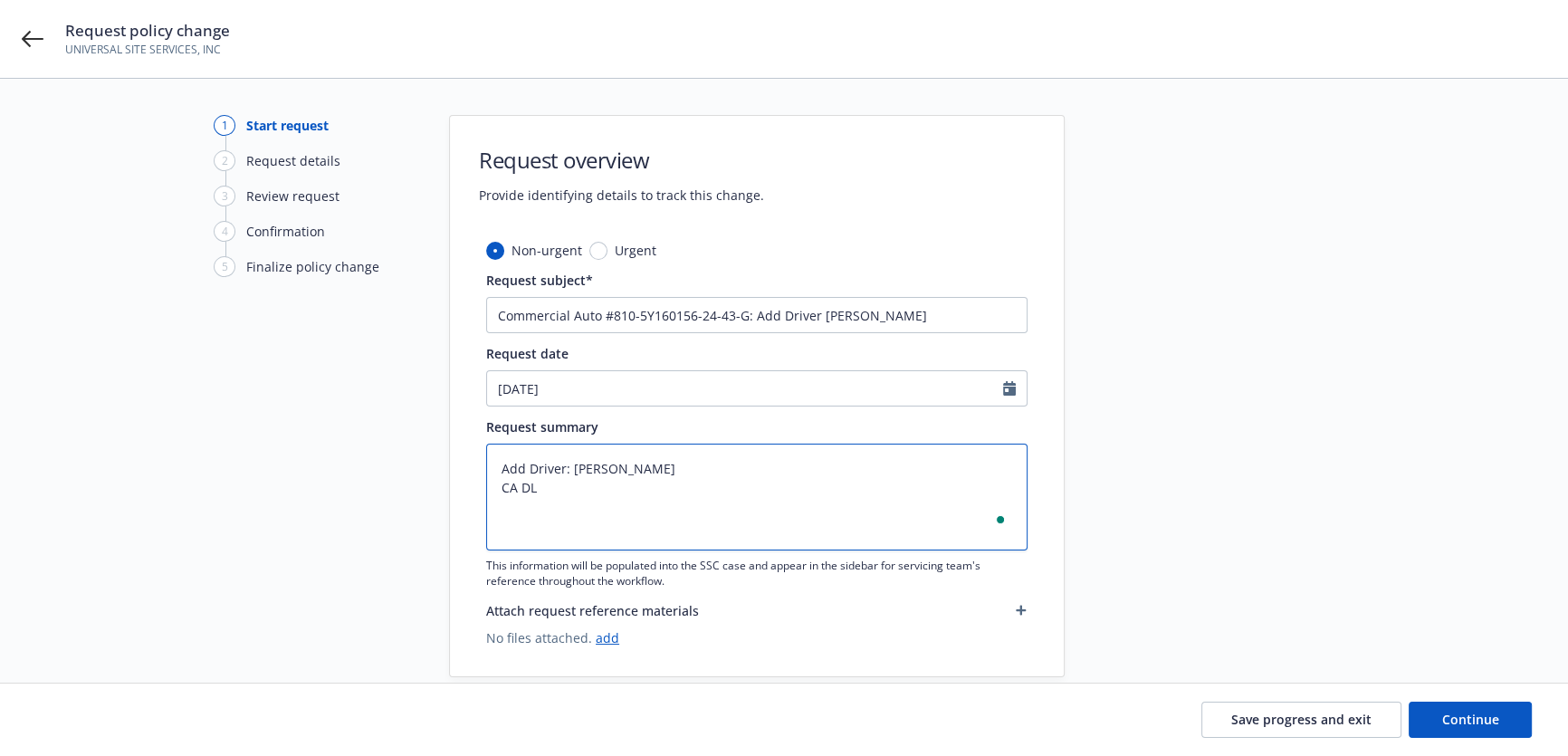
type textarea "x"
type textarea "Add Driver: [PERSON_NAME] CA DL #"
type textarea "x"
type textarea "Add Driver: [PERSON_NAME] CA DL #D"
type textarea "x"
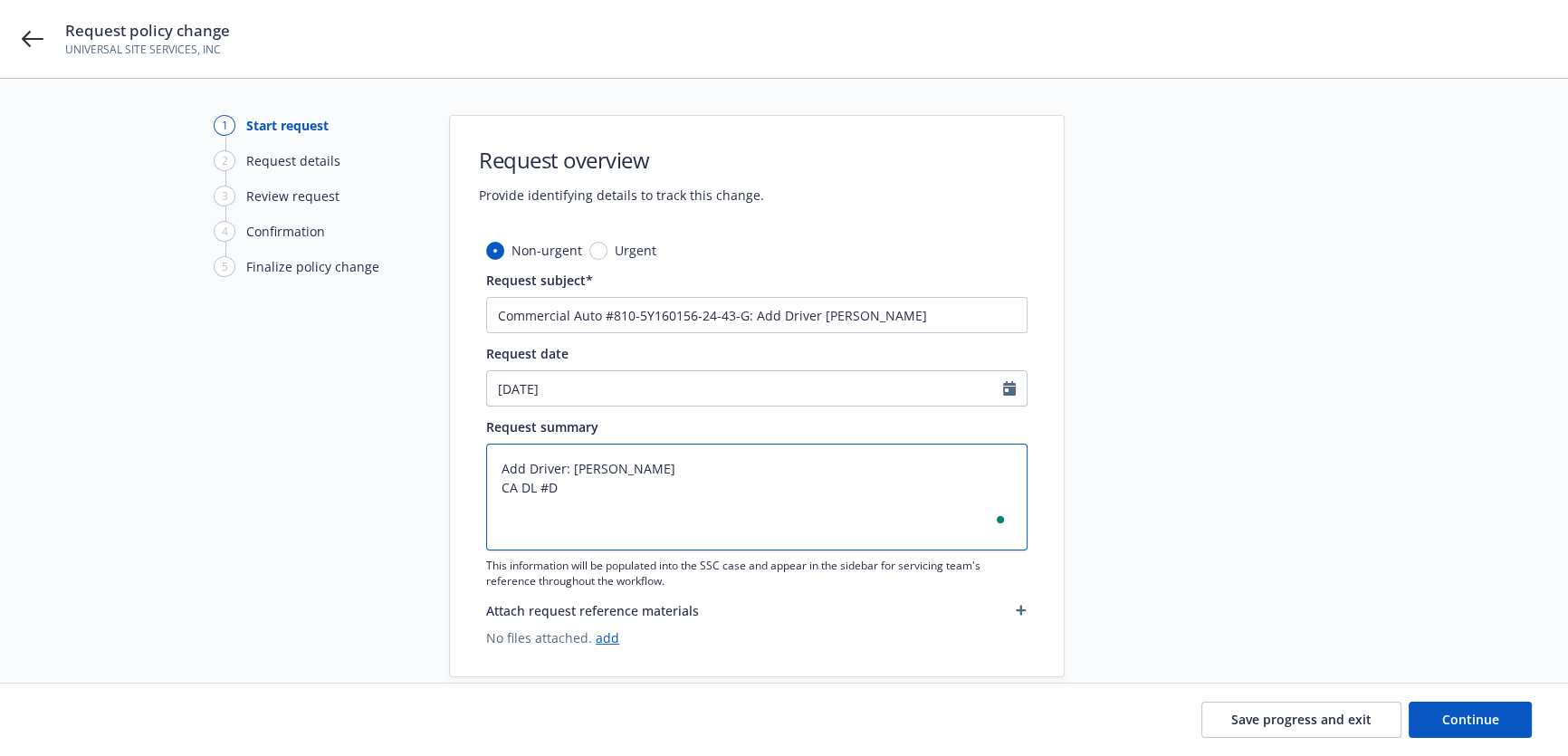
type textarea "Add Driver: [PERSON_NAME] CA DL #D2"
type textarea "x"
type textarea "Add Driver: [PERSON_NAME] CA DL #D22"
type textarea "x"
type textarea "Add Driver: [PERSON_NAME] CA DL #D222"
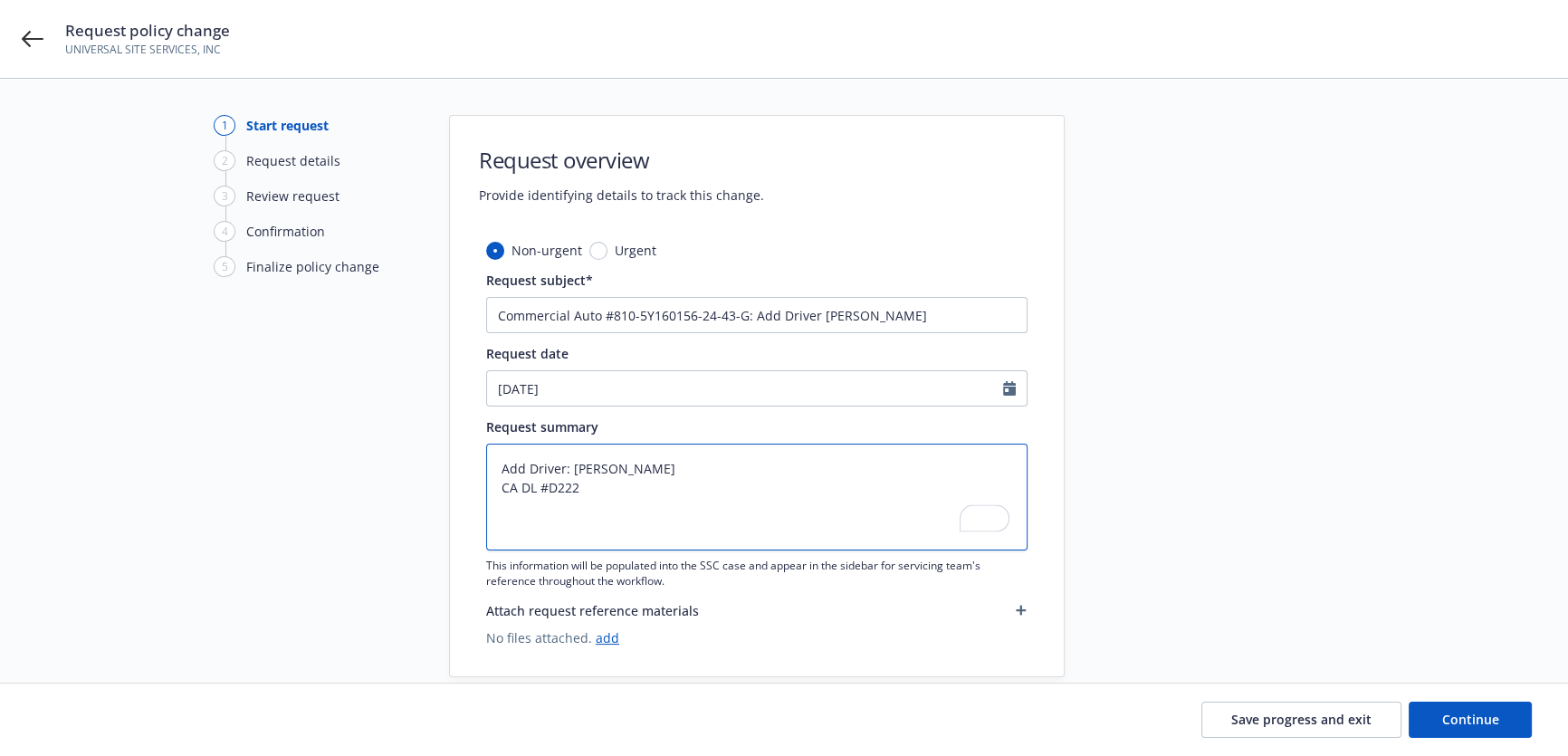
type textarea "x"
type textarea "Add Driver: [PERSON_NAME] CA DL #D2225"
type textarea "x"
type textarea "Add Driver: [PERSON_NAME] CA DL #D22253"
type textarea "x"
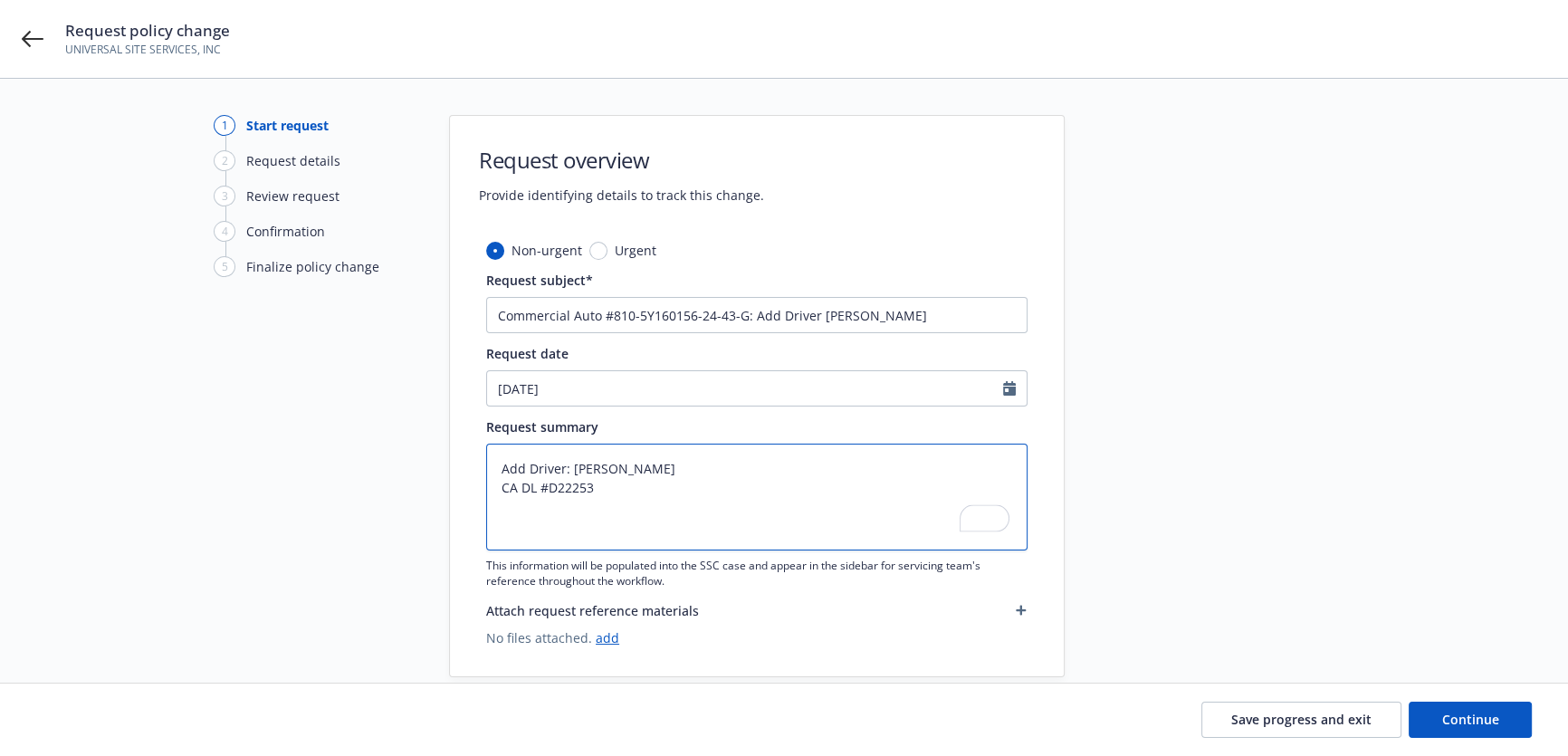
type textarea "Add Driver: [PERSON_NAME] CA DL #[DRIVERS_LICENSE_NUMBER]"
type textarea "x"
type textarea "Add Driver: [PERSON_NAME] CA DL #[DRIVERS_LICENSE_NUMBER]"
type textarea "x"
type textarea "Add Driver: [PERSON_NAME] CA DL #[DRIVERS_LICENSE_NUMBER]"
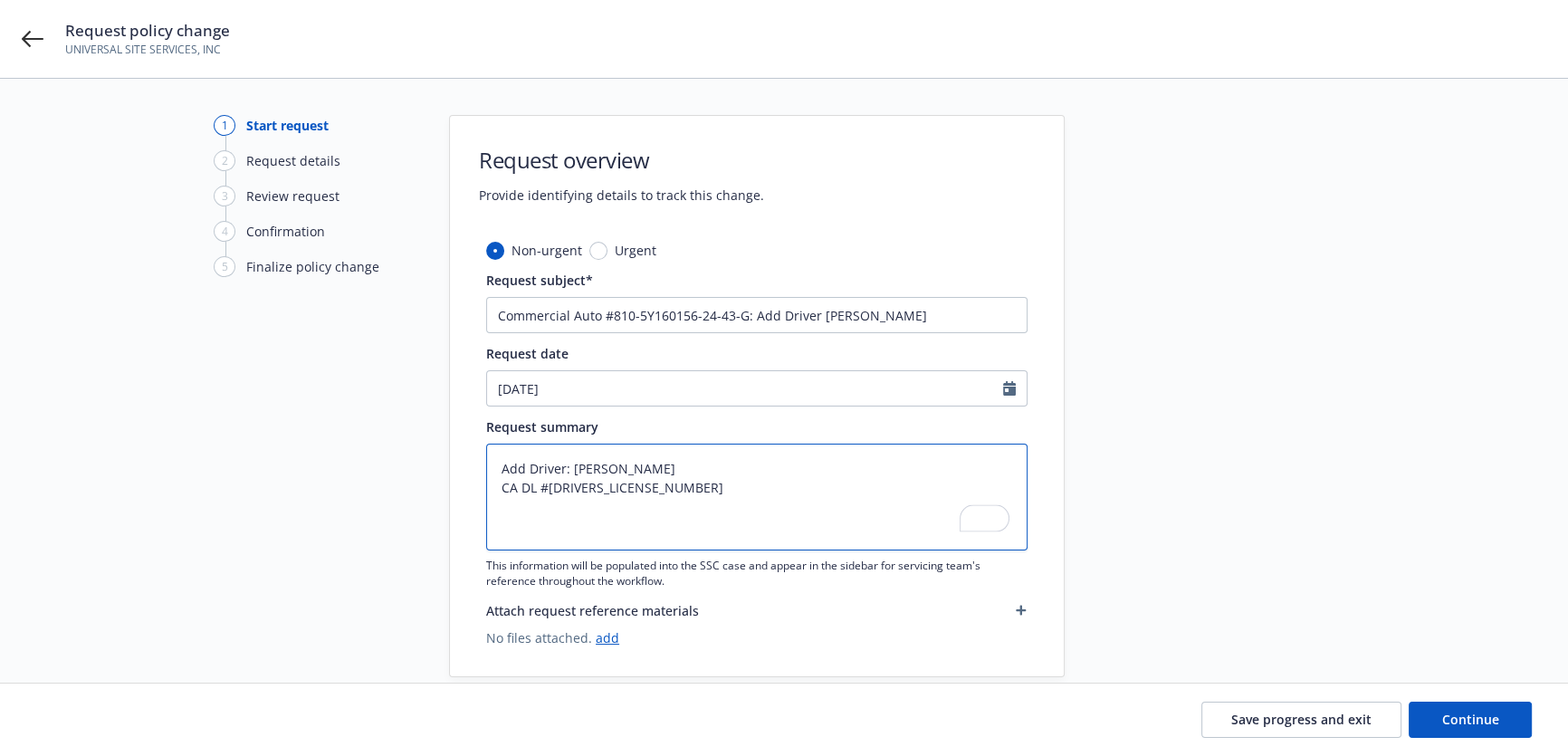
type textarea "x"
type textarea "Add Driver: [PERSON_NAME] CA DL #[DRIVERS_LICENSE_NUMBER] D"
type textarea "x"
type textarea "Add Driver: [PERSON_NAME] CA DL #[DRIVERS_LICENSE_NUMBER] DO"
type textarea "x"
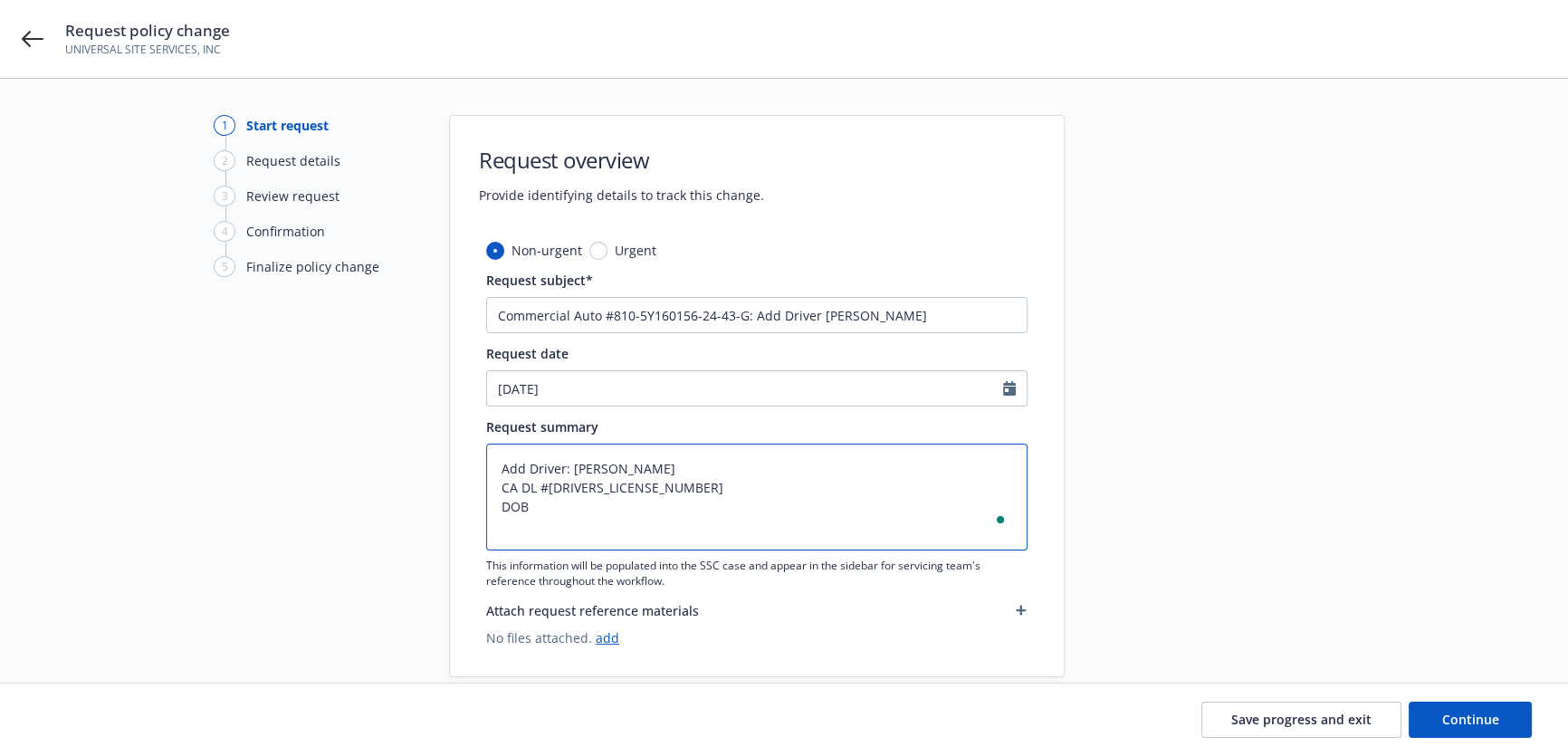
type textarea "Add Driver: [PERSON_NAME] CA DL #[DRIVERS_LICENSE_NUMBER] DOB:"
type textarea "x"
type textarea "Add Driver: [PERSON_NAME] CA DL #[DRIVERS_LICENSE_NUMBER] DOB:"
type textarea "x"
type textarea "Add Driver: [PERSON_NAME] CA DL #[DRIVERS_LICENSE_NUMBER] DOB: 0"
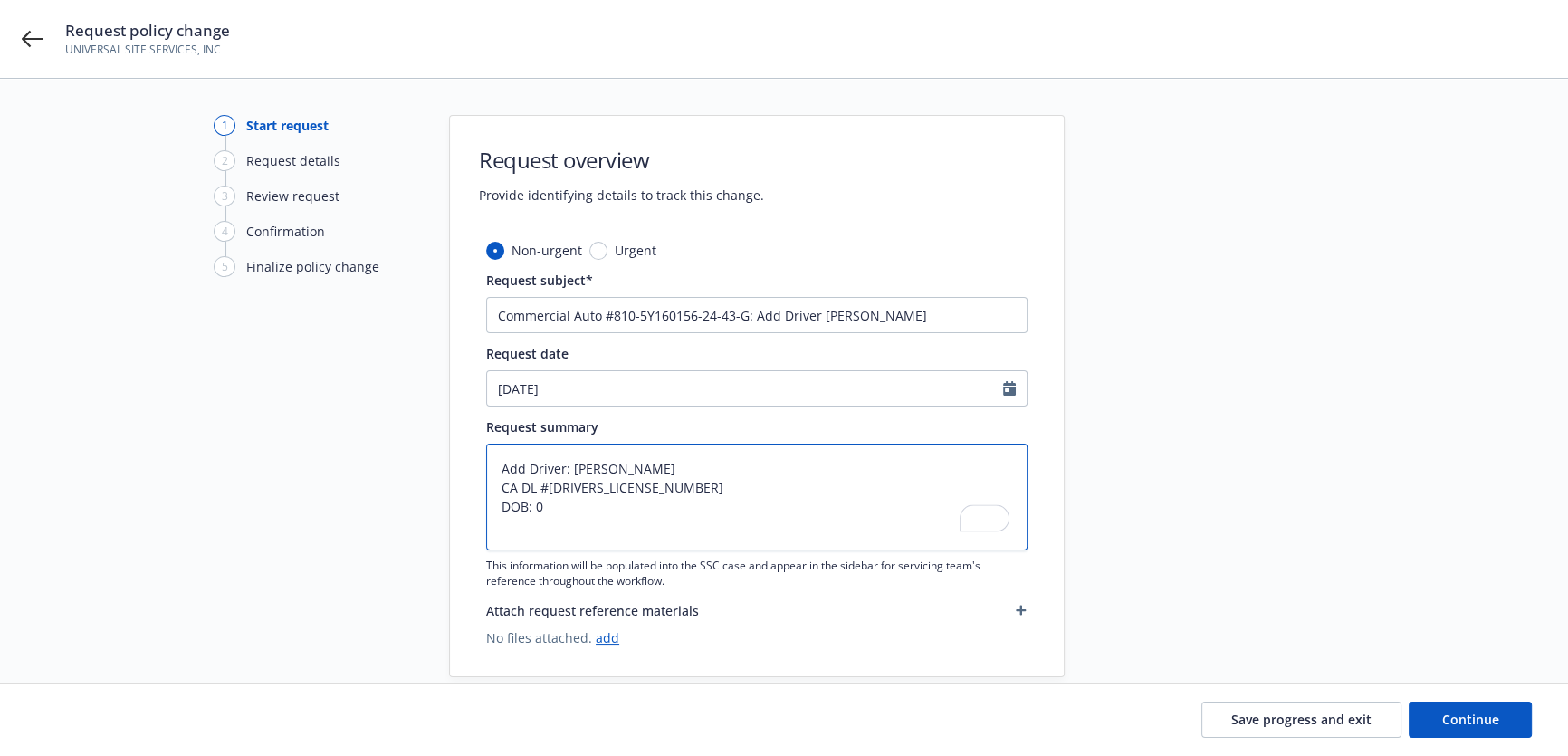
type textarea "x"
type textarea "Add Driver: [PERSON_NAME] CA DL #[DRIVERS_LICENSE_NUMBER] DOB: 07"
type textarea "x"
type textarea "Add Driver: [PERSON_NAME] CA DL #[DRIVERS_LICENSE_NUMBER] DOB: 07/"
type textarea "x"
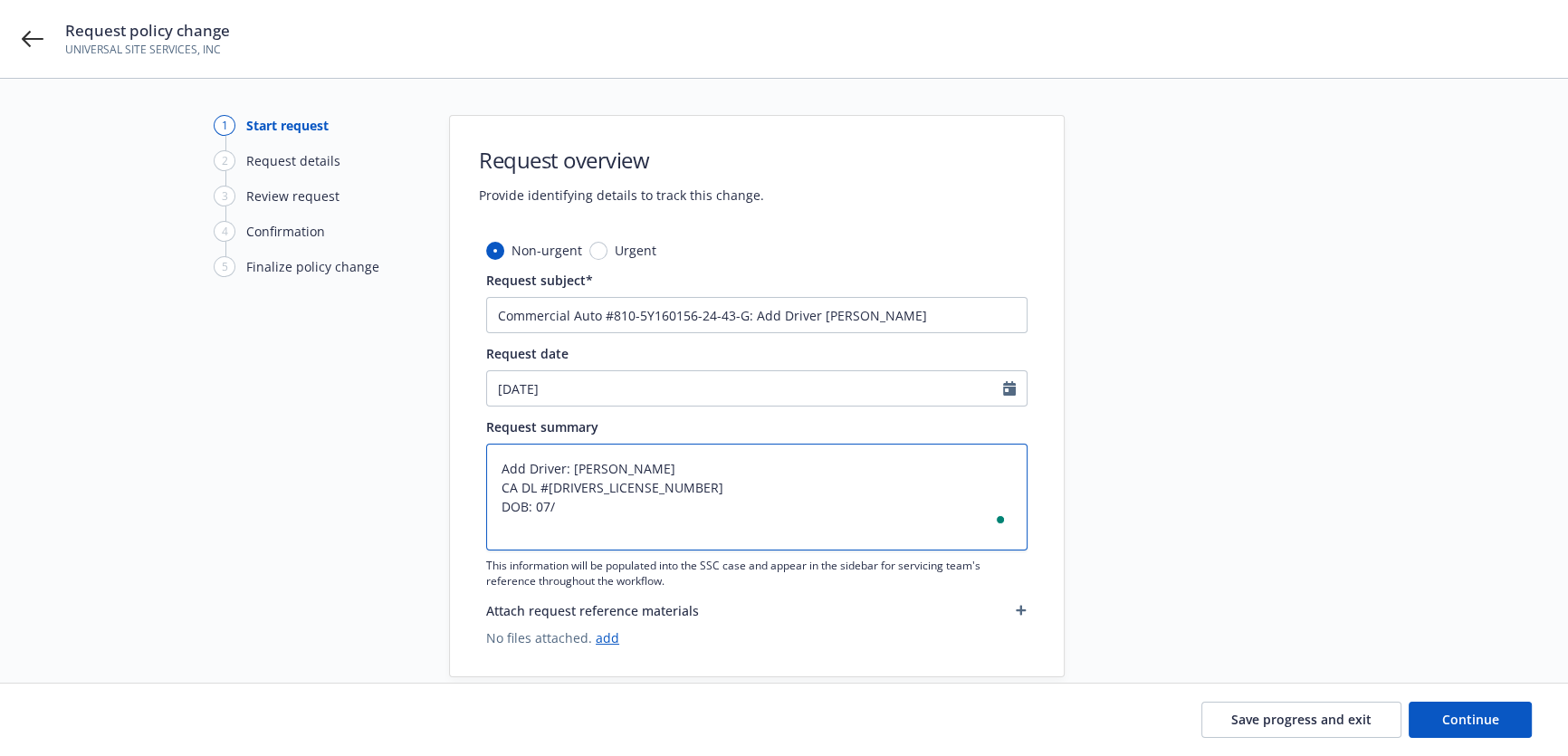
type textarea "Add Driver: [PERSON_NAME] CA DL #[DRIVERS_LICENSE_NUMBER] DOB: 07/1"
type textarea "x"
type textarea "Add Driver: [PERSON_NAME] CA DL #[DRIVERS_LICENSE_NUMBER] DOB: 07/14"
type textarea "x"
type textarea "Add Driver: [PERSON_NAME] CA DL #[DRIVERS_LICENSE_NUMBER] DOB: 07/14/"
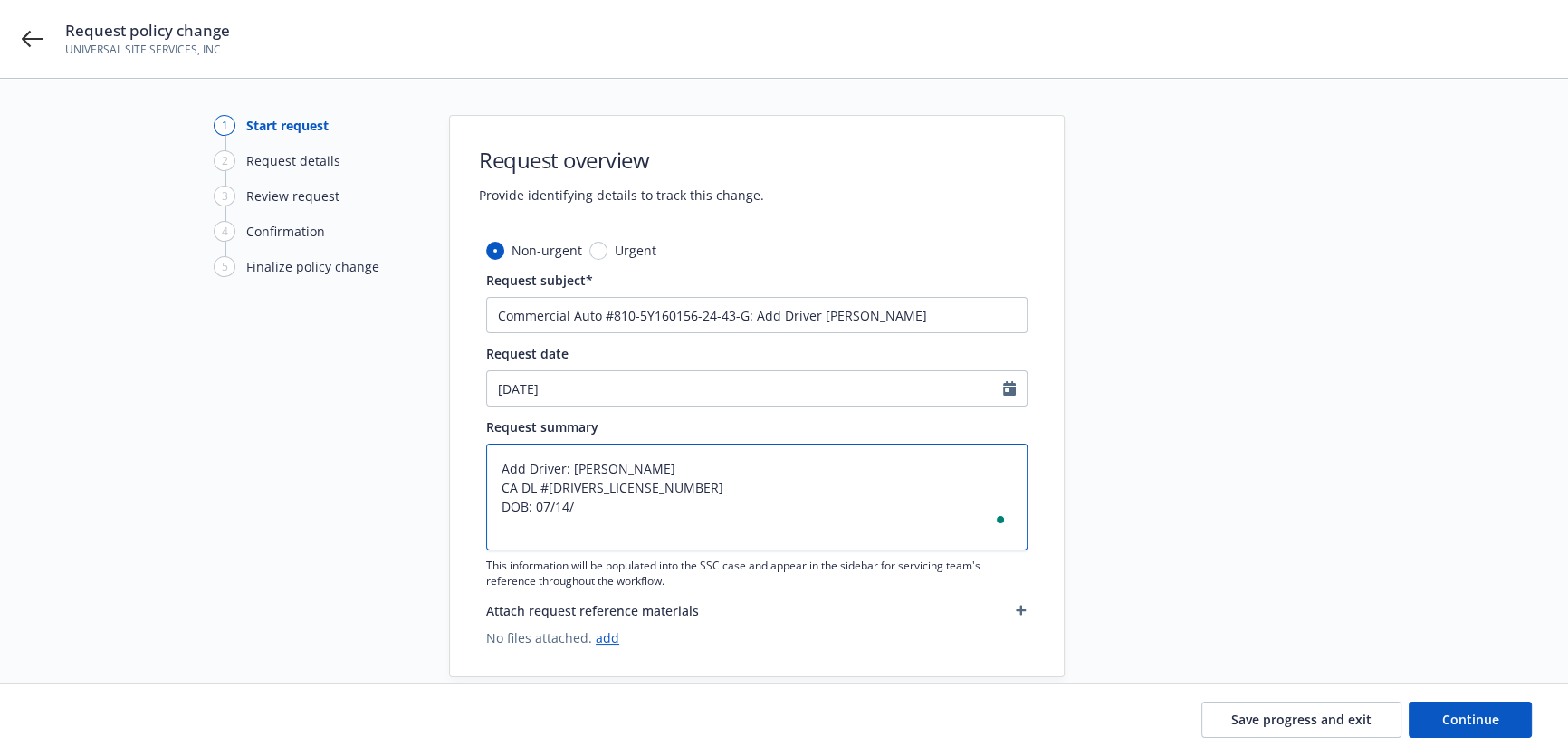
type textarea "x"
type textarea "Add Driver: [PERSON_NAME] CA DL #[DRIVERS_LICENSE_NUMBER] DOB: 07/14/1"
type textarea "x"
type textarea "Add Driver: [PERSON_NAME] CA DL #[DRIVERS_LICENSE_NUMBER] DOB: [DEMOGRAPHIC_DAT…"
type textarea "x"
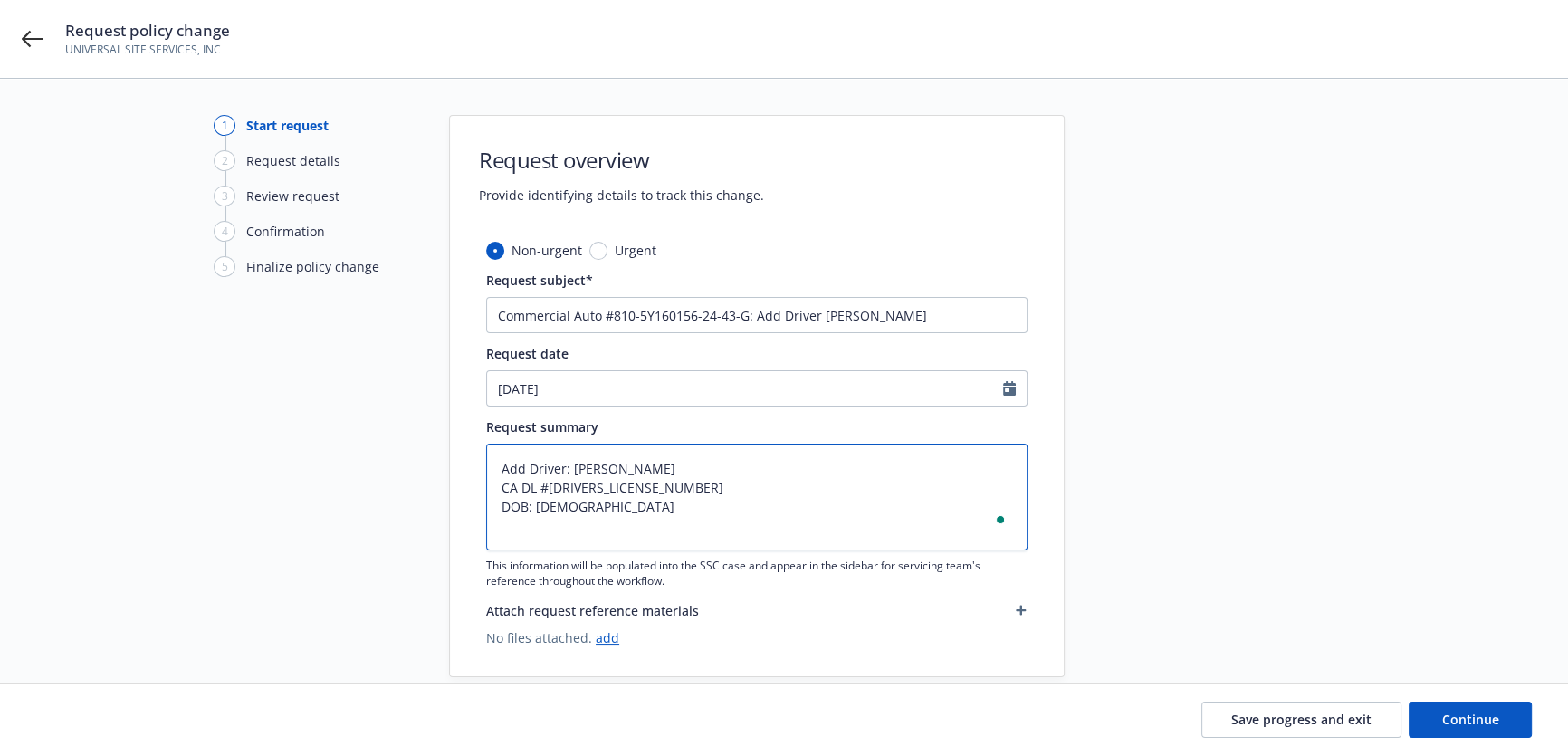
type textarea "Add Driver: [PERSON_NAME] CA DL #[DRIVERS_LICENSE_NUMBER] DOB: 07/14/198"
type textarea "x"
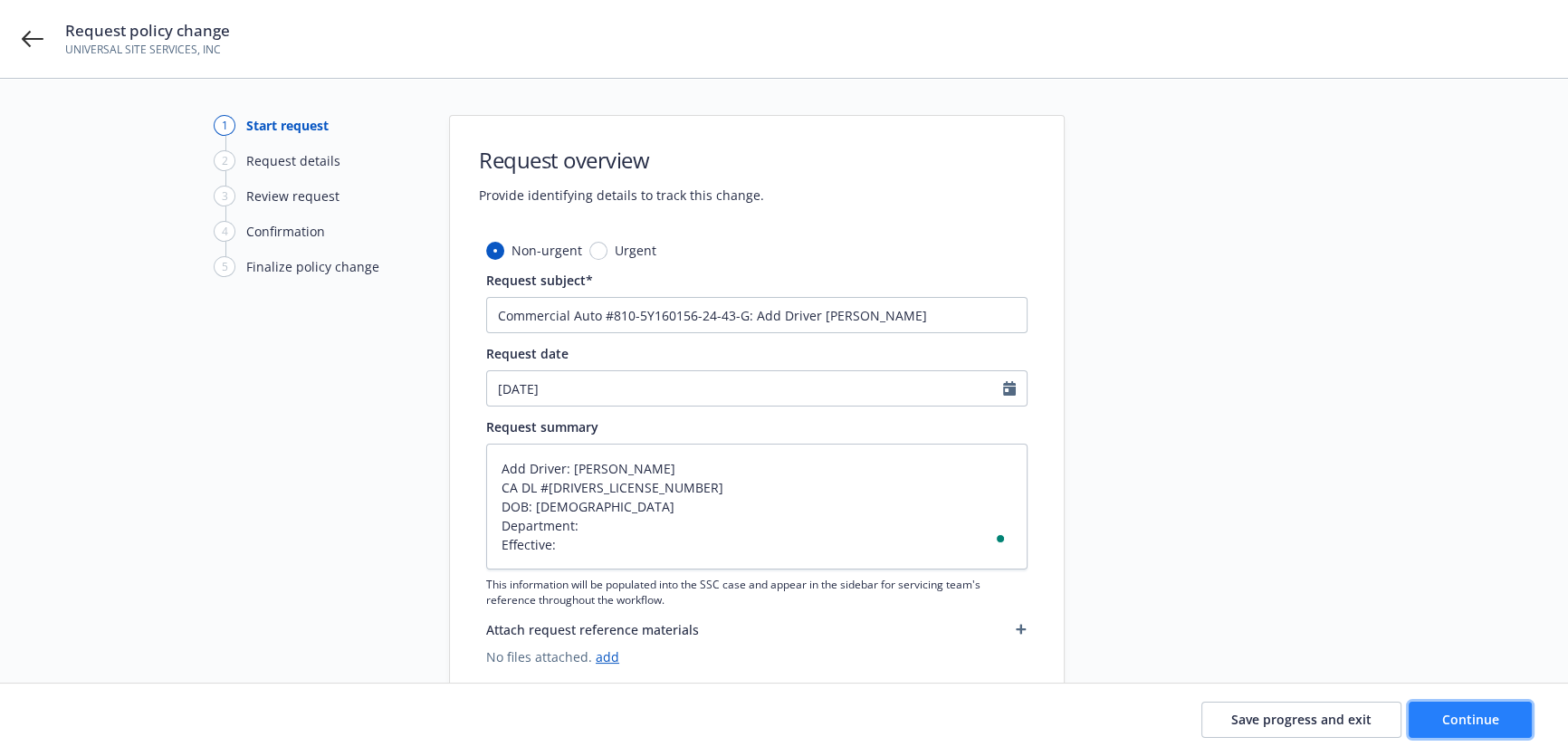
click at [1447, 724] on span "Continue" at bounding box center [1471, 720] width 57 height 18
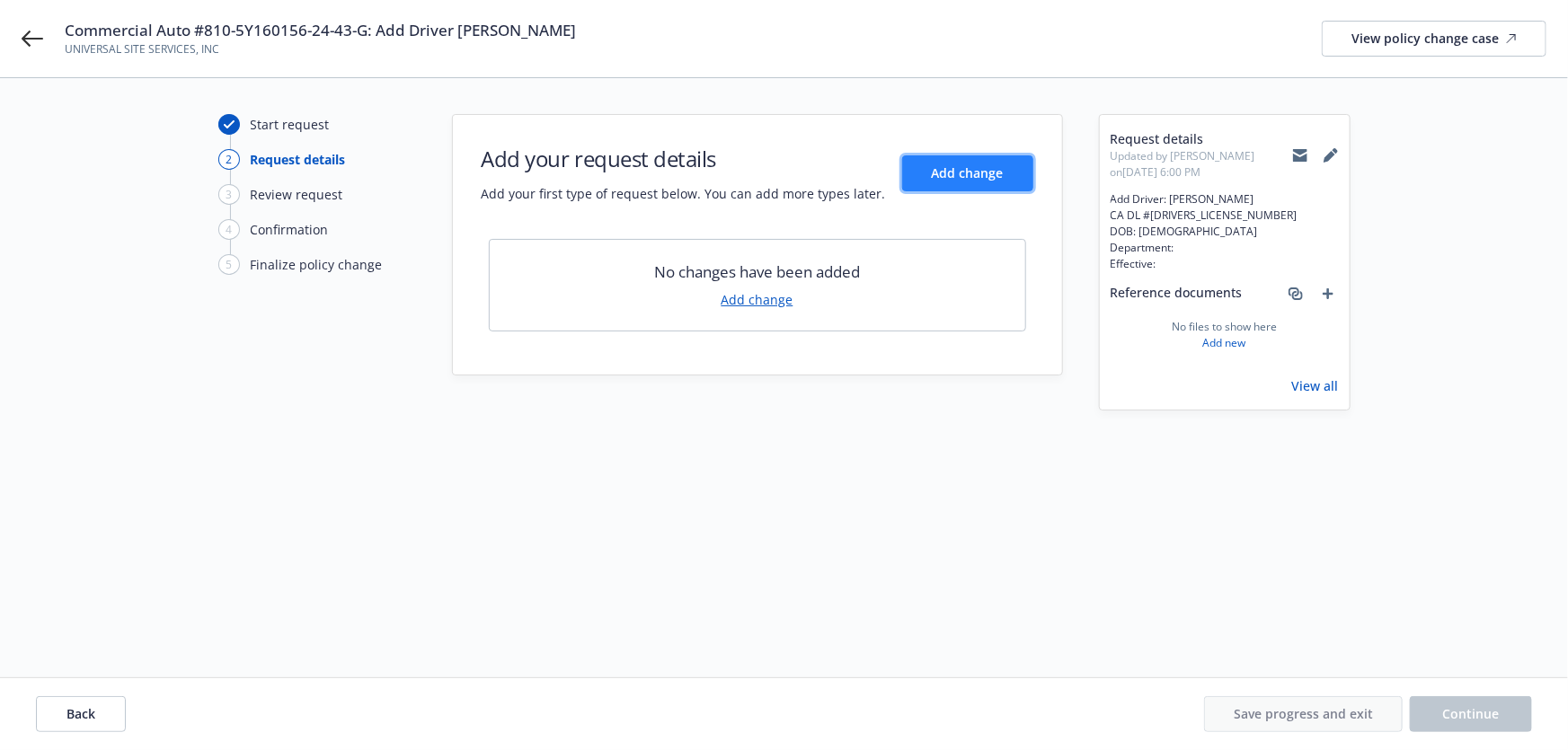
click at [1004, 172] on button "Add change" at bounding box center [967, 173] width 131 height 36
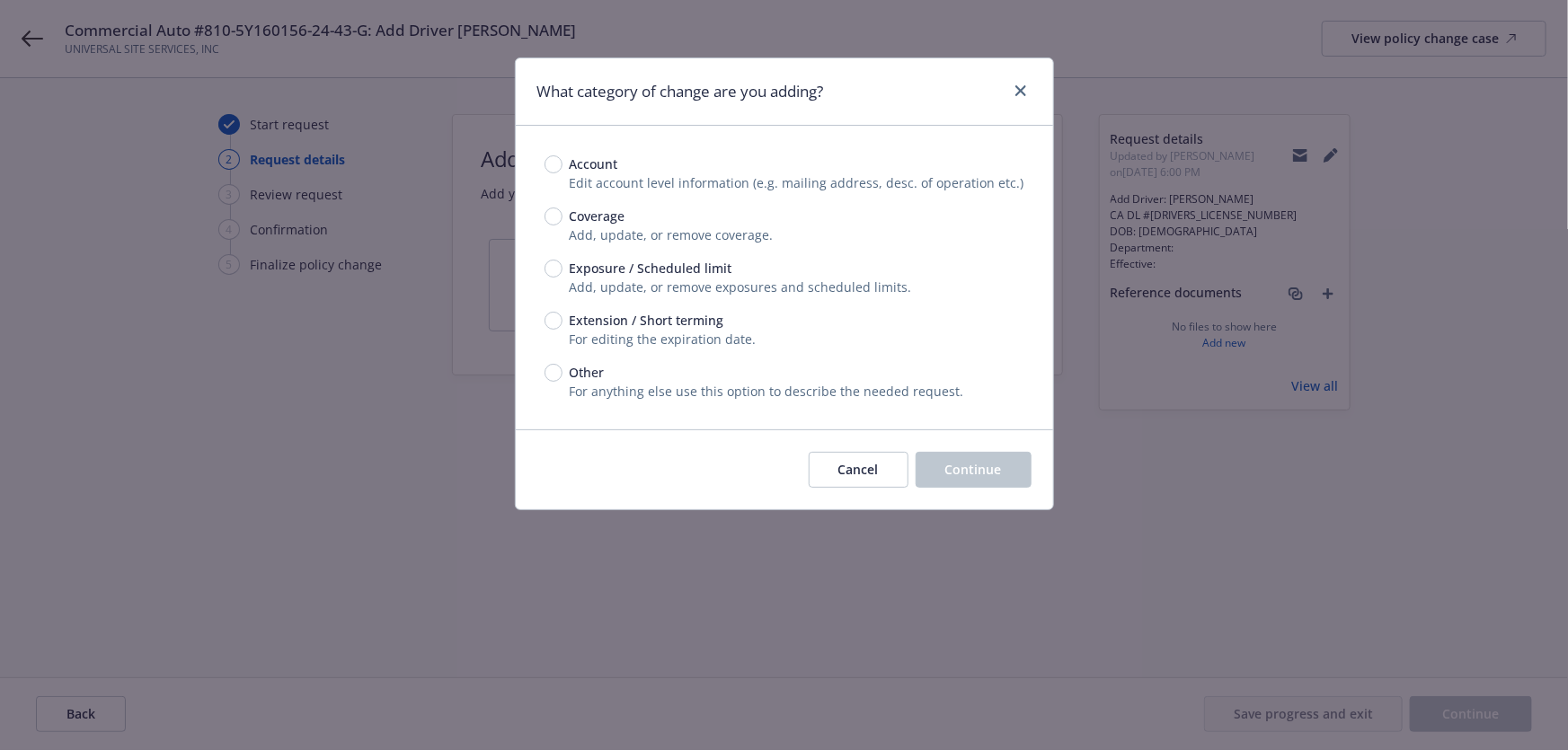
click at [636, 279] on span "Add, update, or remove exposures and scheduled limits." at bounding box center [741, 288] width 342 height 17
click at [638, 267] on span "Exposure / Scheduled limit" at bounding box center [650, 267] width 162 height 18
click at [563, 267] on input "Exposure / Scheduled limit" at bounding box center [553, 268] width 17 height 17
click at [1005, 468] on button "Continue" at bounding box center [973, 469] width 116 height 36
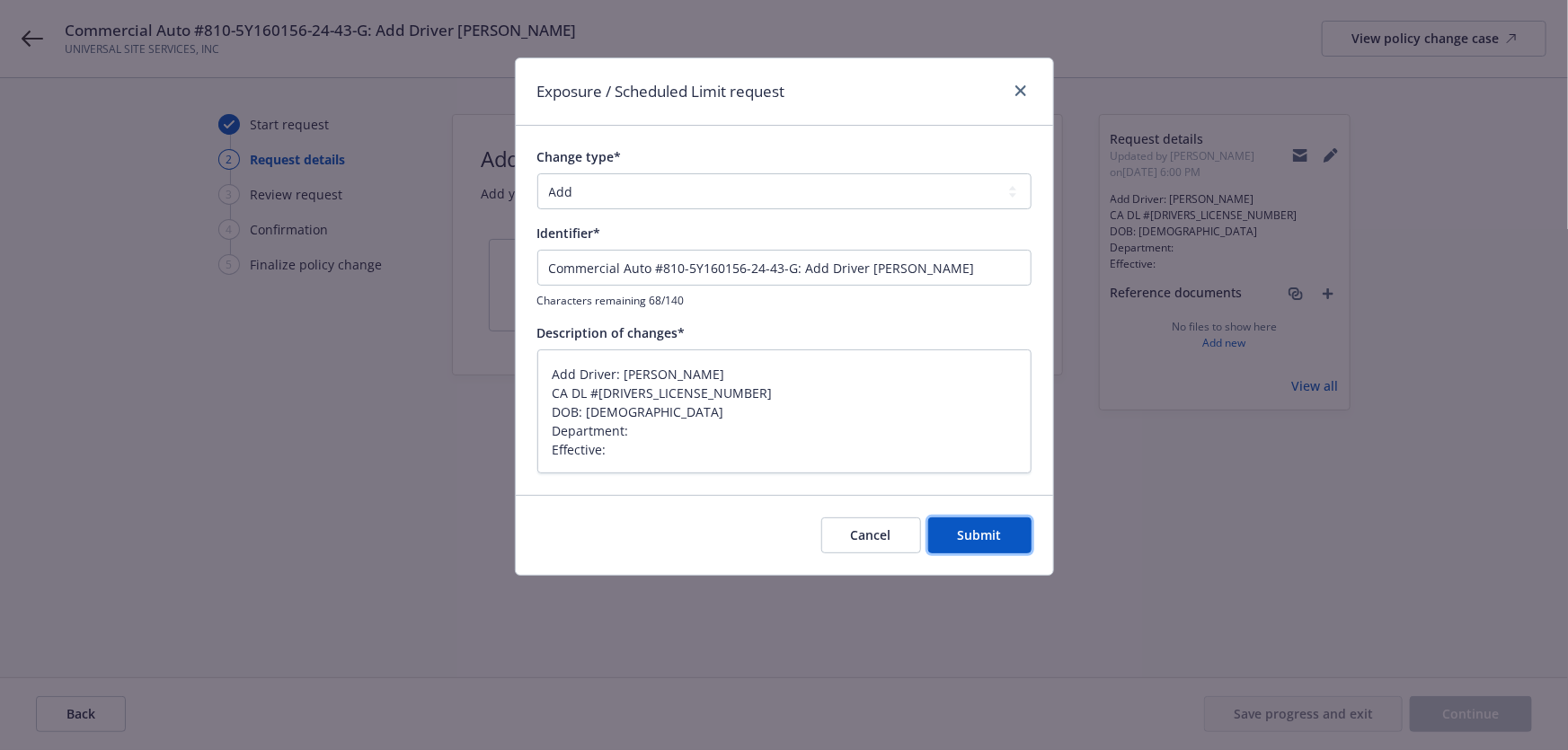
click at [963, 532] on span "Submit" at bounding box center [979, 535] width 44 height 17
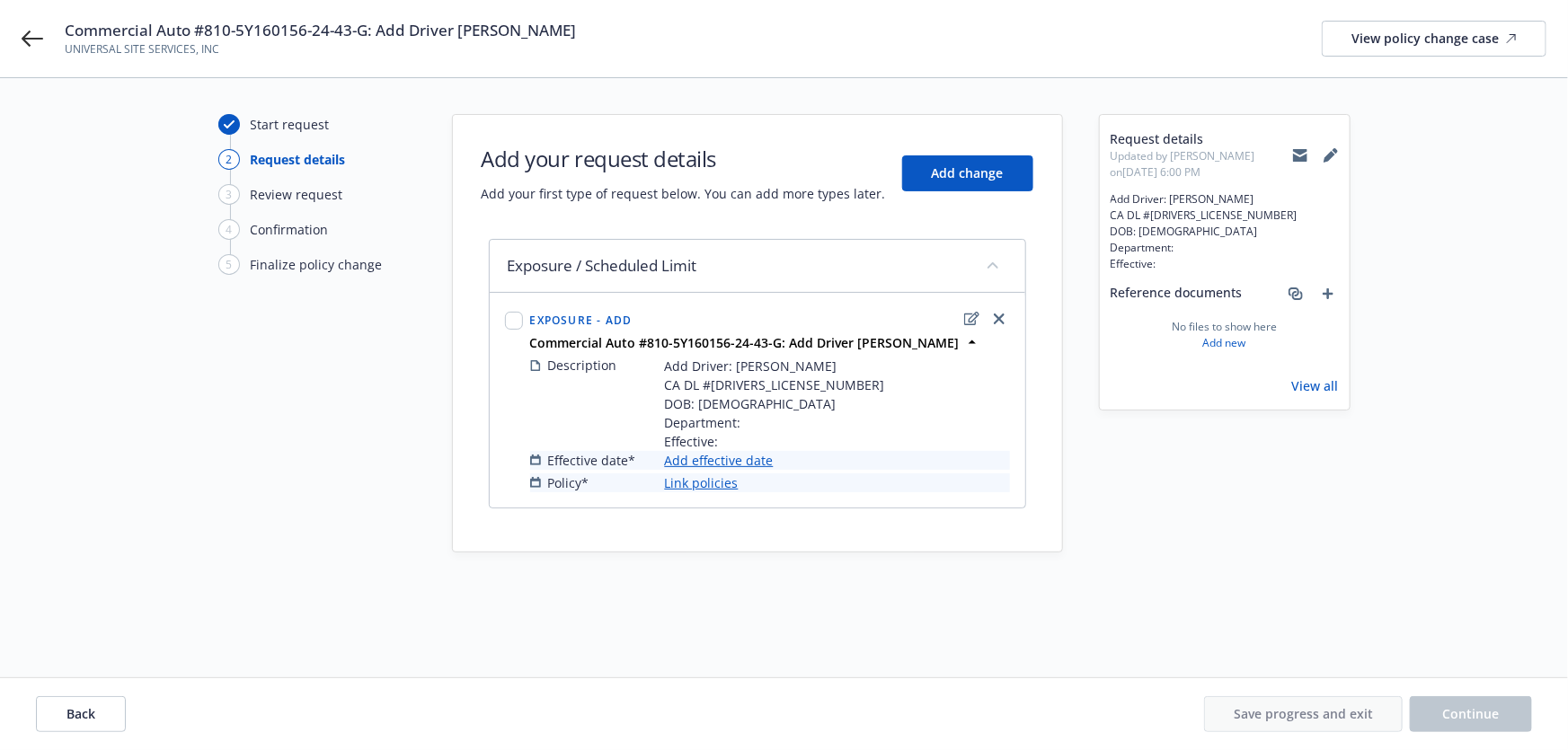
click at [759, 460] on link "Add effective date" at bounding box center [719, 460] width 109 height 18
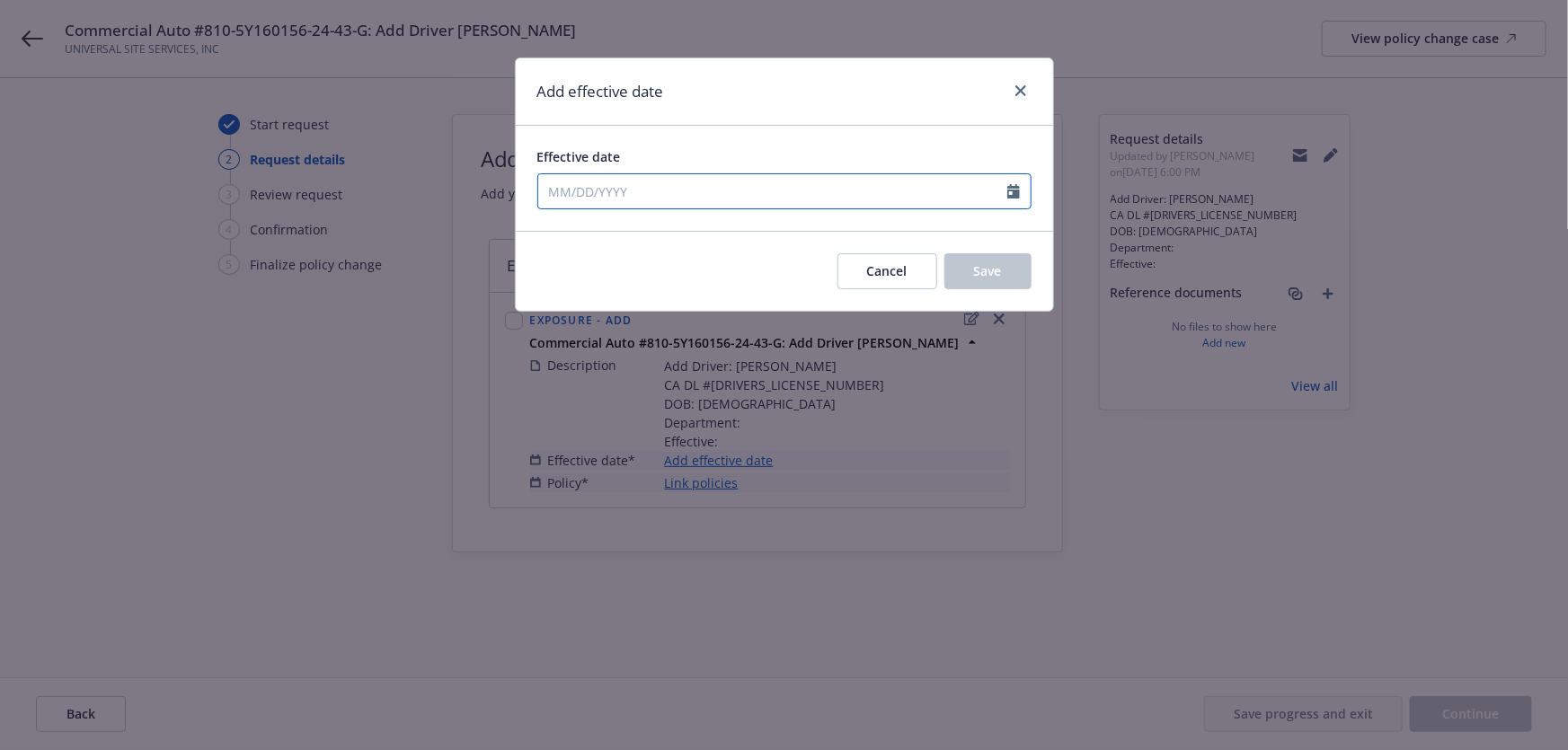
click at [708, 198] on input "Effective date" at bounding box center [773, 190] width 470 height 34
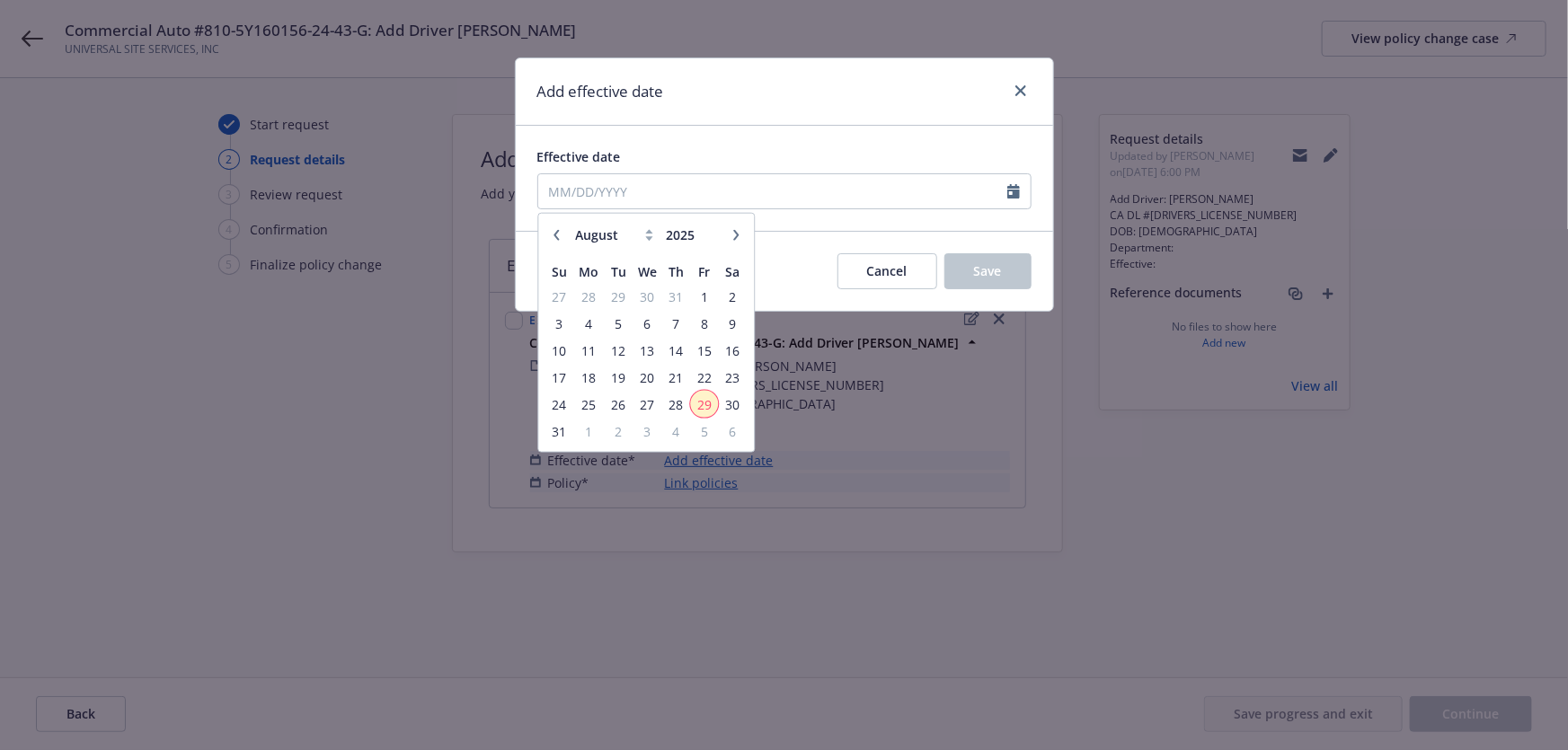
drag, startPoint x: 706, startPoint y: 405, endPoint x: 760, endPoint y: 372, distance: 63.3
click at [708, 403] on span "29" at bounding box center [704, 403] width 24 height 22
click at [974, 279] on span "Save" at bounding box center [988, 271] width 28 height 17
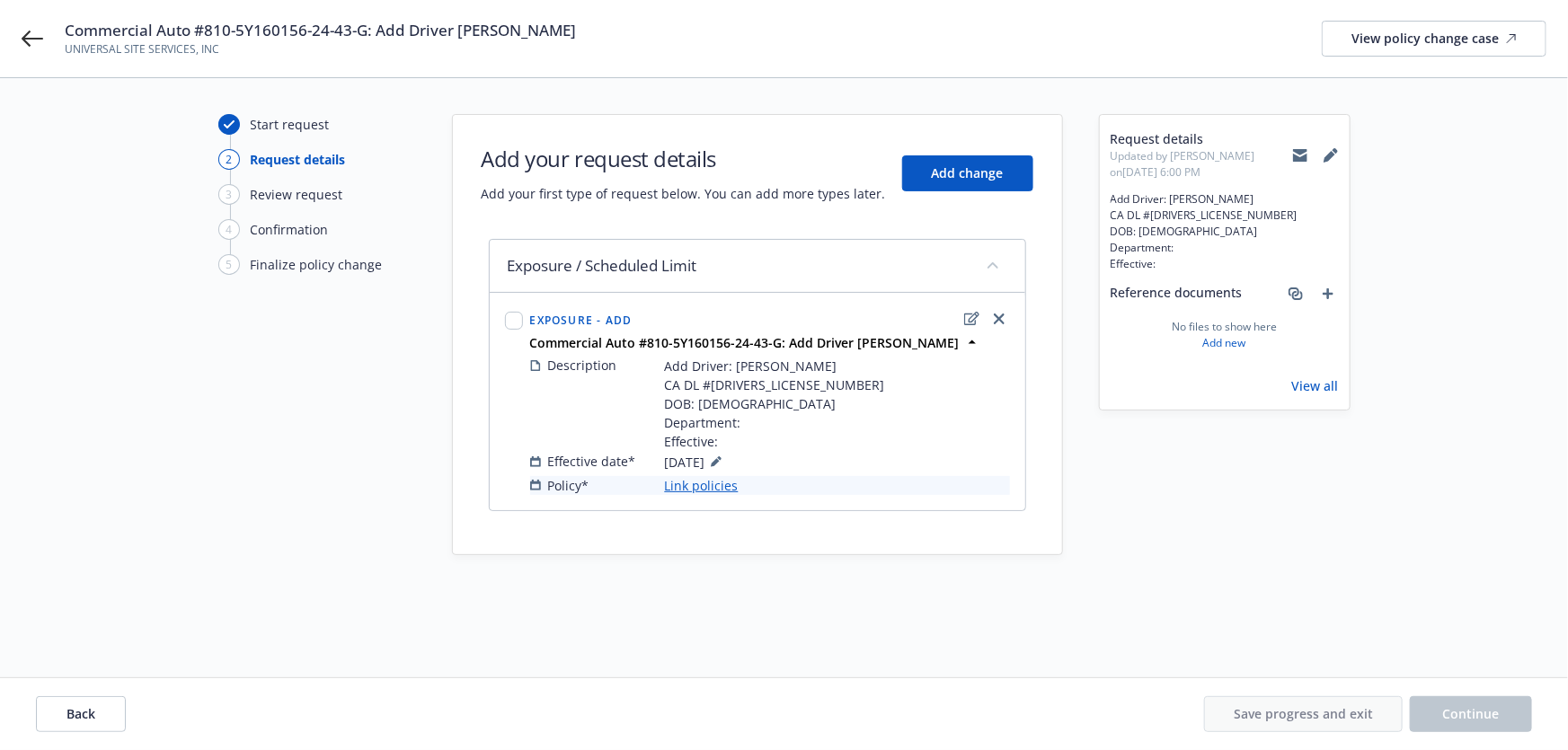
click at [721, 483] on link "Link policies" at bounding box center [702, 485] width 74 height 18
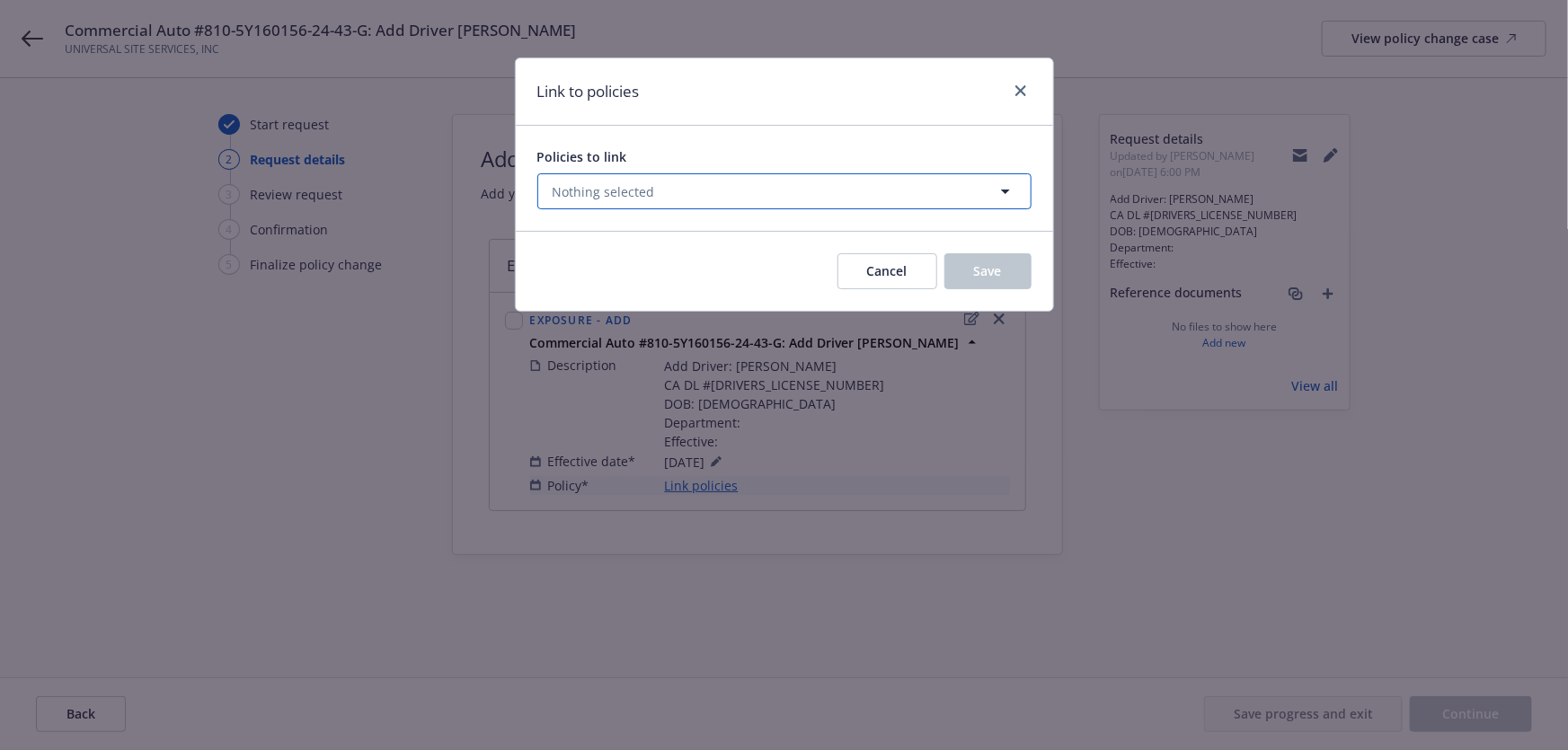
click at [744, 193] on button "Nothing selected" at bounding box center [784, 190] width 494 height 36
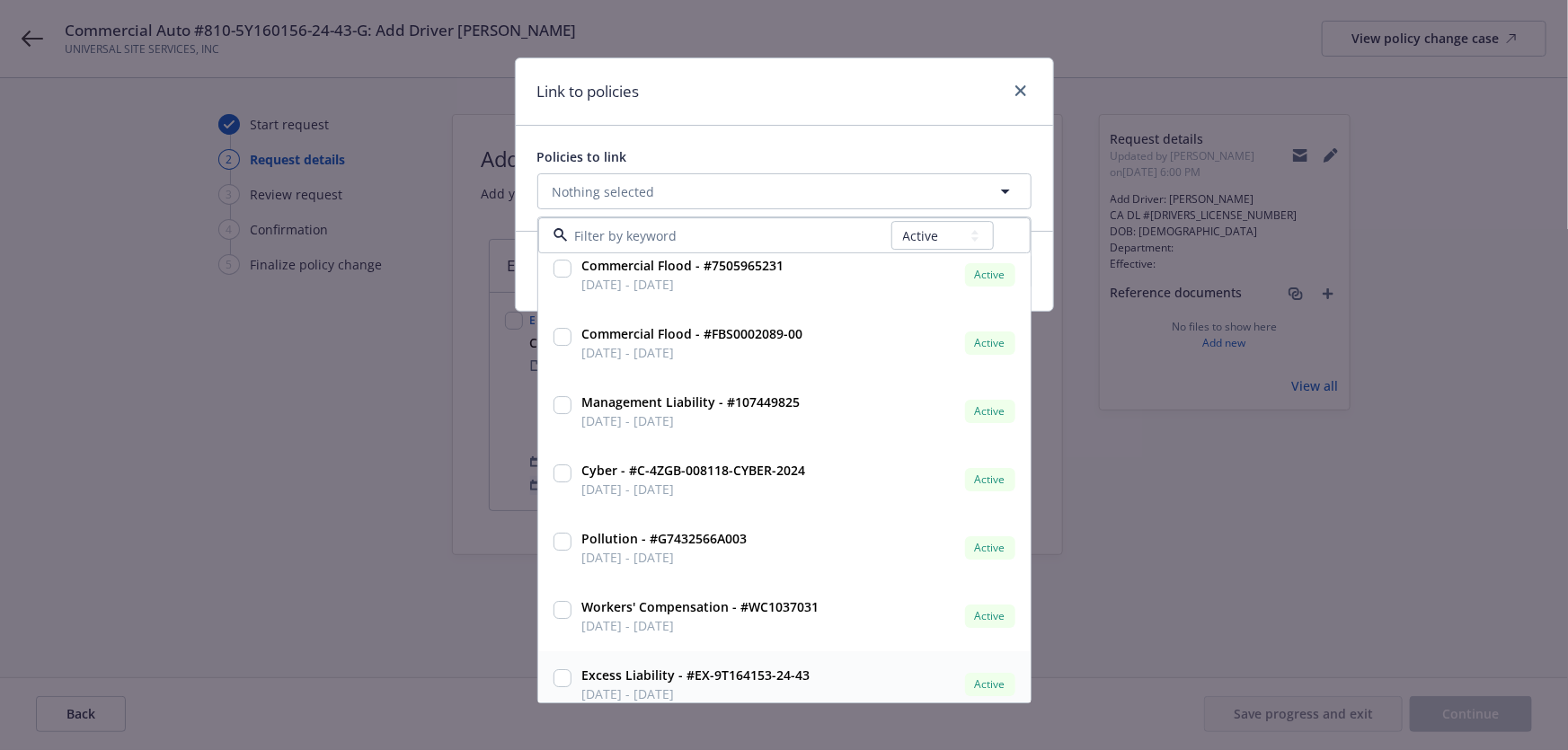
scroll to position [233, 0]
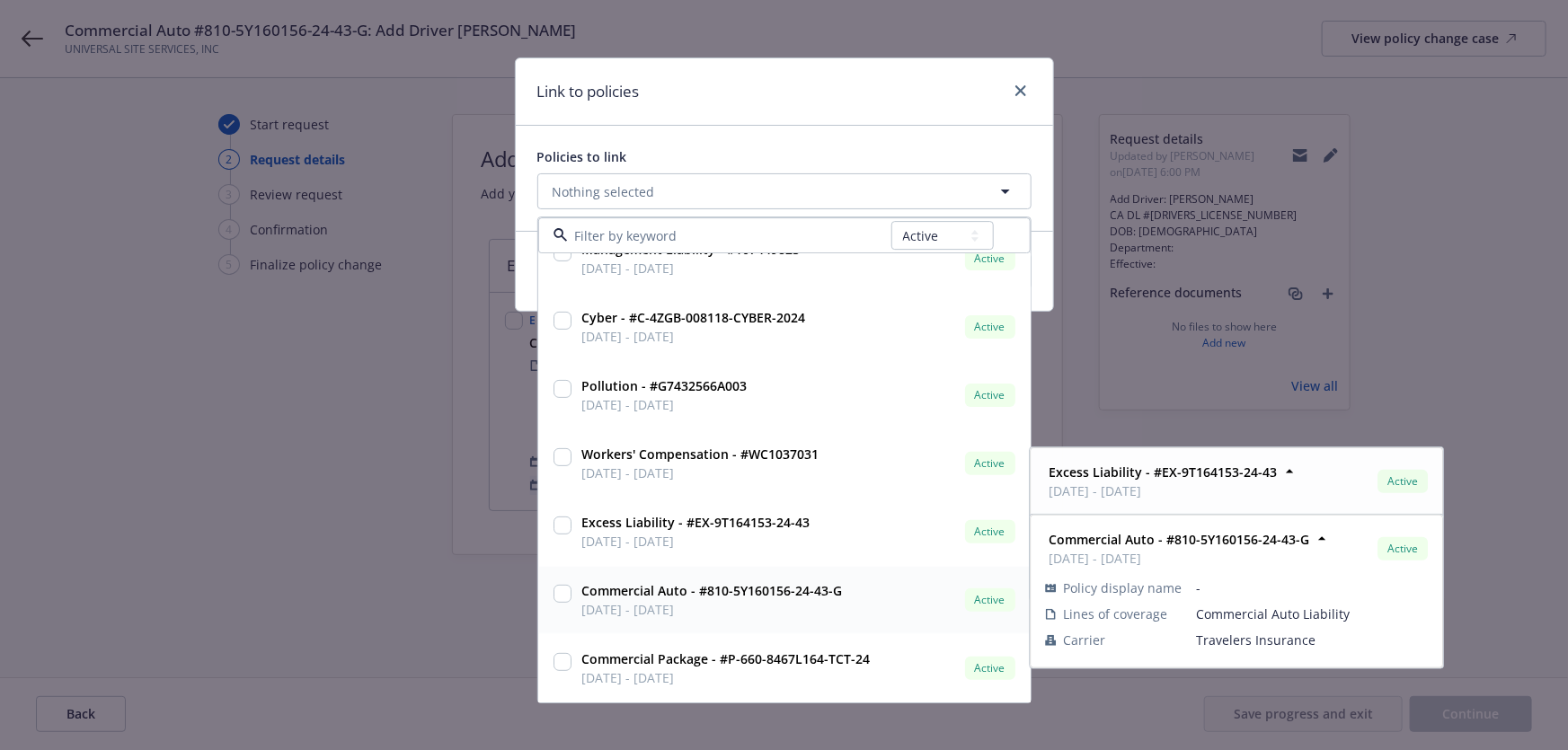
click at [801, 597] on strong "Commercial Auto - #810-5Y160156-24-43-G" at bounding box center [713, 592] width 261 height 17
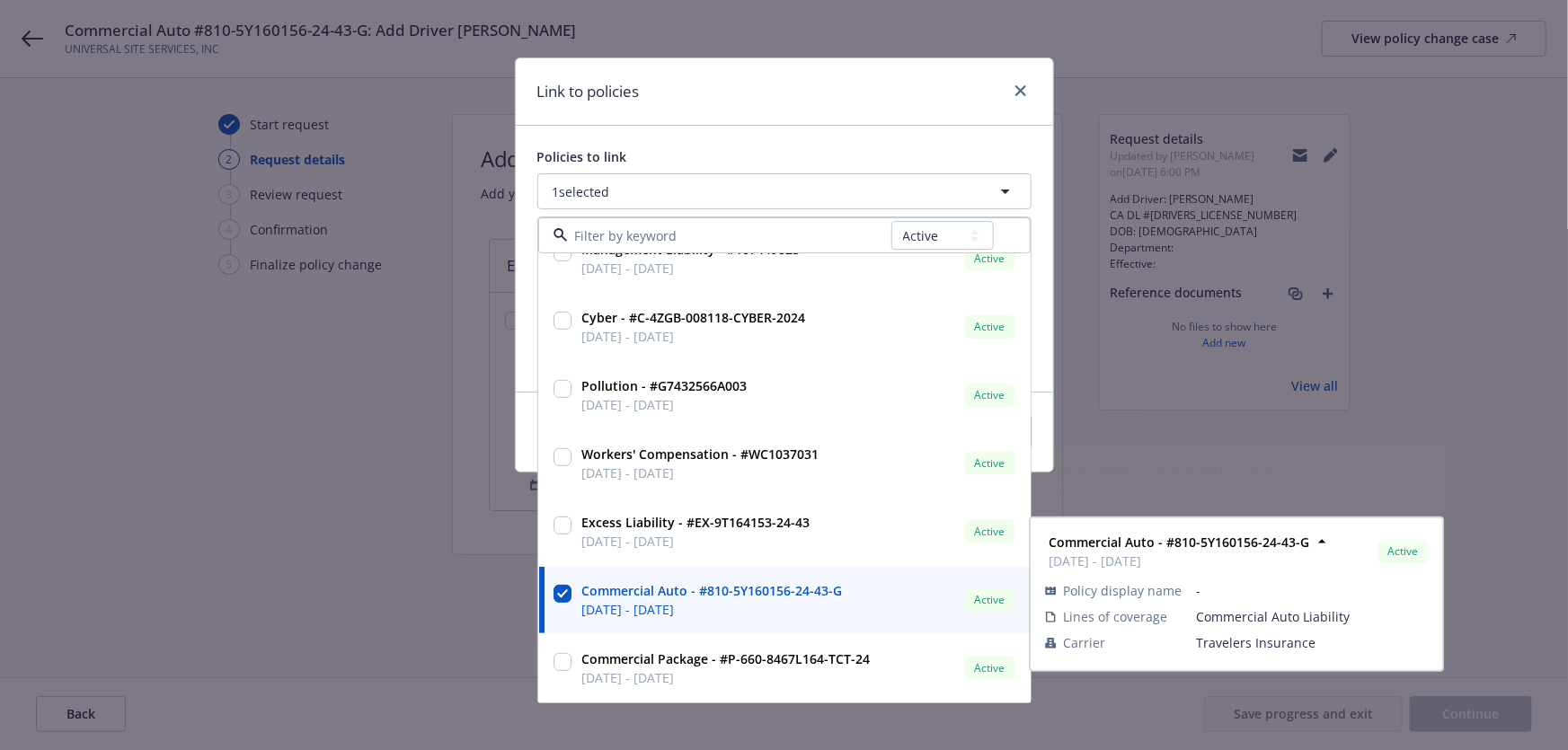
click at [753, 111] on div "Link to policies" at bounding box center [784, 91] width 538 height 67
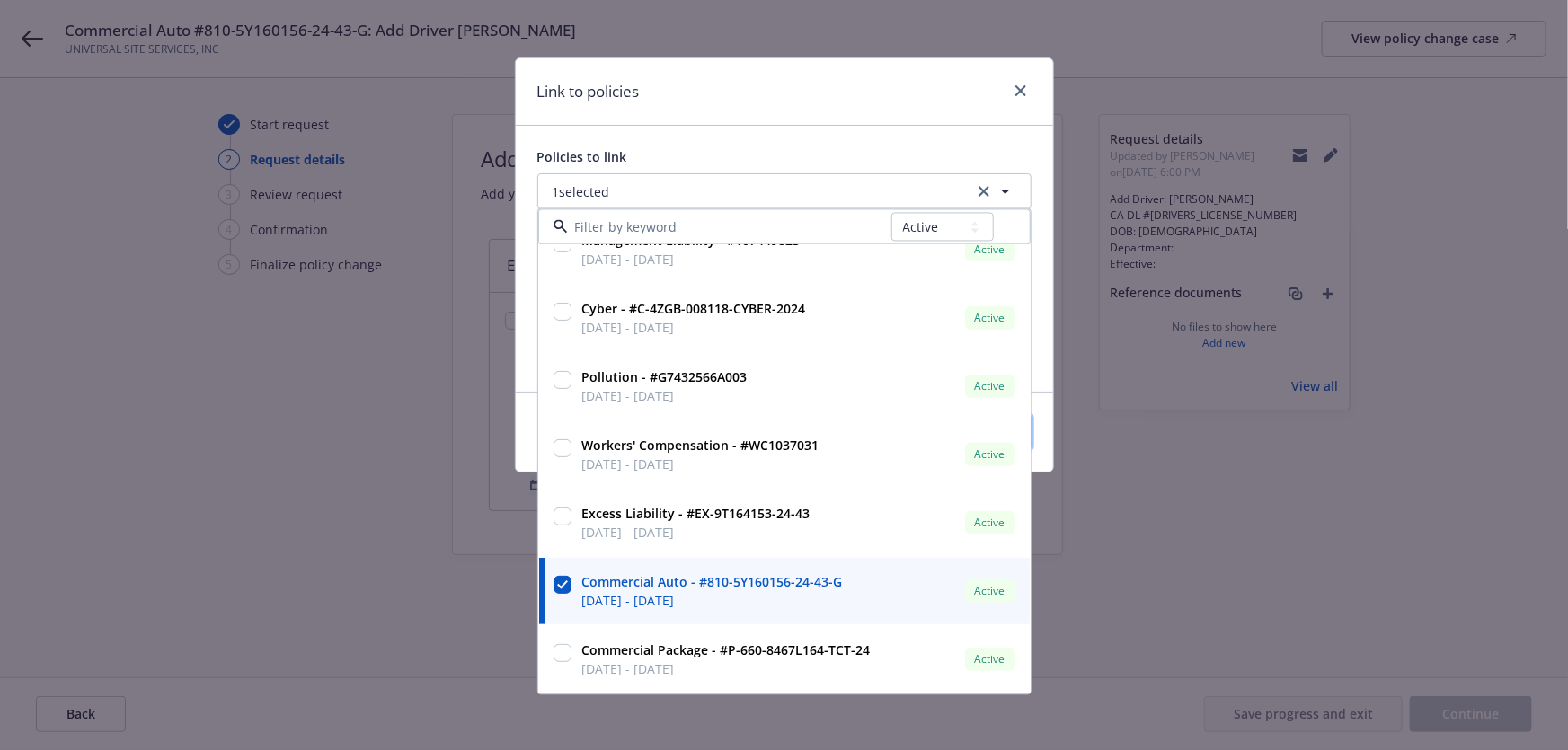
click at [988, 418] on button "Save" at bounding box center [989, 431] width 87 height 36
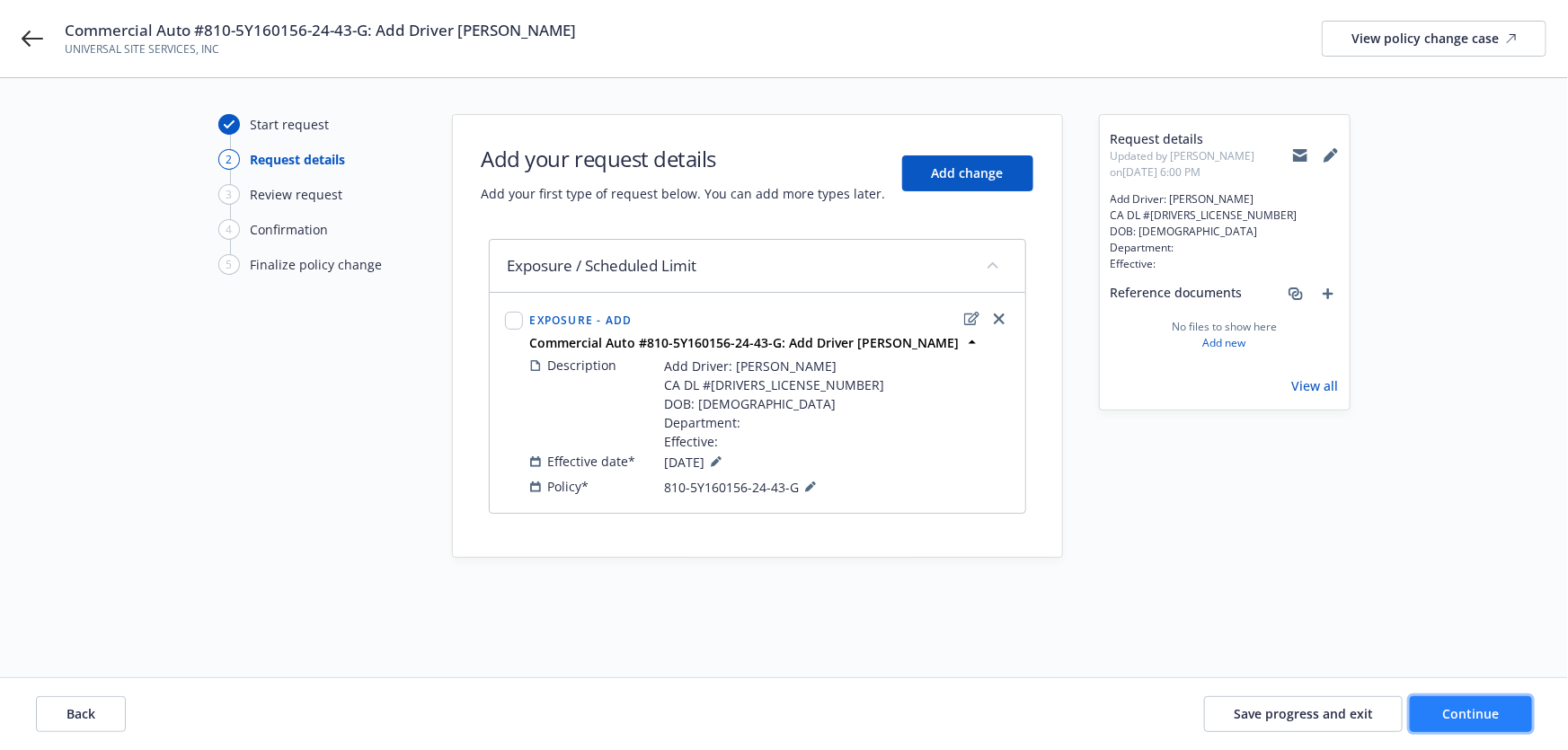
click at [1474, 717] on span "Continue" at bounding box center [1472, 714] width 56 height 17
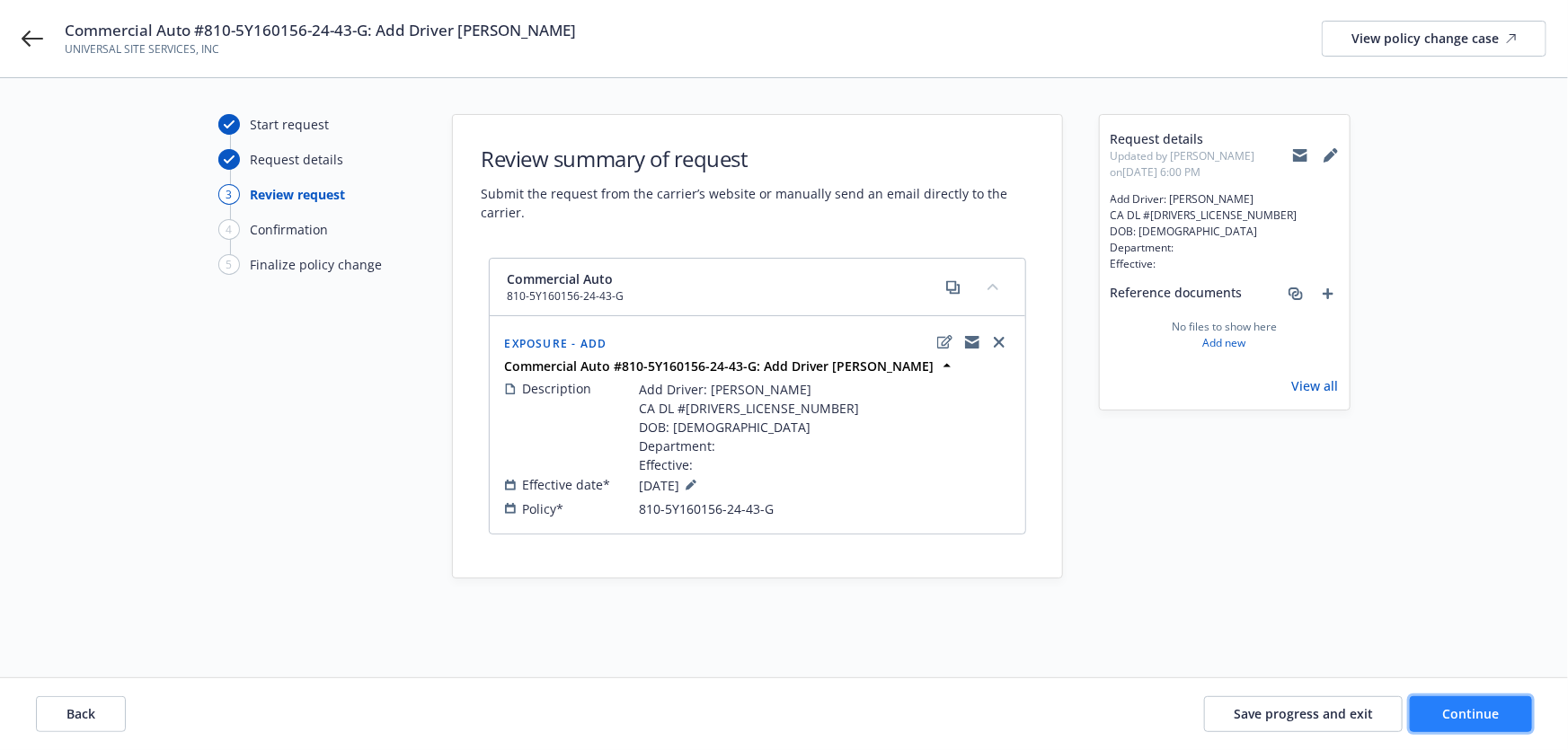
click at [1491, 719] on span "Continue" at bounding box center [1472, 714] width 56 height 17
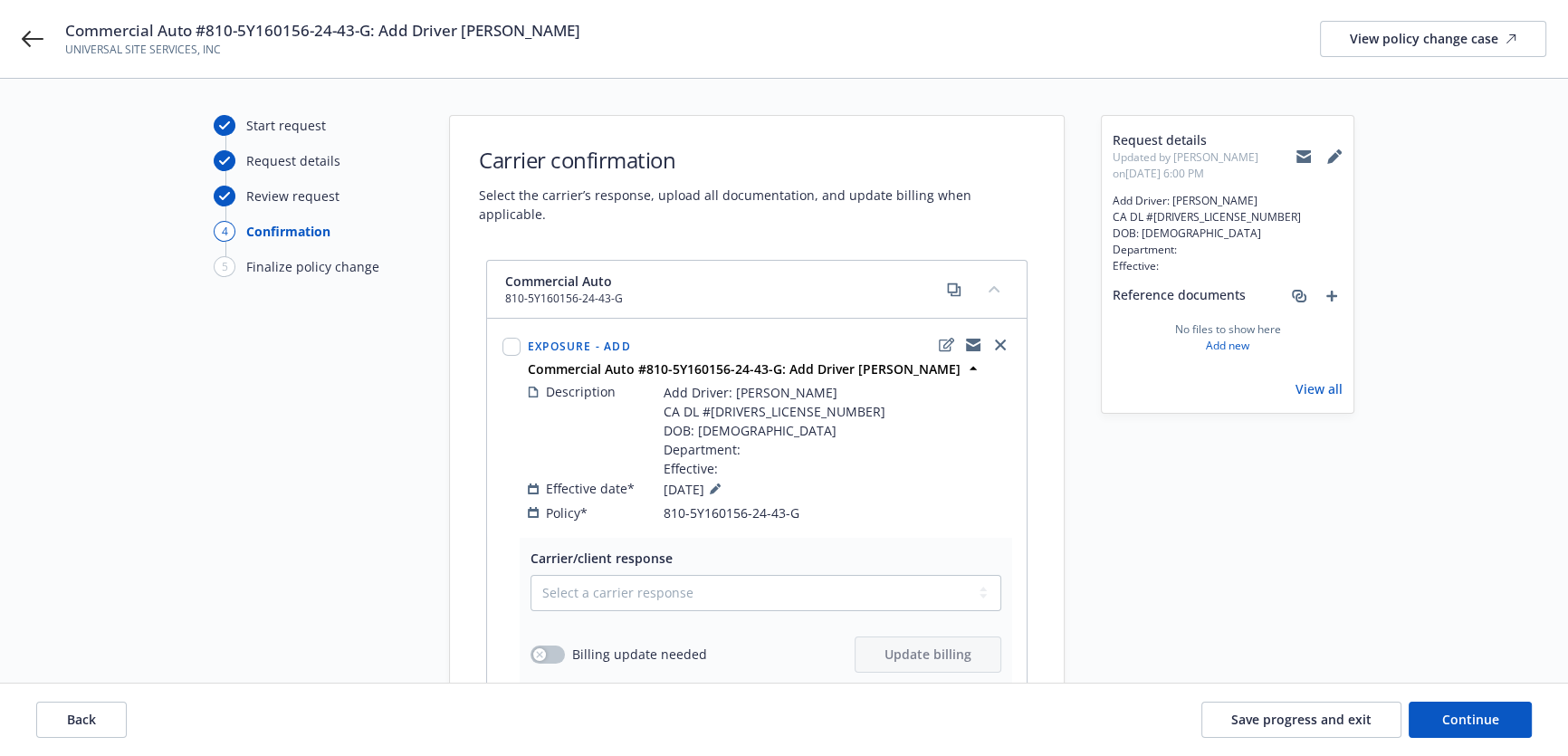
click at [1299, 157] on icon at bounding box center [1304, 158] width 15 height 8
click at [1337, 297] on link "add" at bounding box center [1332, 296] width 22 height 22
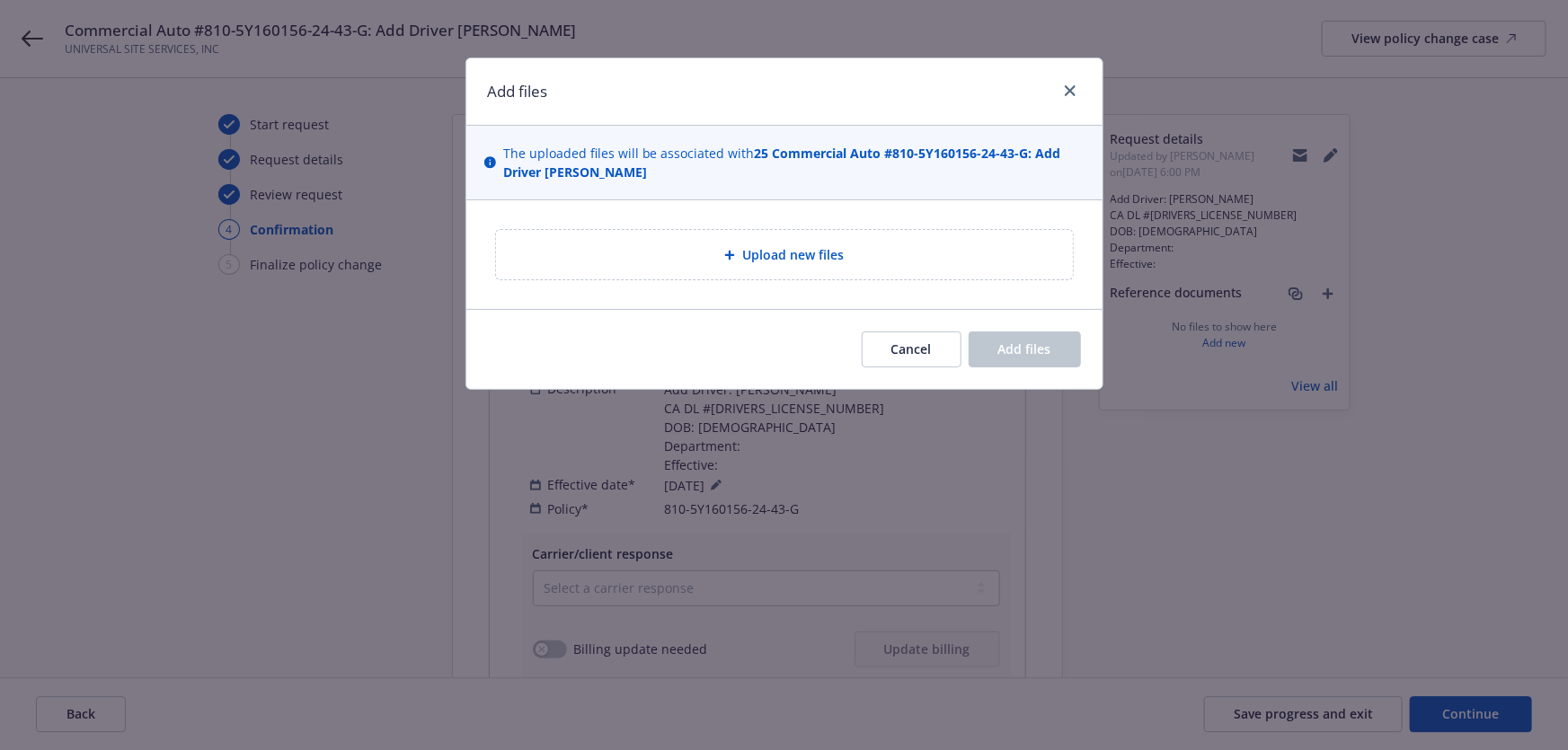
click at [822, 243] on div "Upload new files" at bounding box center [784, 255] width 576 height 50
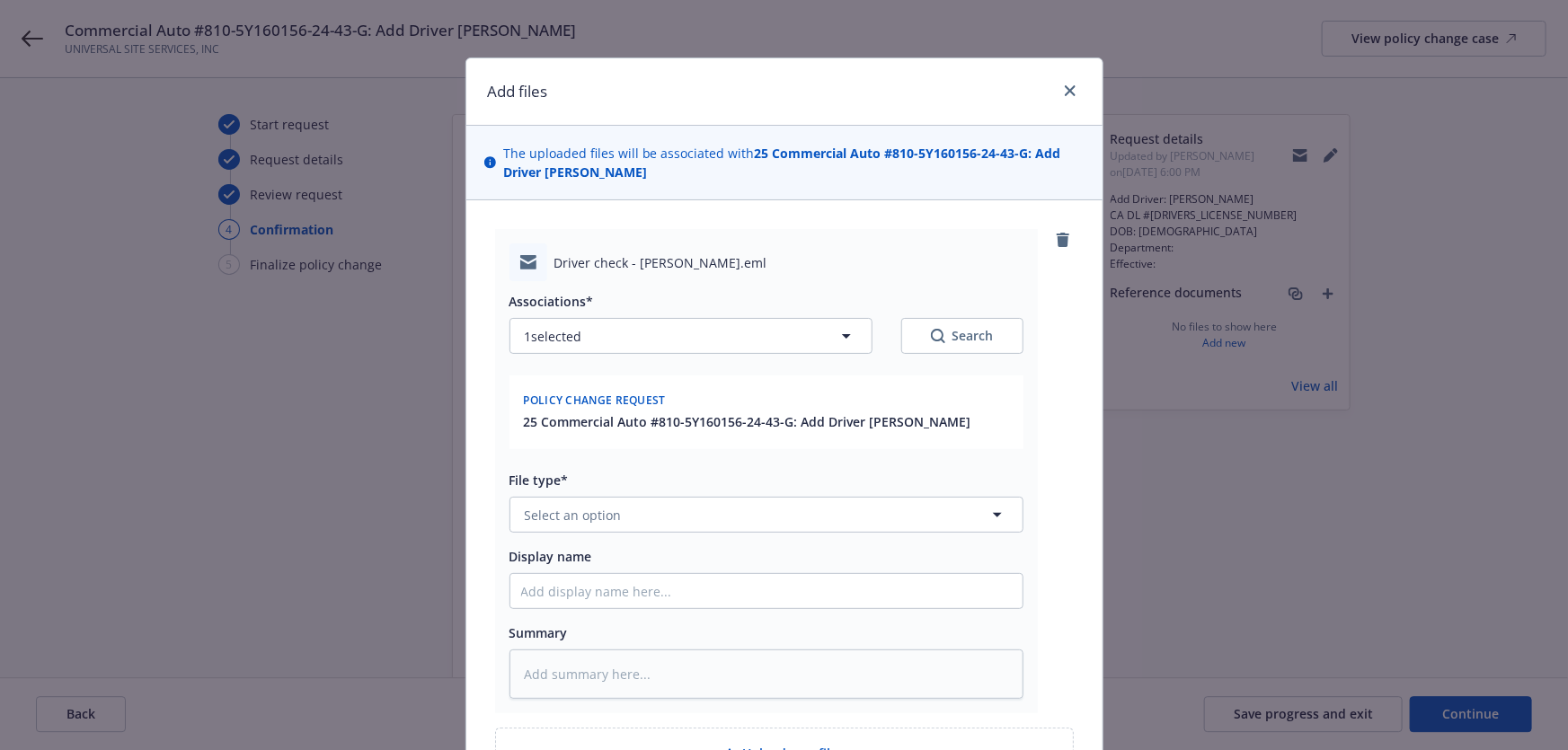
click at [741, 534] on div "Associations* 1 selected Search Policy change request 25 Commercial Auto #810-5…" at bounding box center [766, 490] width 514 height 418
click at [733, 511] on button "Select an option" at bounding box center [766, 514] width 514 height 36
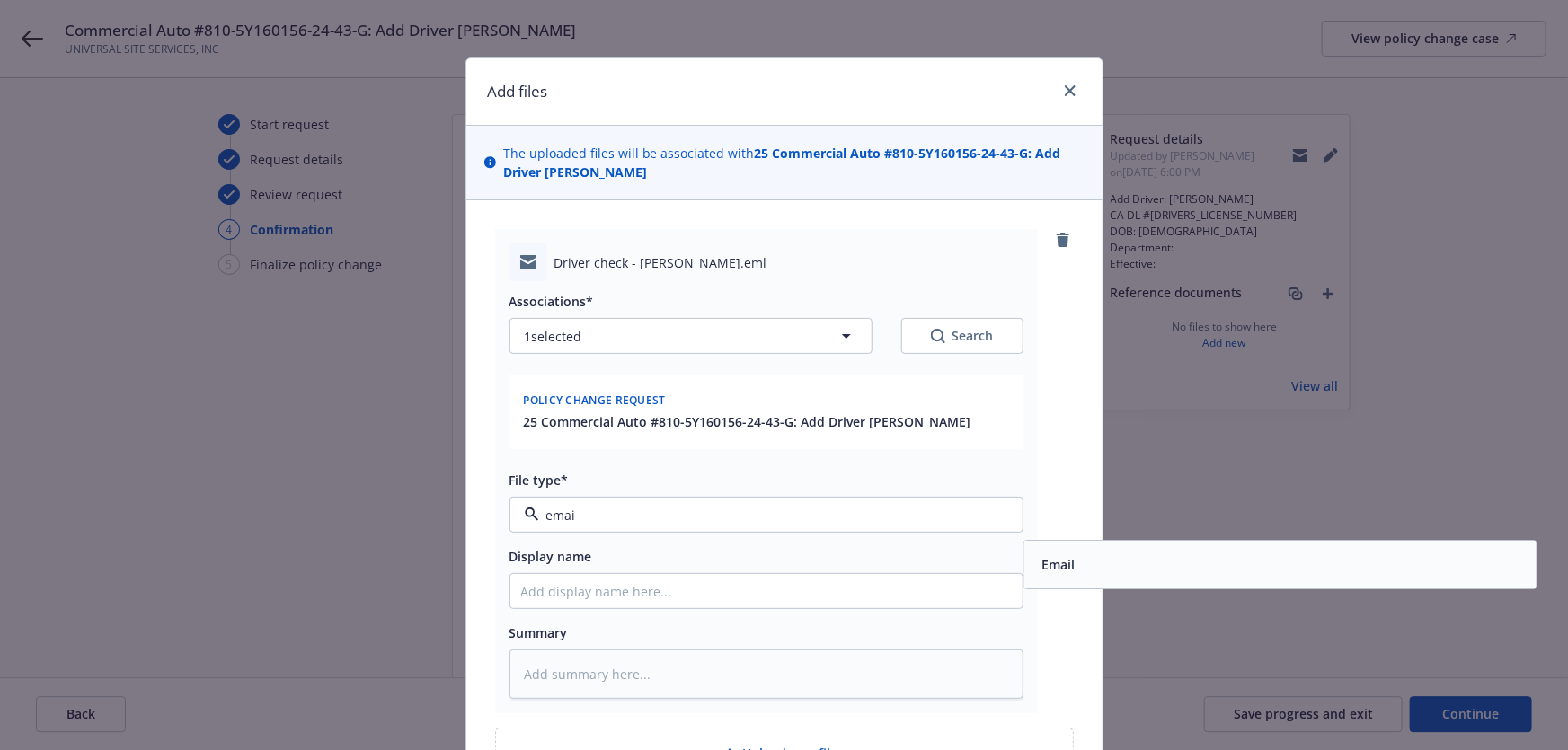
click at [1055, 564] on span "Email" at bounding box center [1058, 564] width 33 height 18
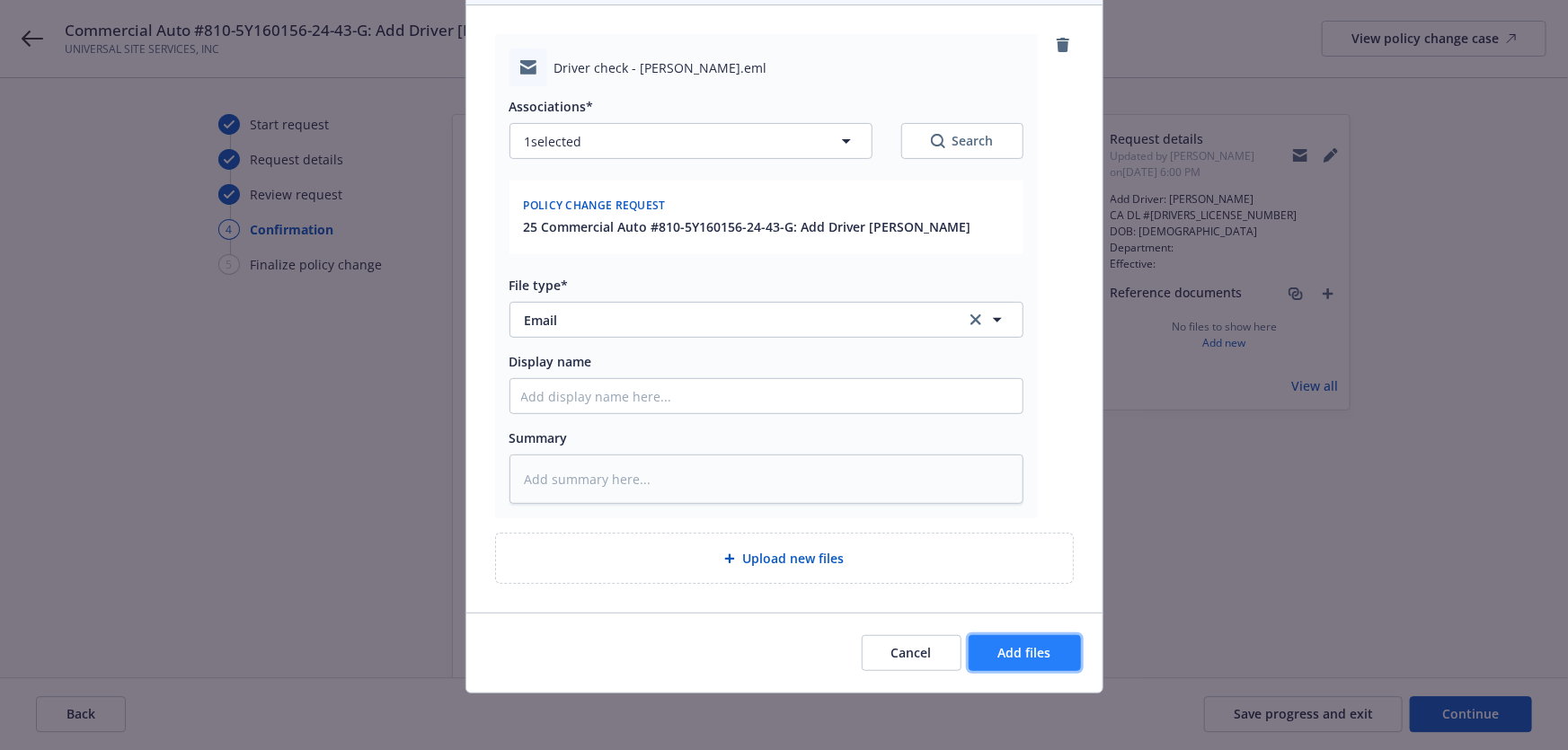
click at [998, 659] on span "Add files" at bounding box center [1025, 653] width 53 height 17
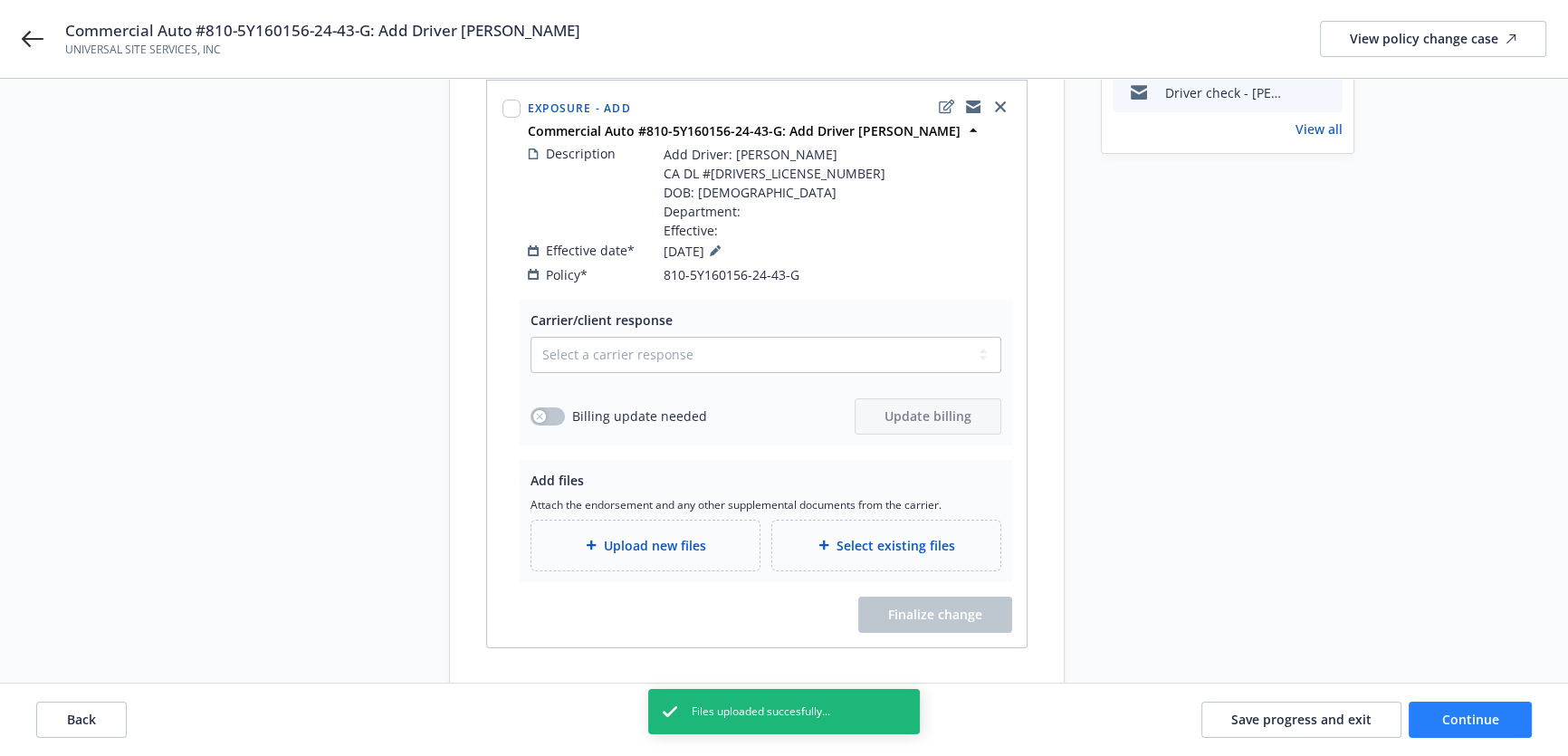
scroll to position [263, 0]
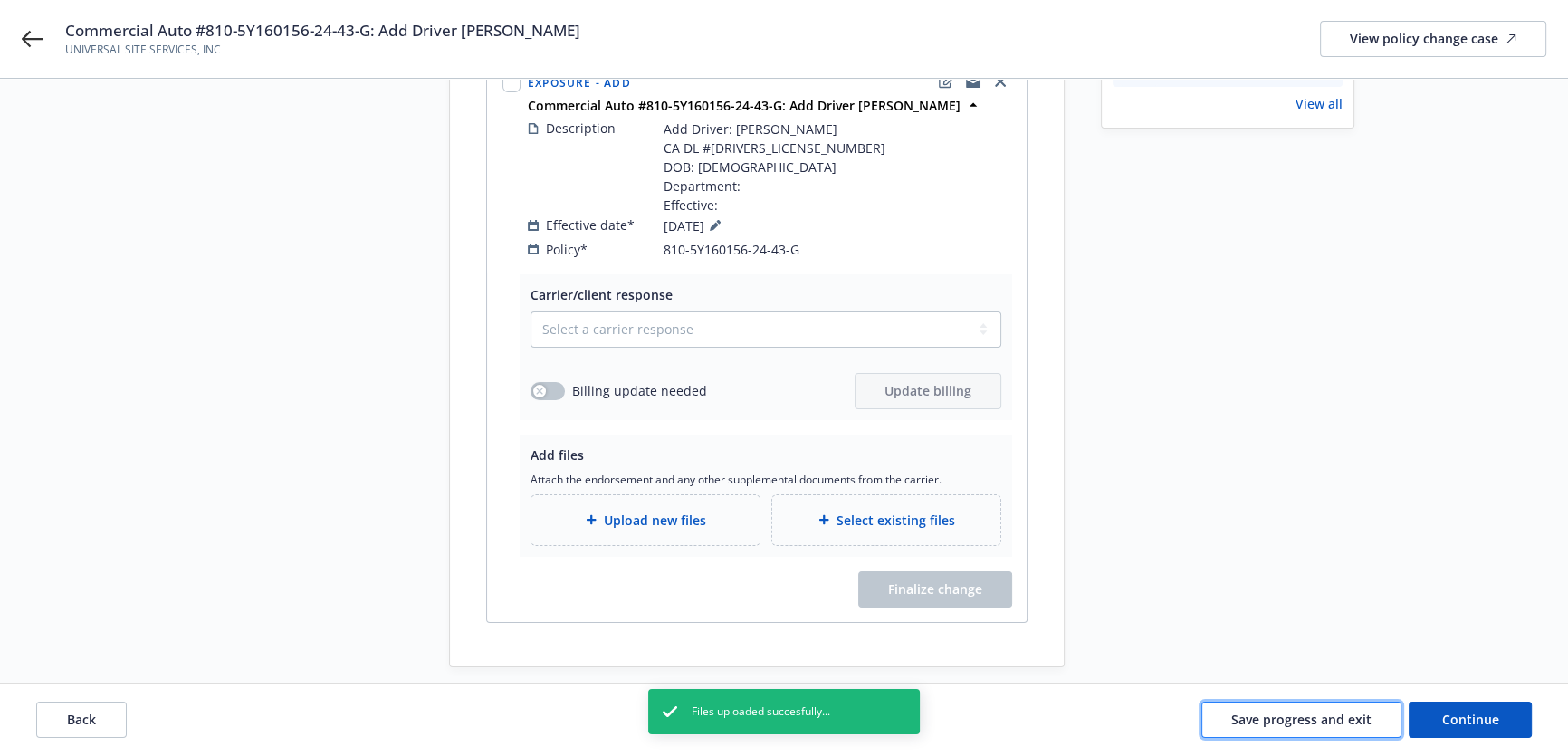
click at [1368, 724] on span "Save progress and exit" at bounding box center [1301, 720] width 140 height 18
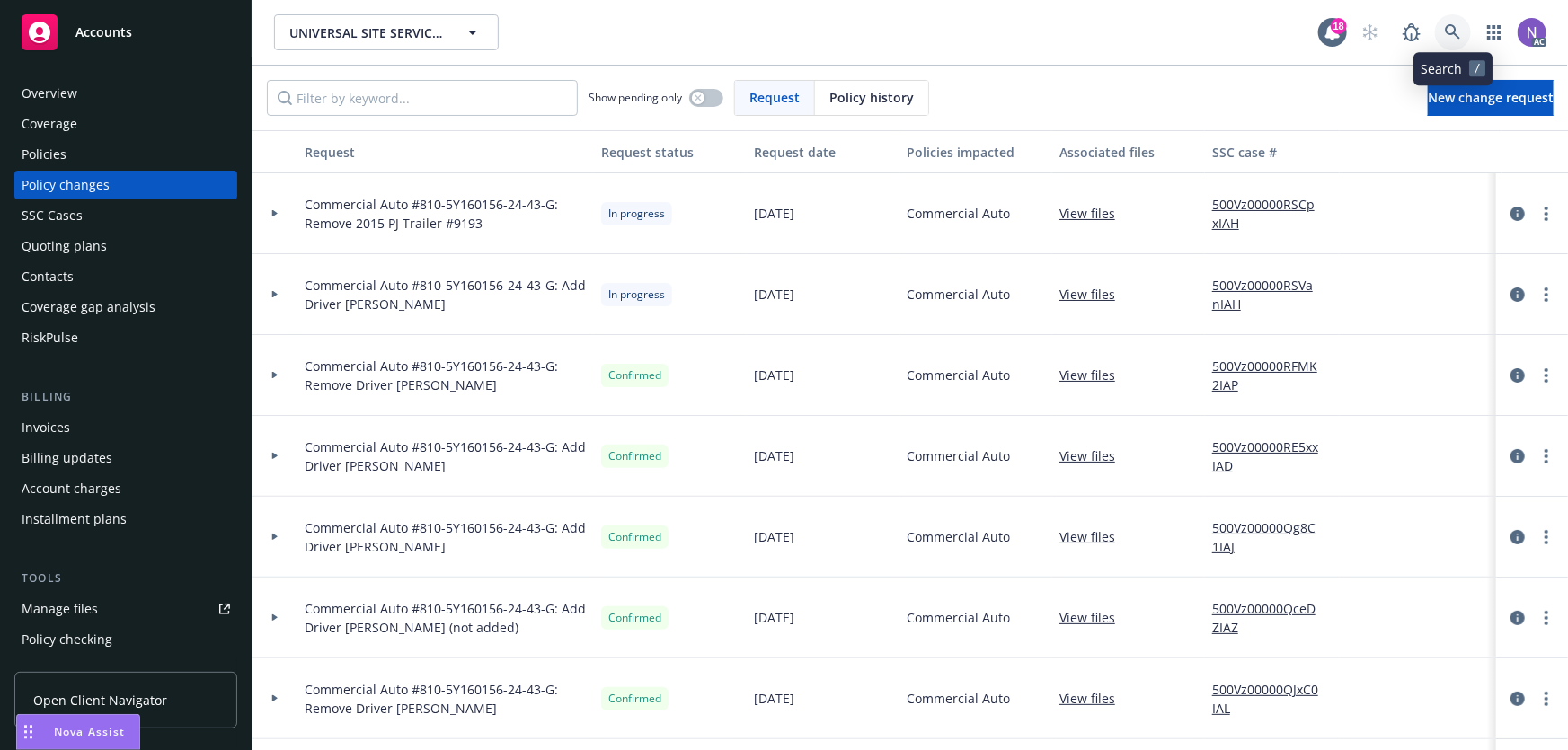
click at [1448, 37] on icon at bounding box center [1452, 32] width 17 height 17
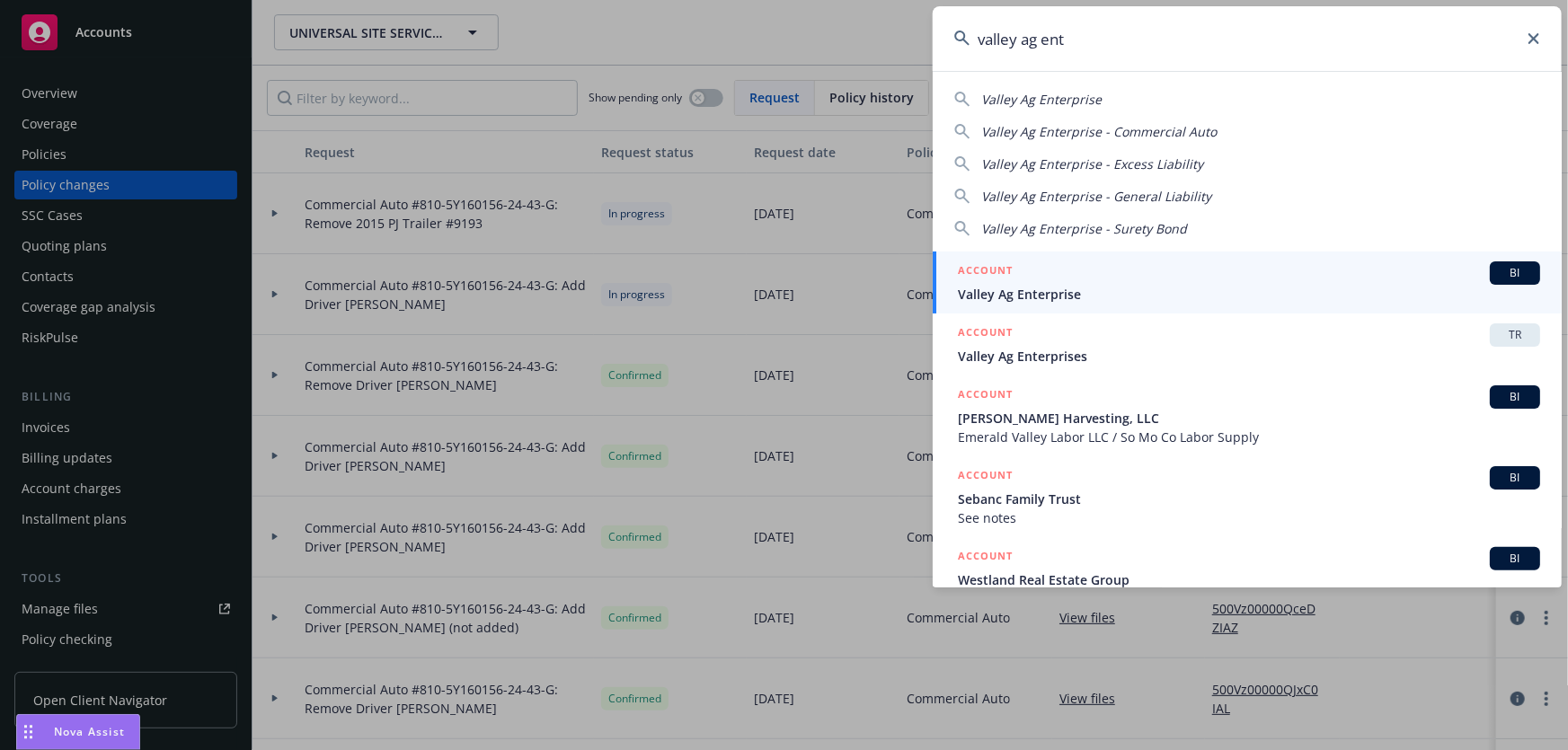
click at [1111, 294] on span "Valley Ag Enterprise" at bounding box center [1248, 293] width 582 height 18
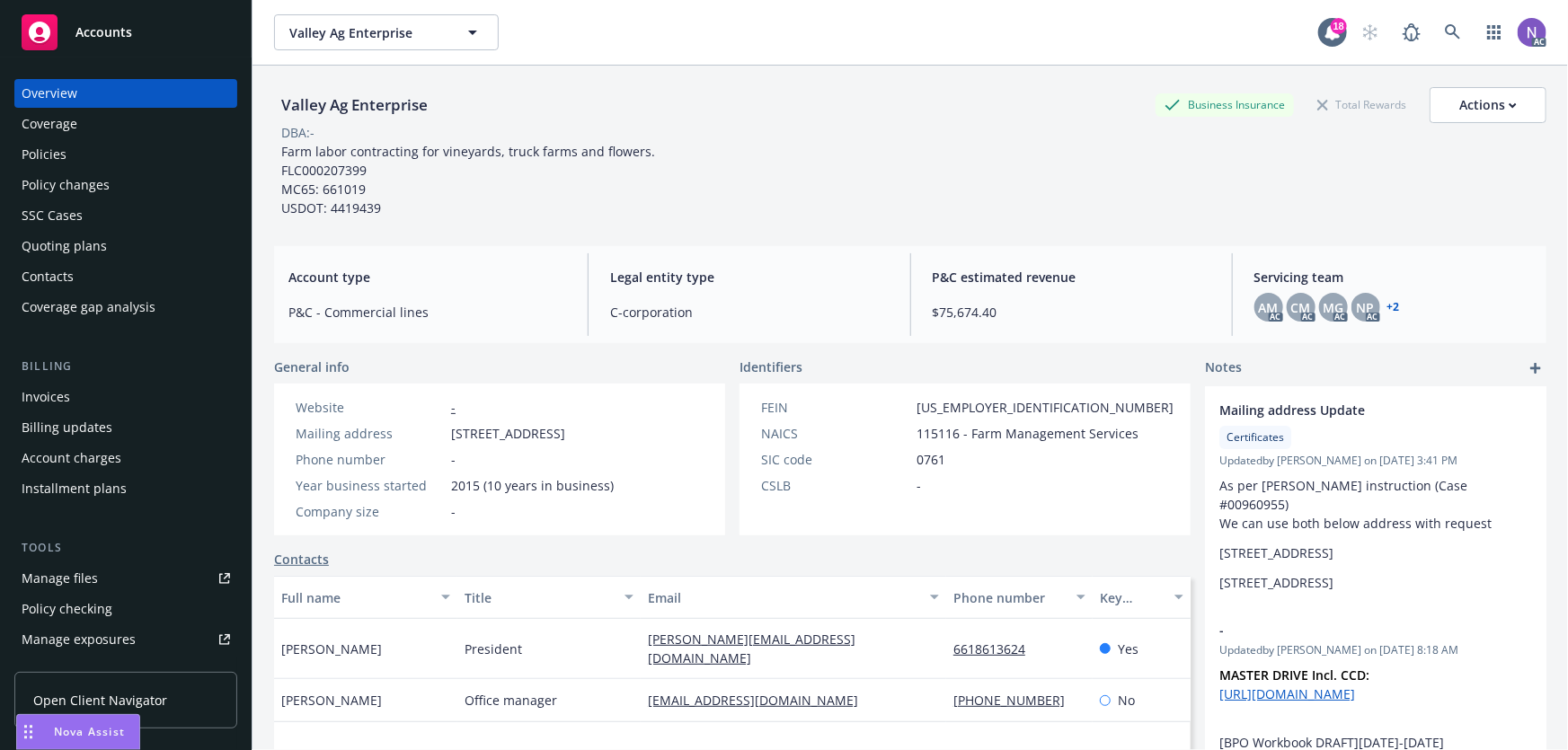
click at [164, 184] on div "Policy changes" at bounding box center [125, 186] width 208 height 29
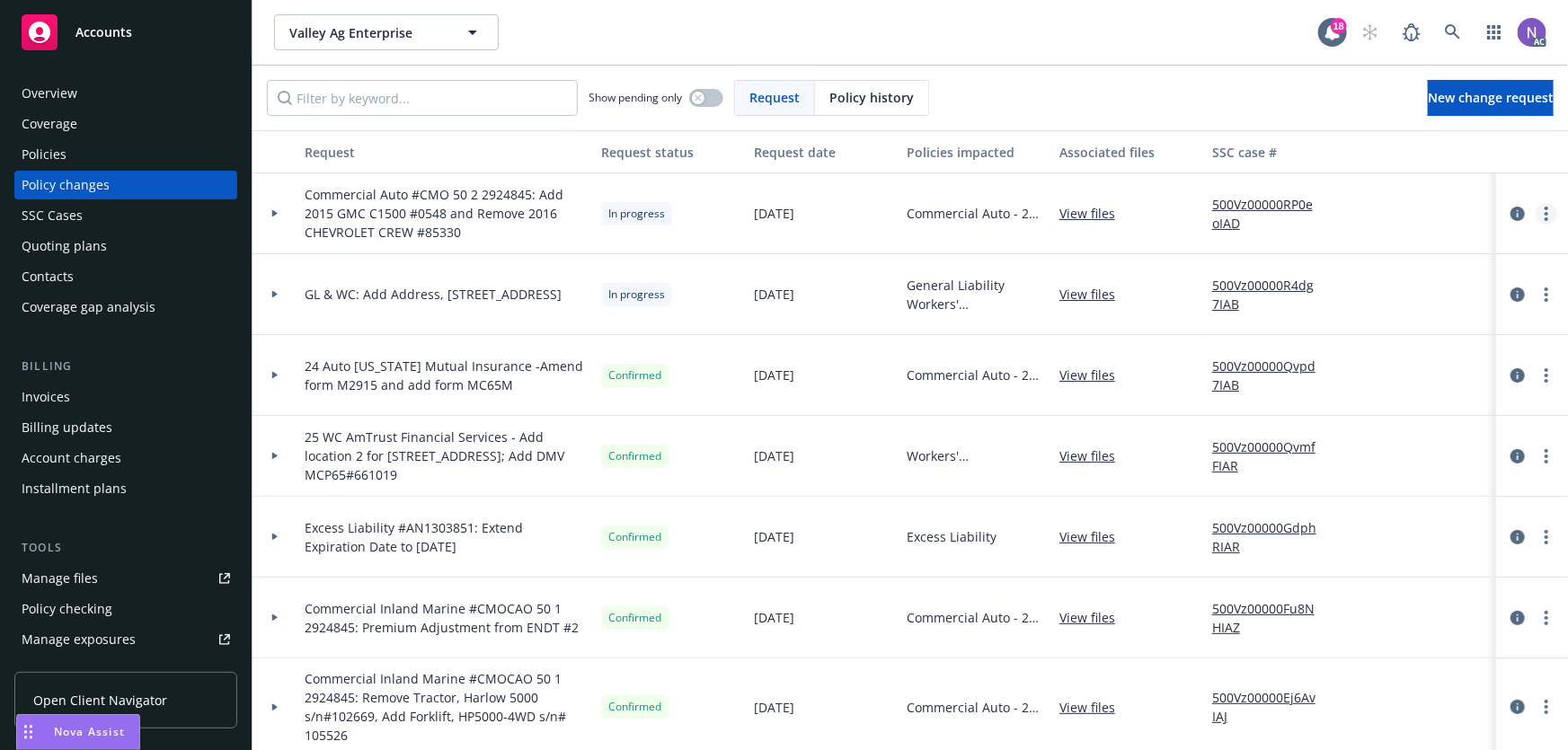
click at [1536, 210] on link "more" at bounding box center [1547, 214] width 21 height 21
click at [1366, 351] on link "Resume workflow" at bounding box center [1390, 357] width 308 height 36
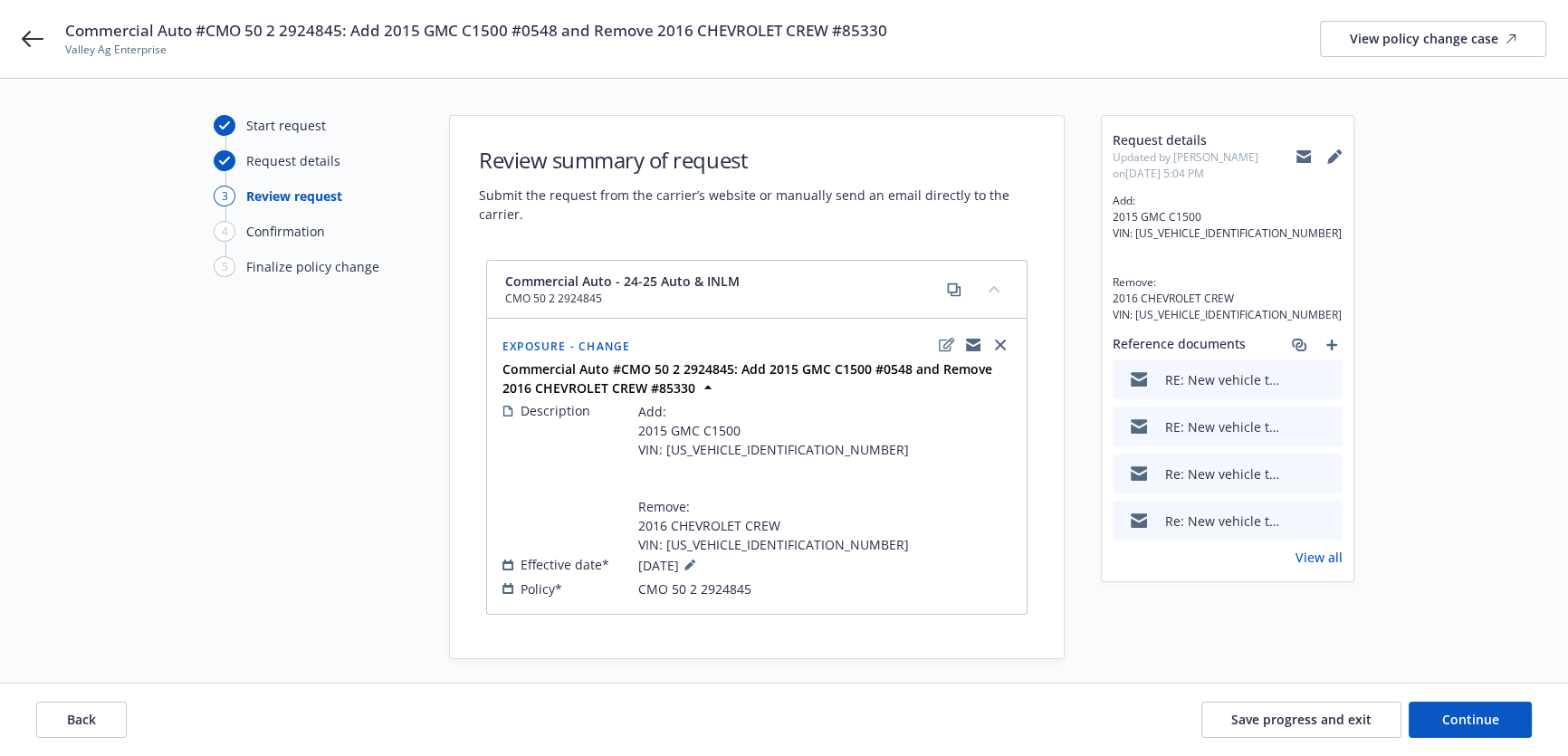
click at [1339, 154] on icon at bounding box center [1334, 157] width 15 height 15
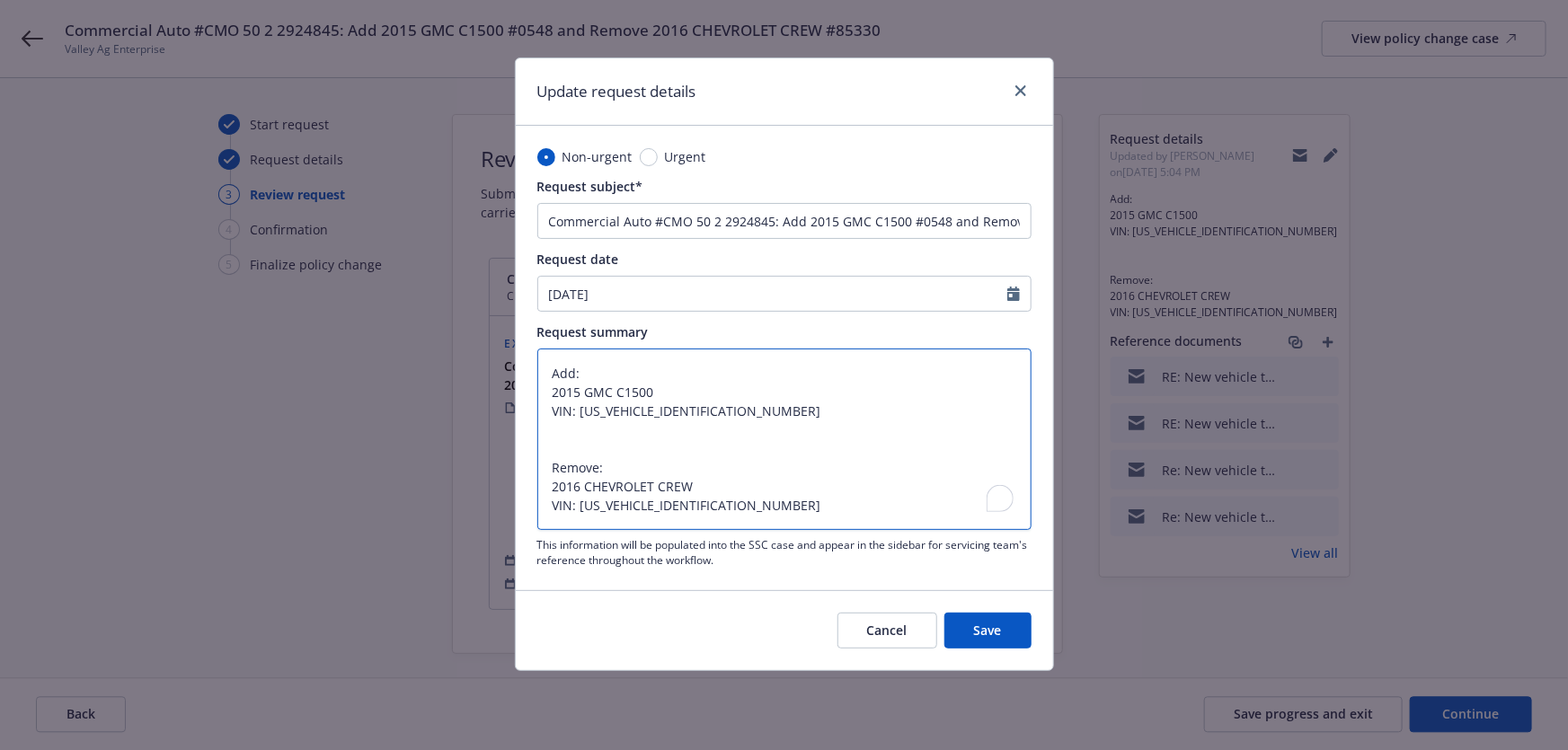
click at [951, 393] on textarea "Add: 2015 GMC C1500 VIN: [US_VEHICLE_IDENTIFICATION_NUMBER] Remove: 2016 CHEVRO…" at bounding box center [784, 439] width 494 height 182
click at [687, 431] on textarea "Add: 2015 GMC C1500 VIN: [US_VEHICLE_IDENTIFICATION_NUMBER] Remove: 2016 CHEVRO…" at bounding box center [784, 439] width 494 height 182
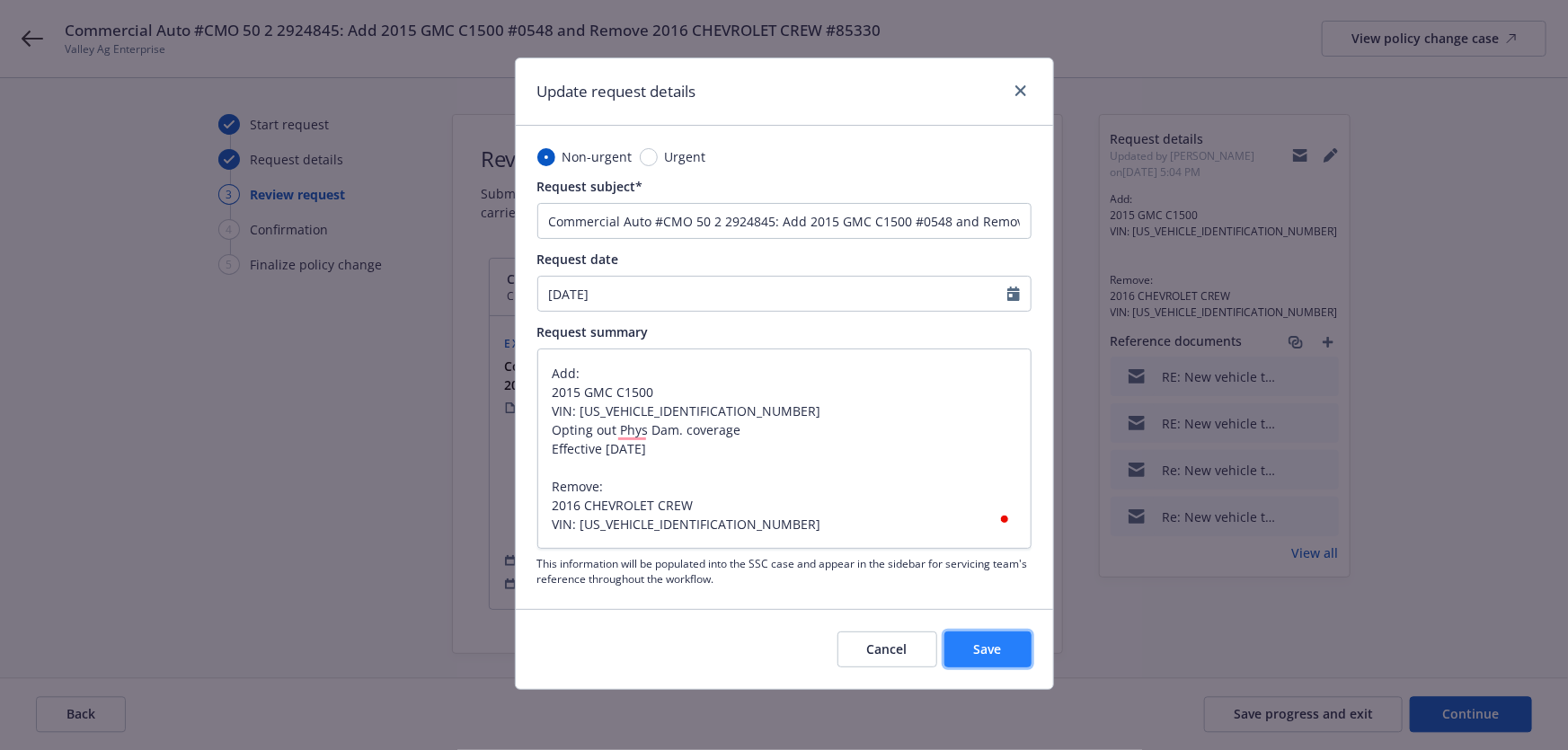
click at [1007, 659] on button "Save" at bounding box center [989, 649] width 87 height 36
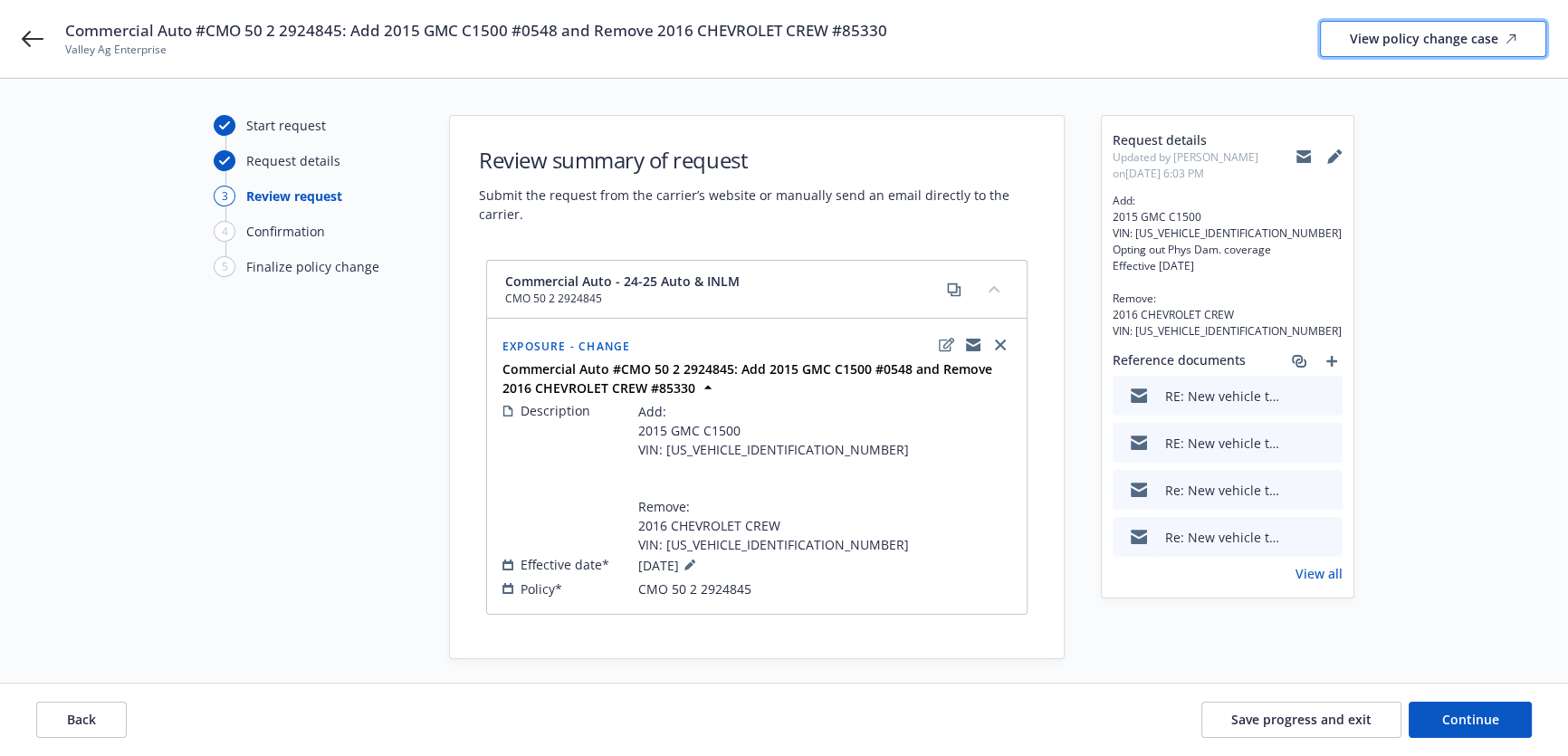
click at [1373, 36] on div "View policy change case" at bounding box center [1433, 38] width 166 height 34
click at [971, 349] on icon "copyLogging" at bounding box center [973, 347] width 15 height 8
click at [1326, 393] on icon "preview file" at bounding box center [1325, 395] width 17 height 13
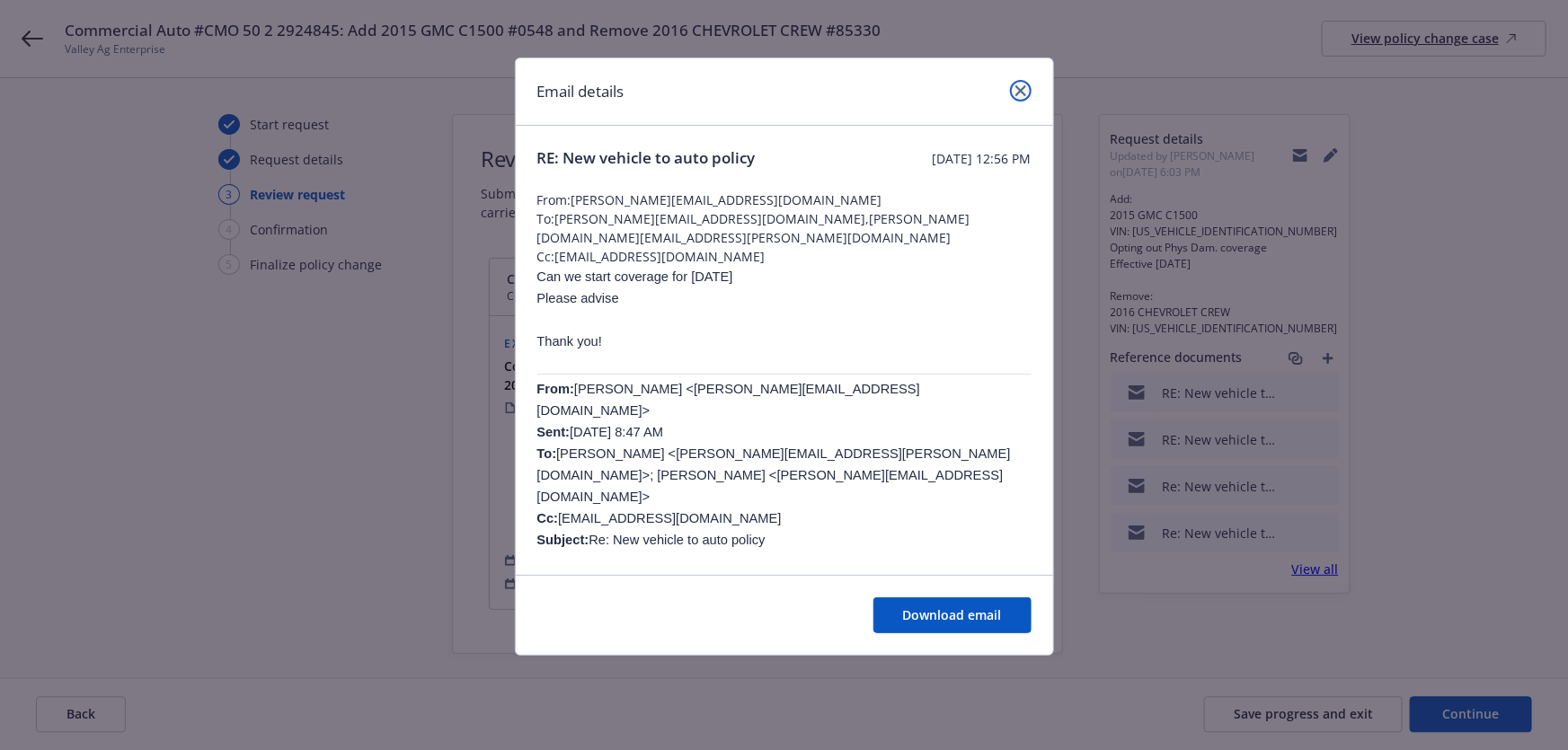
click at [1016, 93] on icon "close" at bounding box center [1021, 90] width 11 height 11
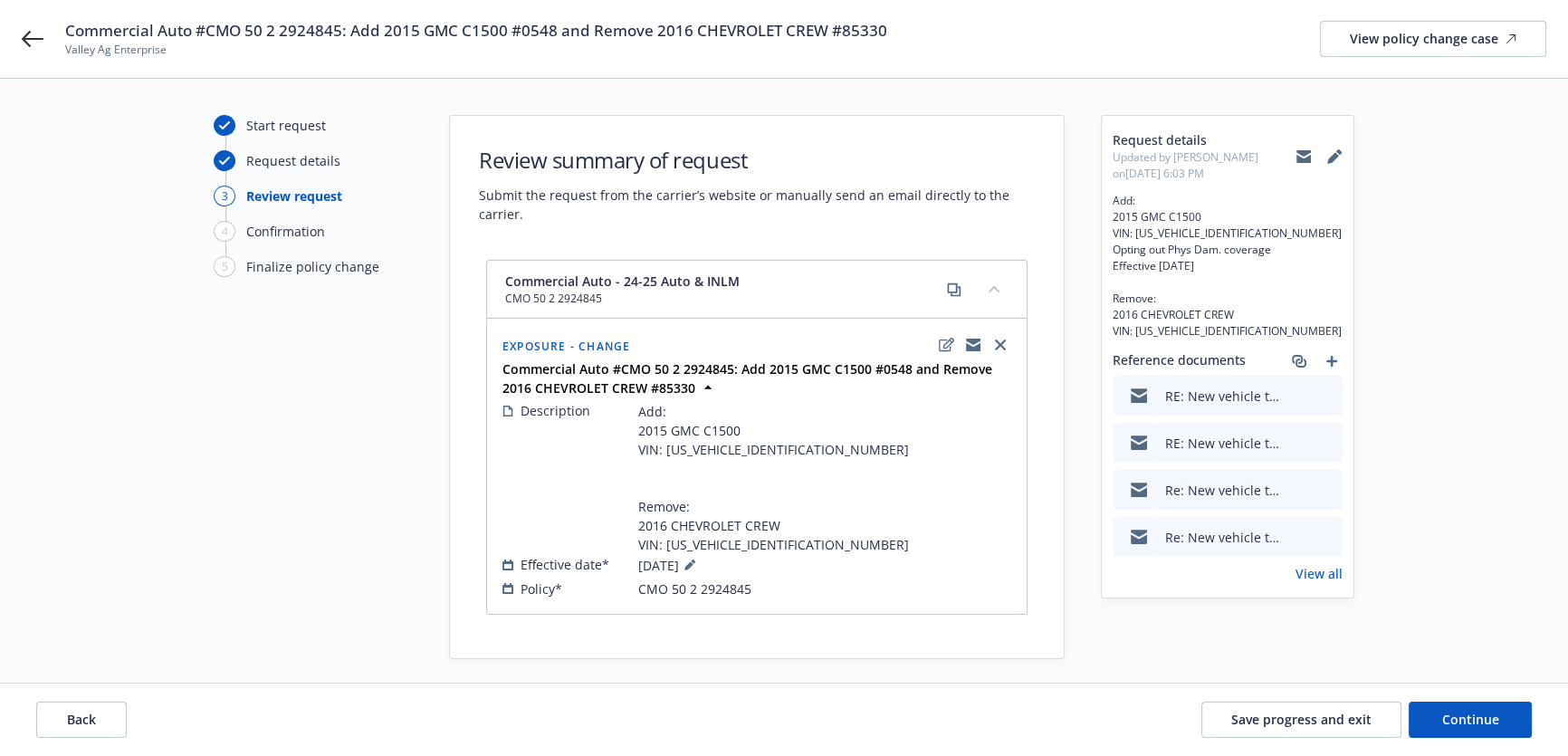
click at [1325, 449] on button at bounding box center [1327, 443] width 17 height 19
click at [1328, 445] on icon "preview file" at bounding box center [1325, 442] width 17 height 13
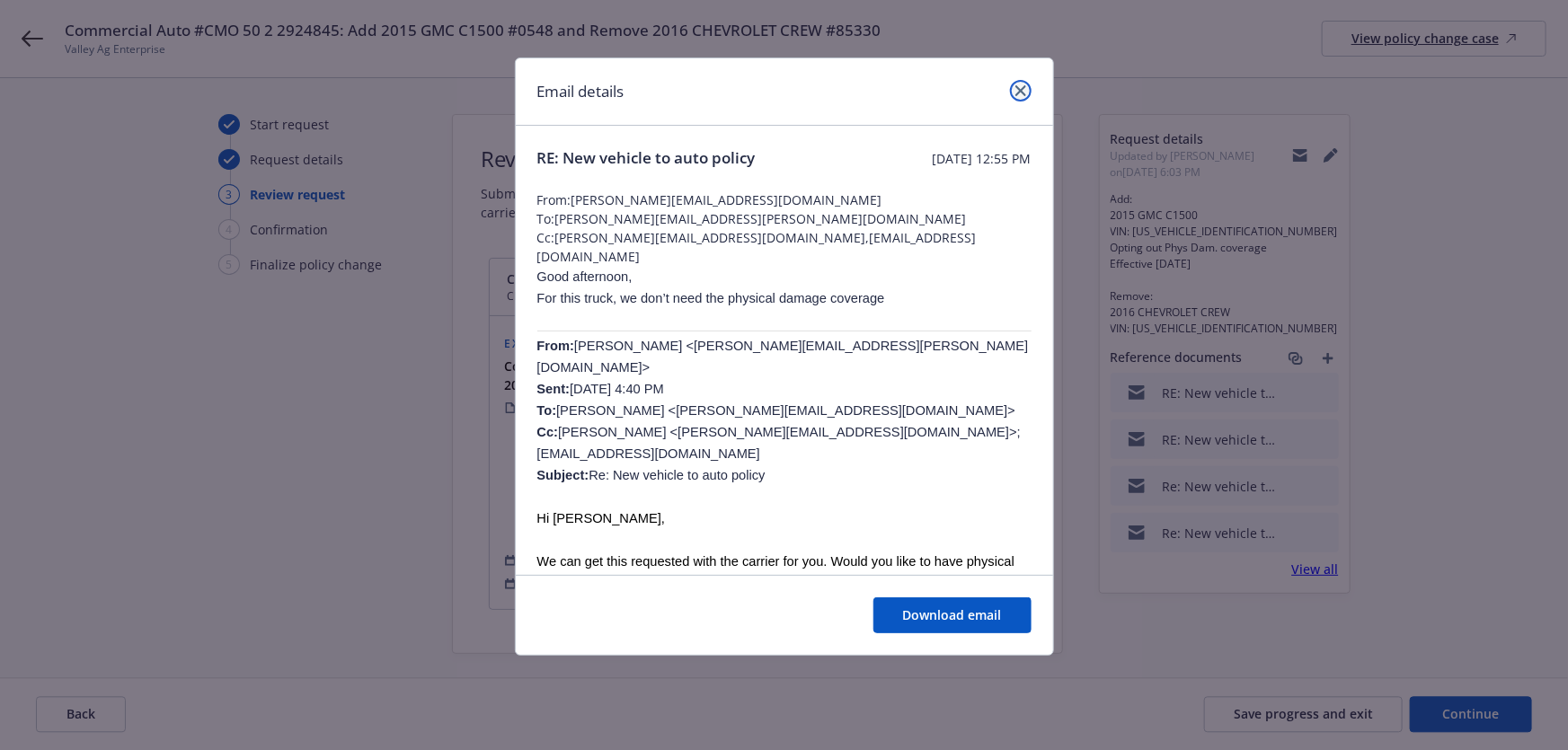
click at [1016, 92] on icon "close" at bounding box center [1021, 90] width 11 height 11
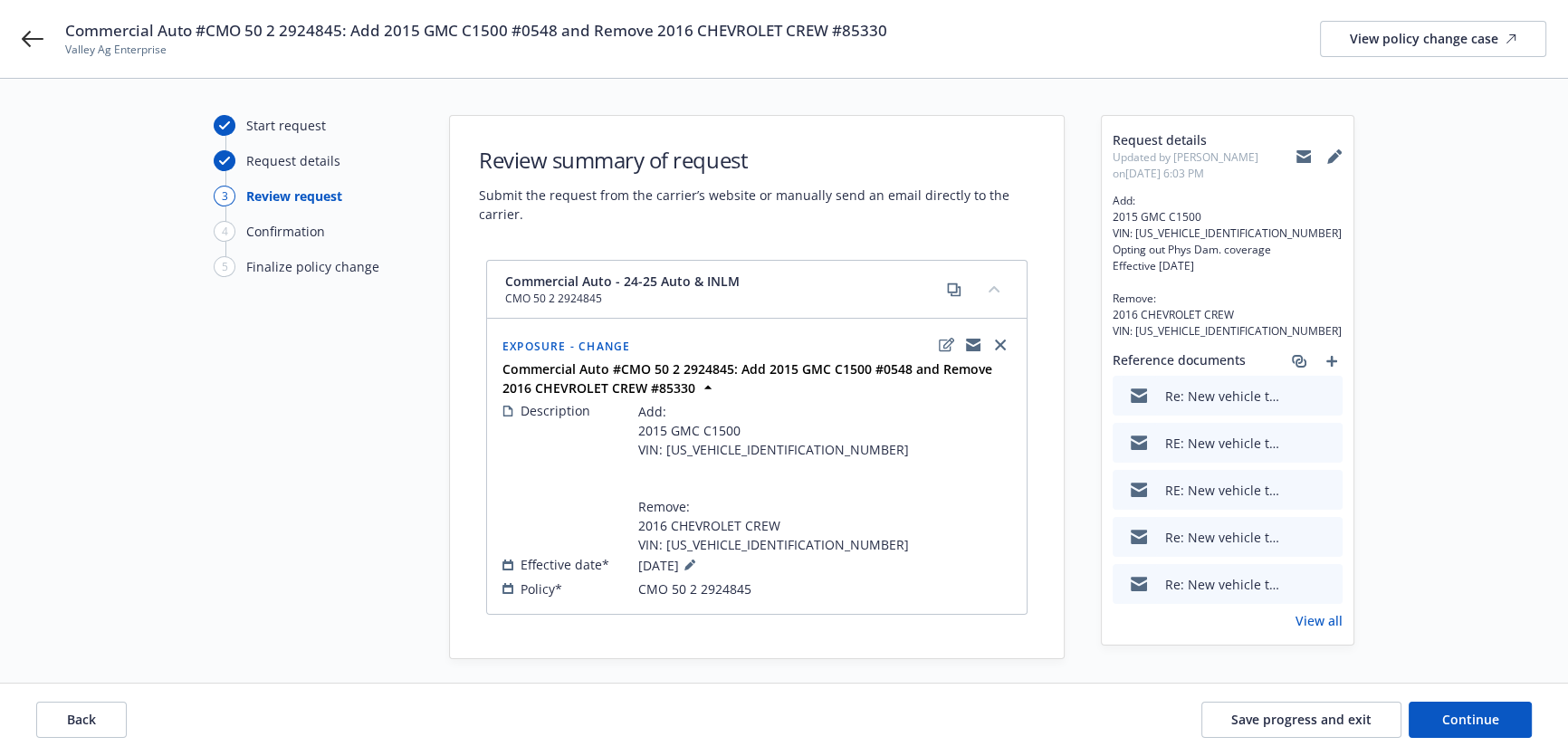
click at [1297, 162] on icon at bounding box center [1304, 158] width 15 height 8
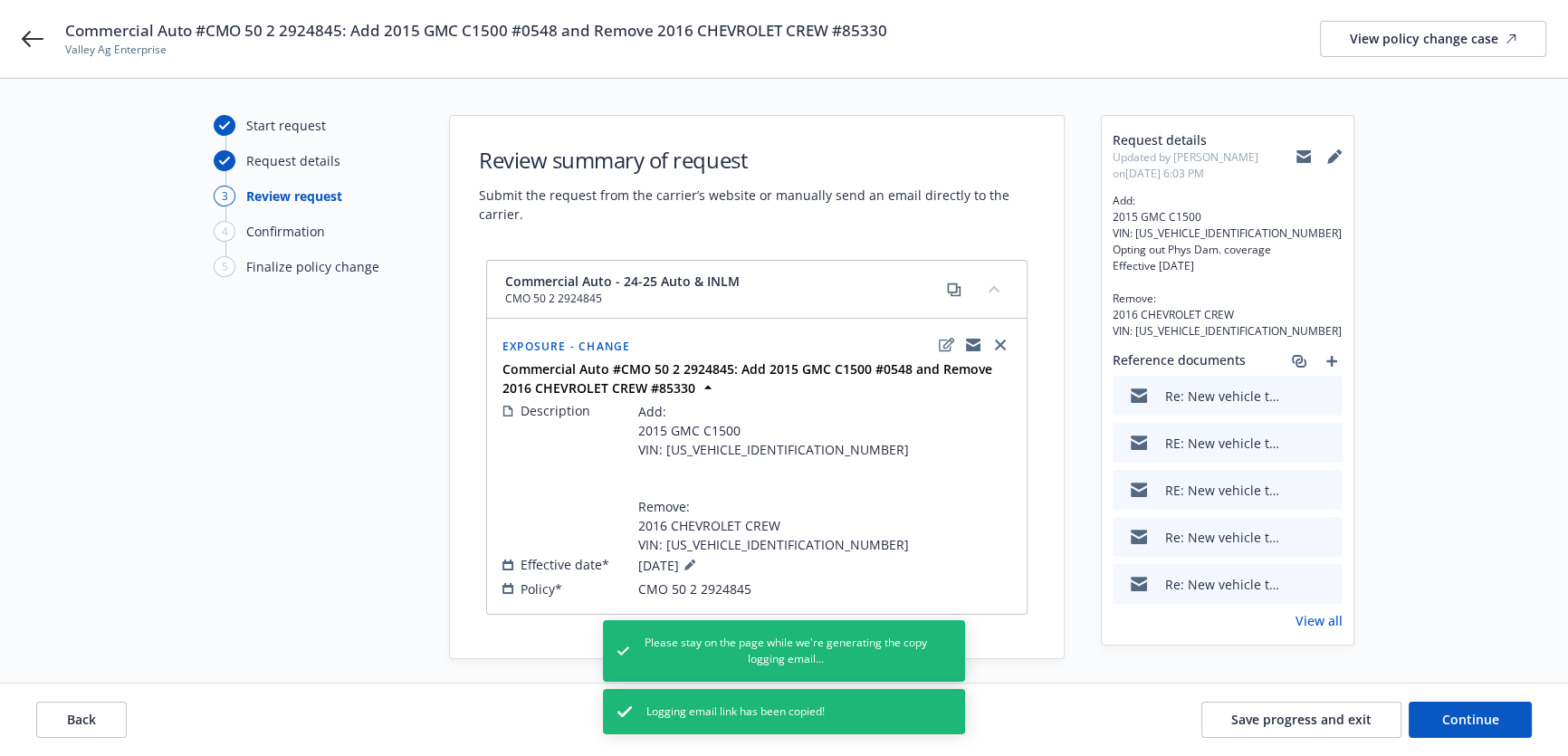
click at [409, 36] on span "Commercial Auto #CMO 50 2 2924845: Add 2015 GMC C1500 #0548 and Remove 2016 CHE…" at bounding box center [476, 30] width 822 height 22
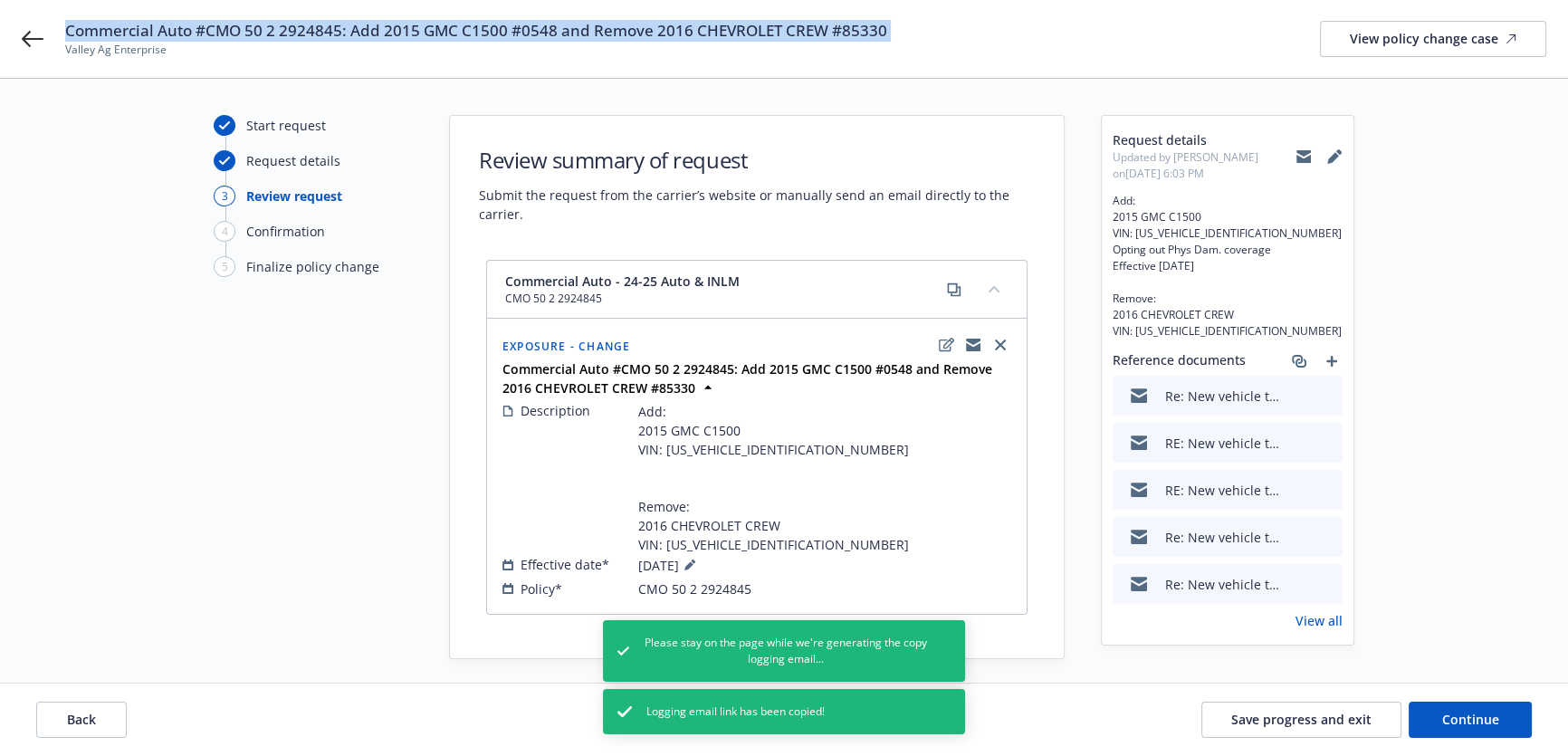
click at [409, 36] on span "Commercial Auto #CMO 50 2 2924845: Add 2015 GMC C1500 #0548 and Remove 2016 CHE…" at bounding box center [476, 30] width 822 height 22
copy span "Commercial Auto #CMO 50 2 2924845: Add 2015 GMC C1500 #0548 and Remove 2016 CHE…"
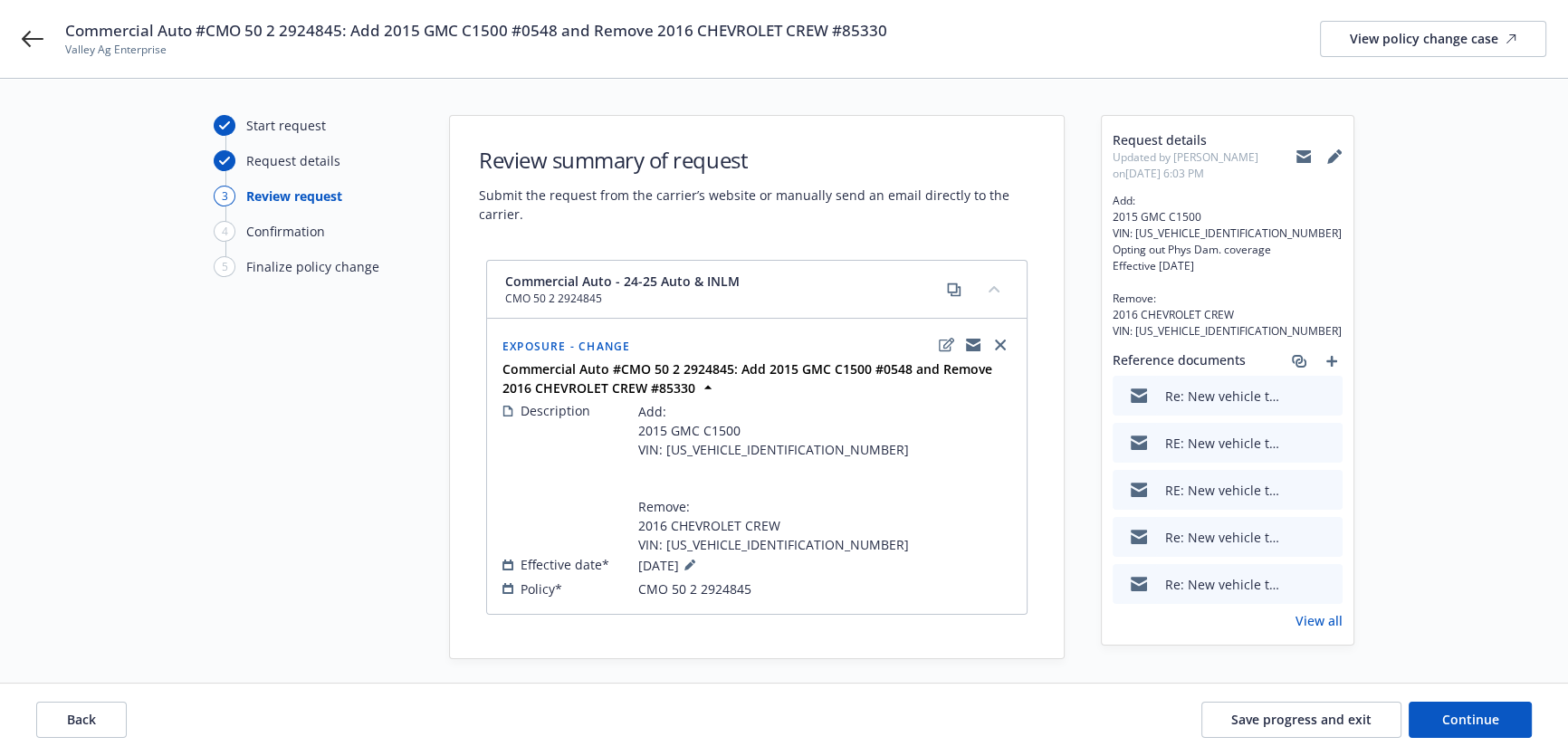
click at [134, 47] on span "Valley Ag Enterprise" at bounding box center [476, 50] width 822 height 17
copy span "Valley Ag Enterprise"
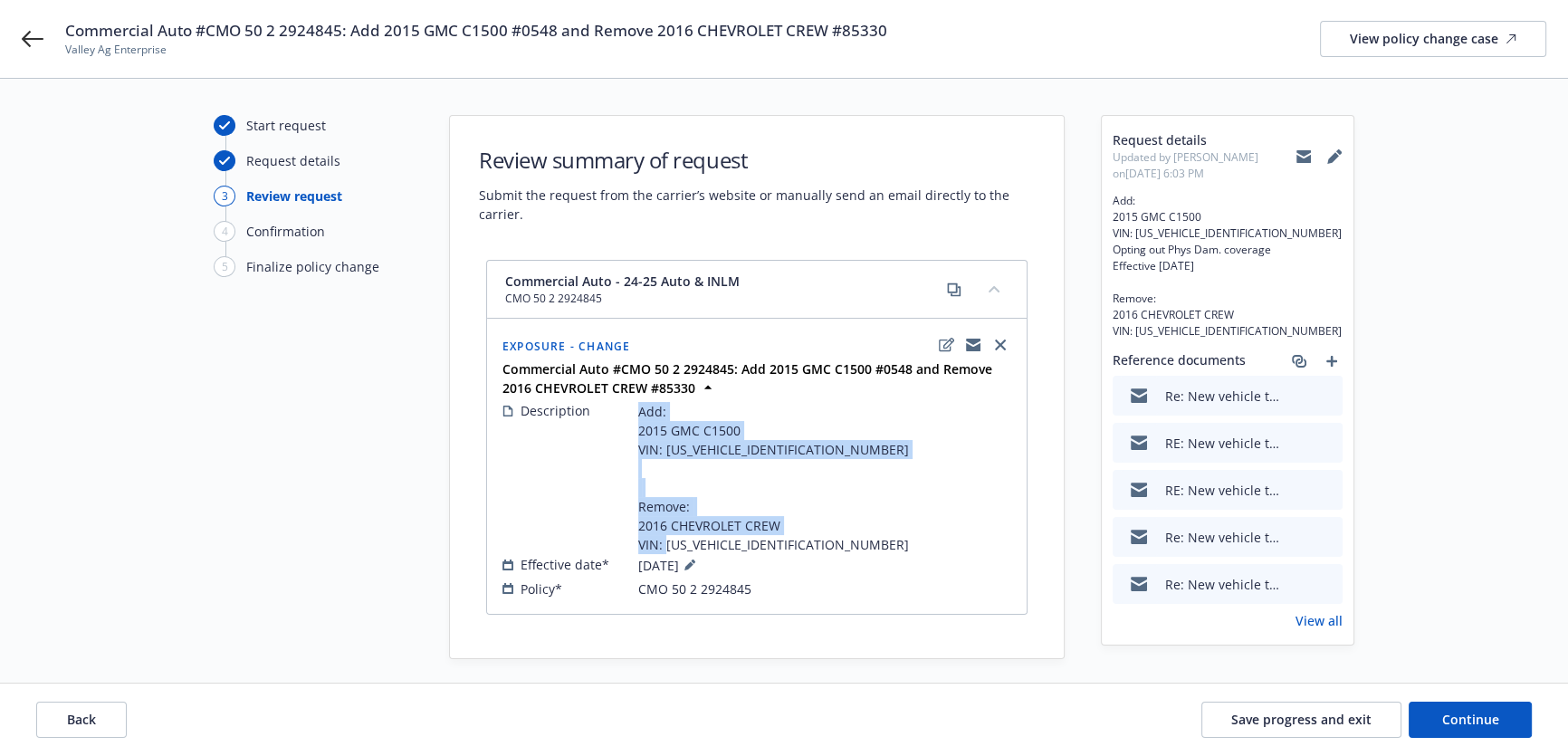
drag, startPoint x: 830, startPoint y: 540, endPoint x: 624, endPoint y: 411, distance: 243.1
click at [624, 411] on div "Description Add: 2015 GMC C1500 VIN: [US_VEHICLE_IDENTIFICATION_NUMBER] Remove:…" at bounding box center [757, 478] width 509 height 153
copy div "Add: 2015 GMC C1500 VIN: [US_VEHICLE_IDENTIFICATION_NUMBER] Remove: 2016 CHEVRO…"
click at [695, 562] on icon at bounding box center [689, 564] width 11 height 11
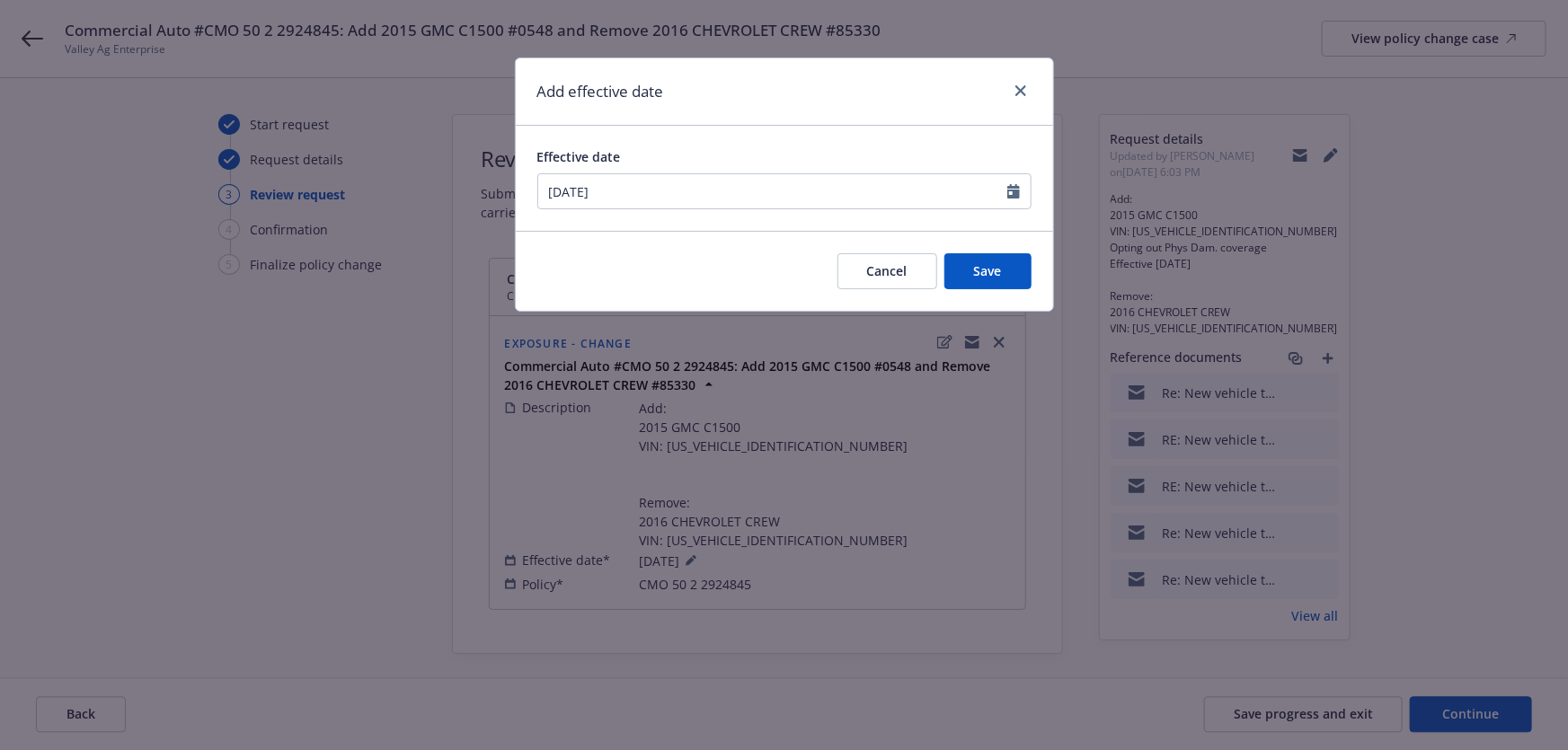
click at [719, 208] on div "[DATE]" at bounding box center [784, 190] width 494 height 36
click at [719, 196] on input "[DATE]" at bounding box center [773, 190] width 470 height 34
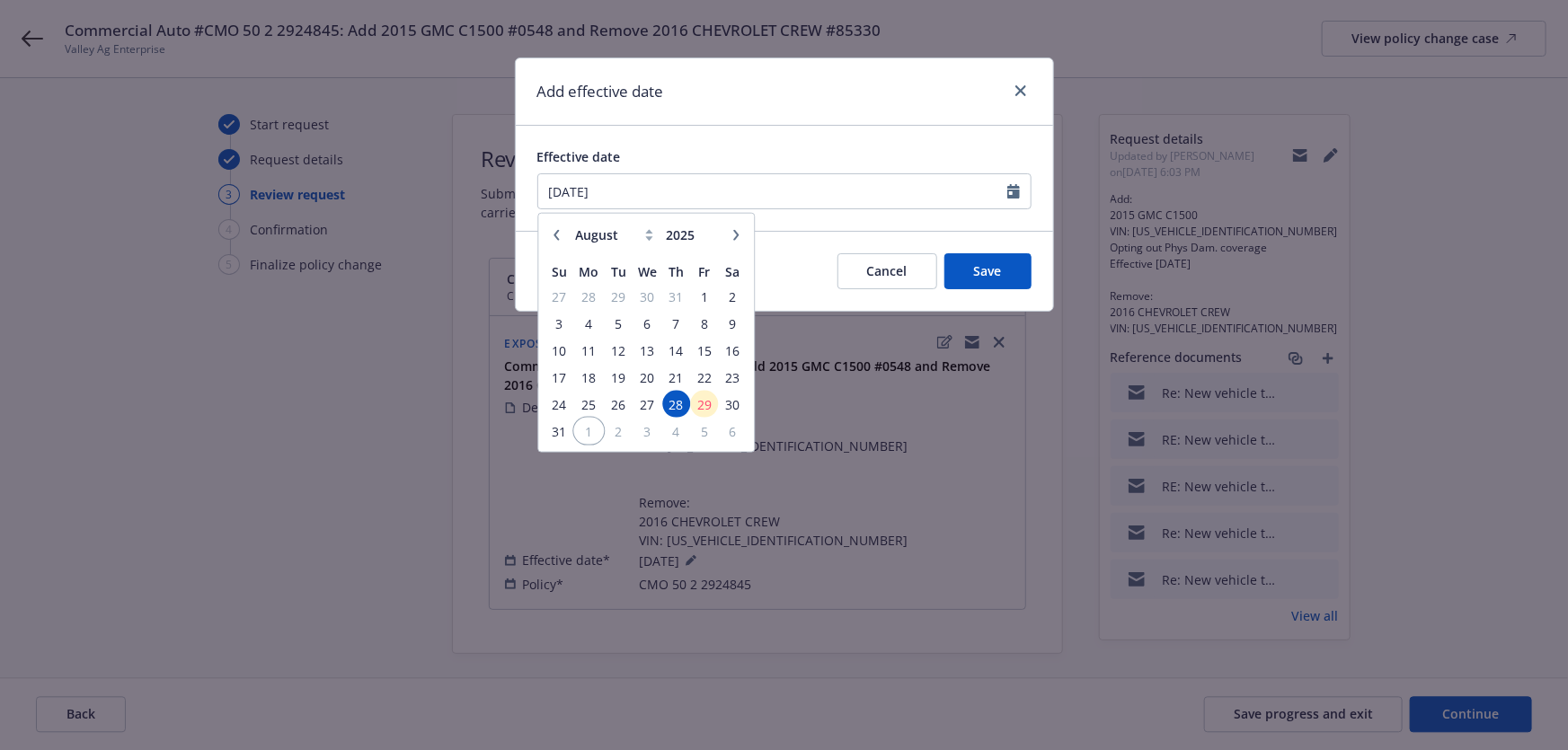
click at [588, 423] on span "1" at bounding box center [589, 430] width 27 height 22
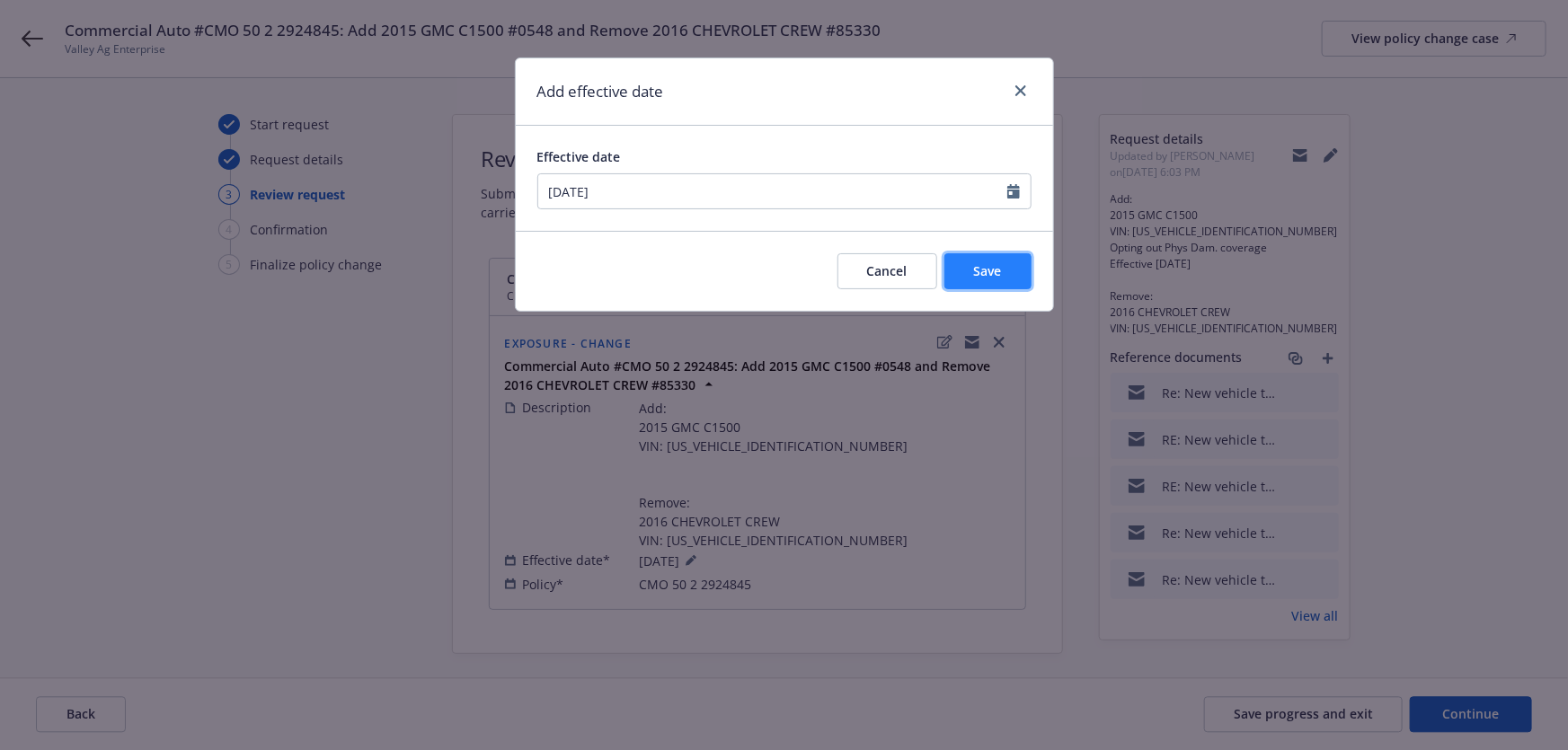
click at [984, 288] on button "Save" at bounding box center [989, 271] width 87 height 36
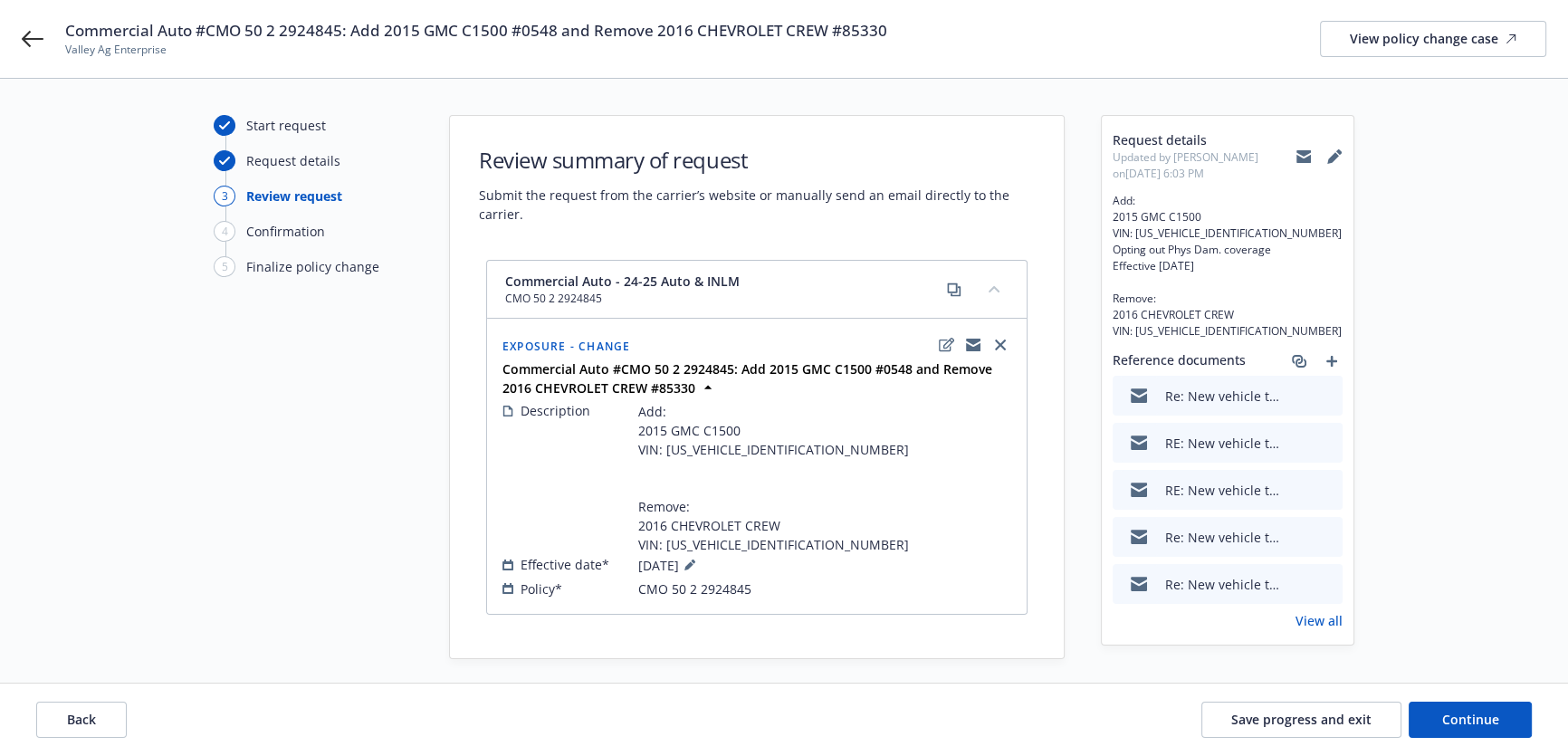
click at [1334, 155] on icon at bounding box center [1333, 158] width 12 height 12
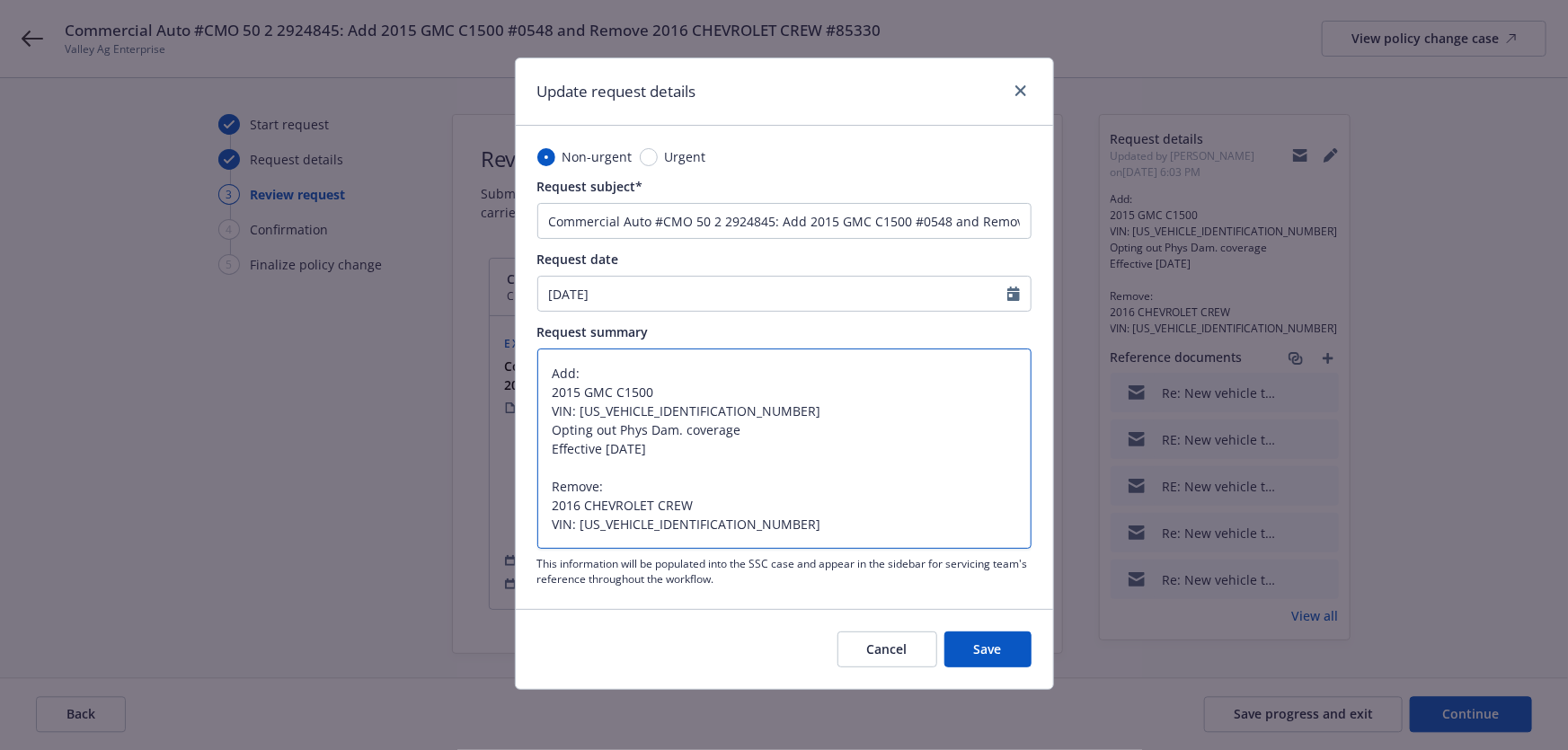
click at [830, 526] on textarea "Add: 2015 GMC C1500 VIN: [US_VEHICLE_IDENTIFICATION_NUMBER] Opting out Phys Dam…" at bounding box center [784, 449] width 494 height 200
click at [774, 447] on textarea "Add: 2015 GMC C1500 VIN: [US_VEHICLE_IDENTIFICATION_NUMBER] Opting out Phys Dam…" at bounding box center [784, 449] width 494 height 200
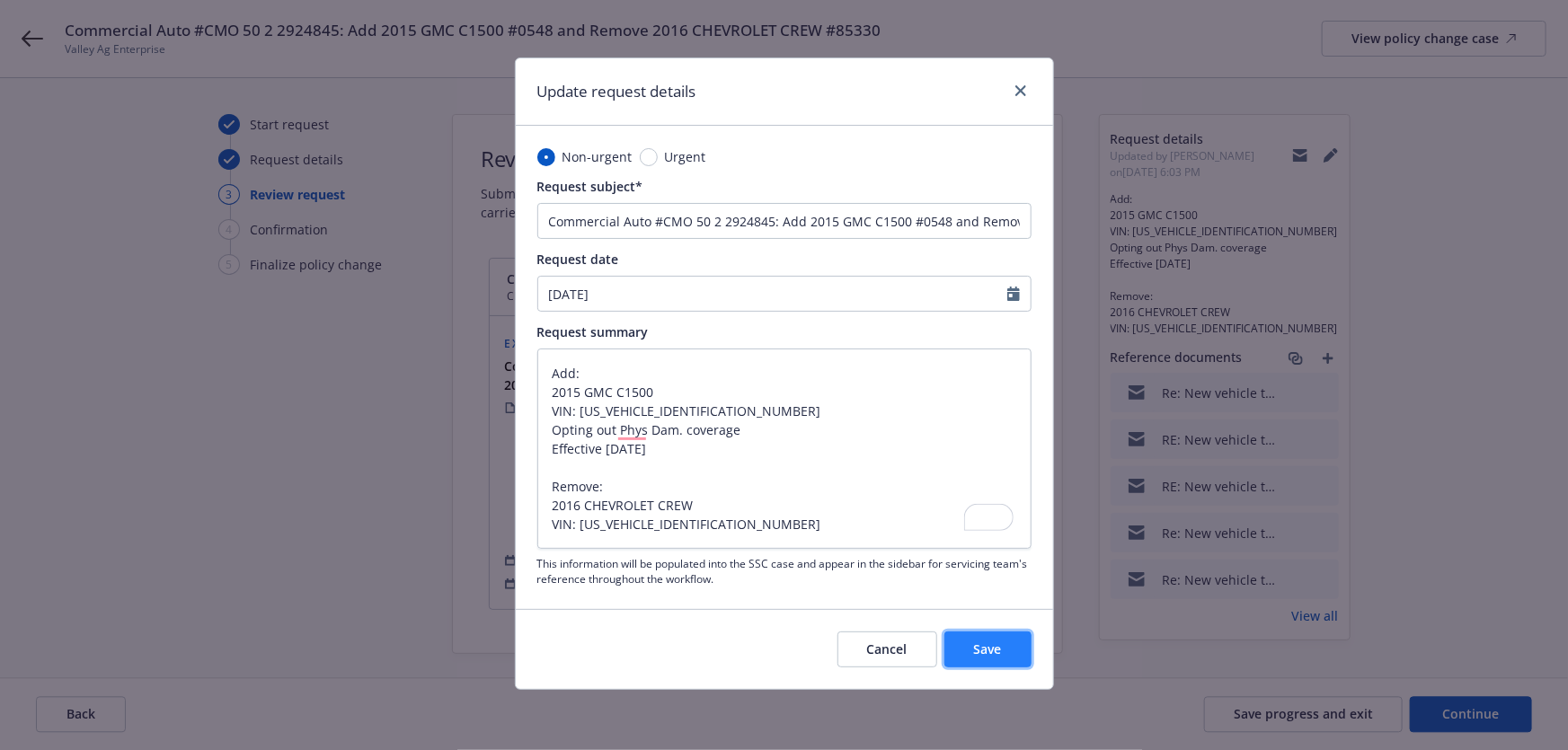
click at [983, 646] on span "Save" at bounding box center [988, 649] width 28 height 17
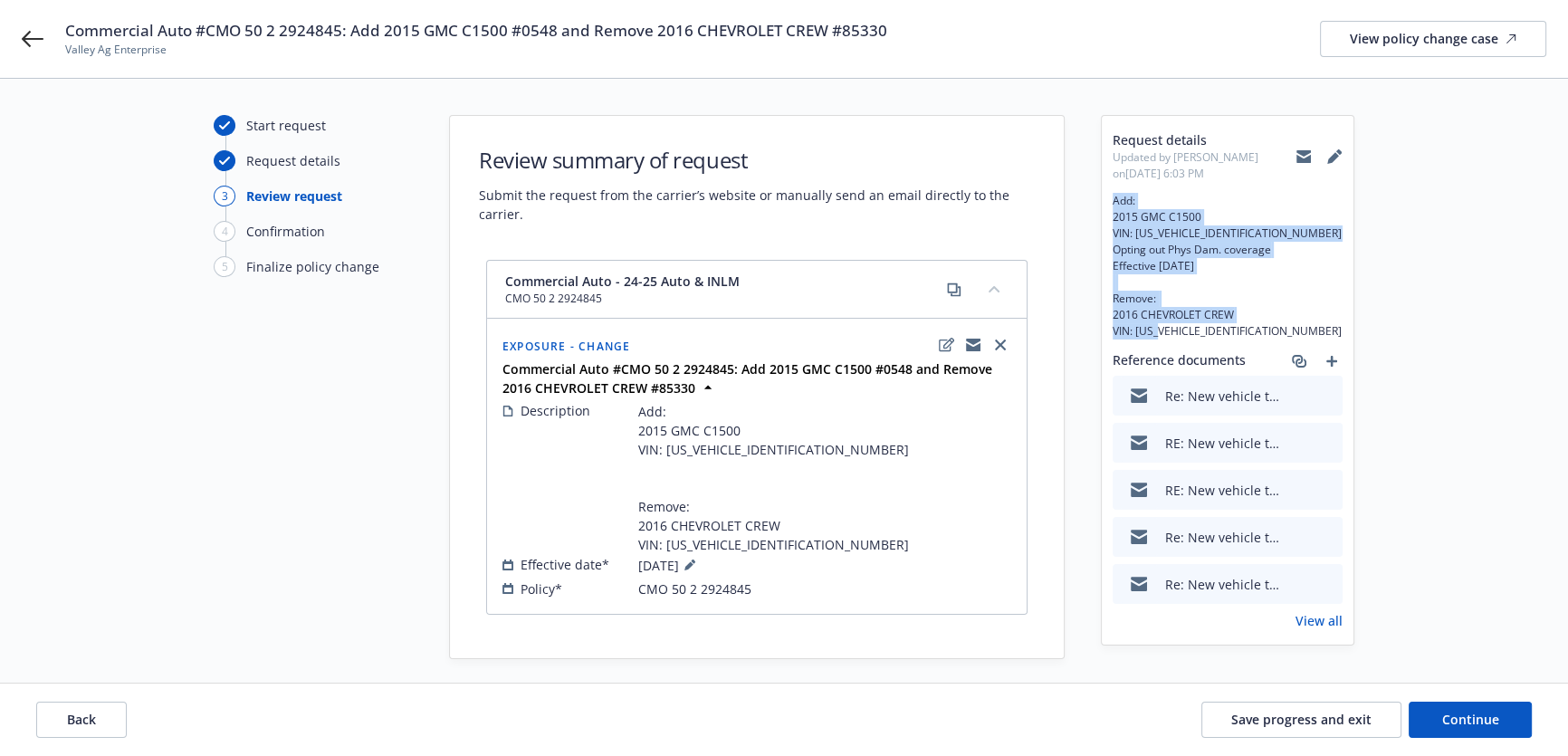
drag, startPoint x: 1277, startPoint y: 338, endPoint x: 1102, endPoint y: 205, distance: 219.8
click at [1102, 205] on div "Request details Updated by [PERSON_NAME] on [DATE] 6:03 PM Add: 2015 GMC C1500 …" at bounding box center [1227, 380] width 252 height 529
copy span "Add: 2015 GMC C1500 VIN: [US_VEHICLE_IDENTIFICATION_NUMBER] Opting out Phys Dam…"
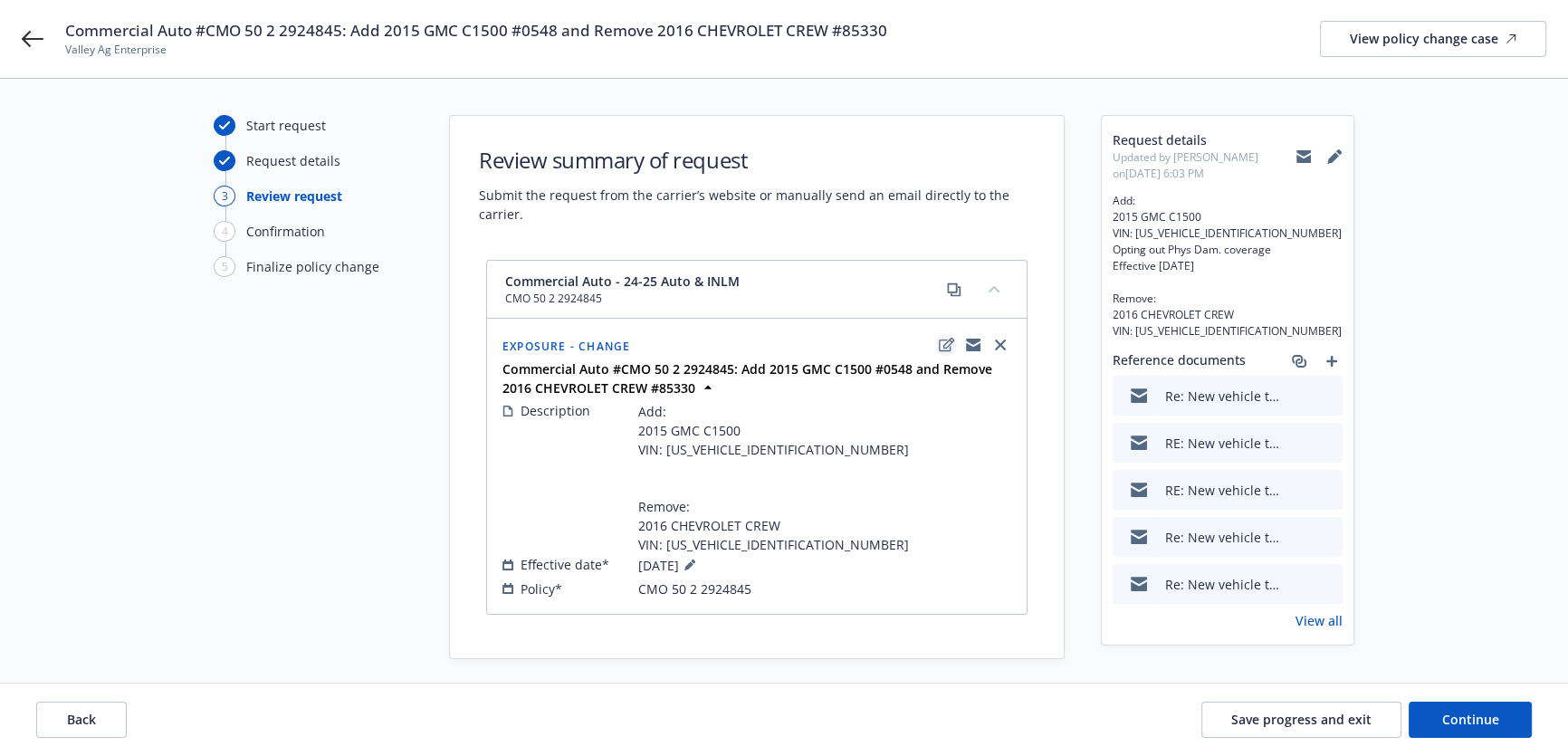
click at [937, 350] on link "edit" at bounding box center [946, 345] width 22 height 22
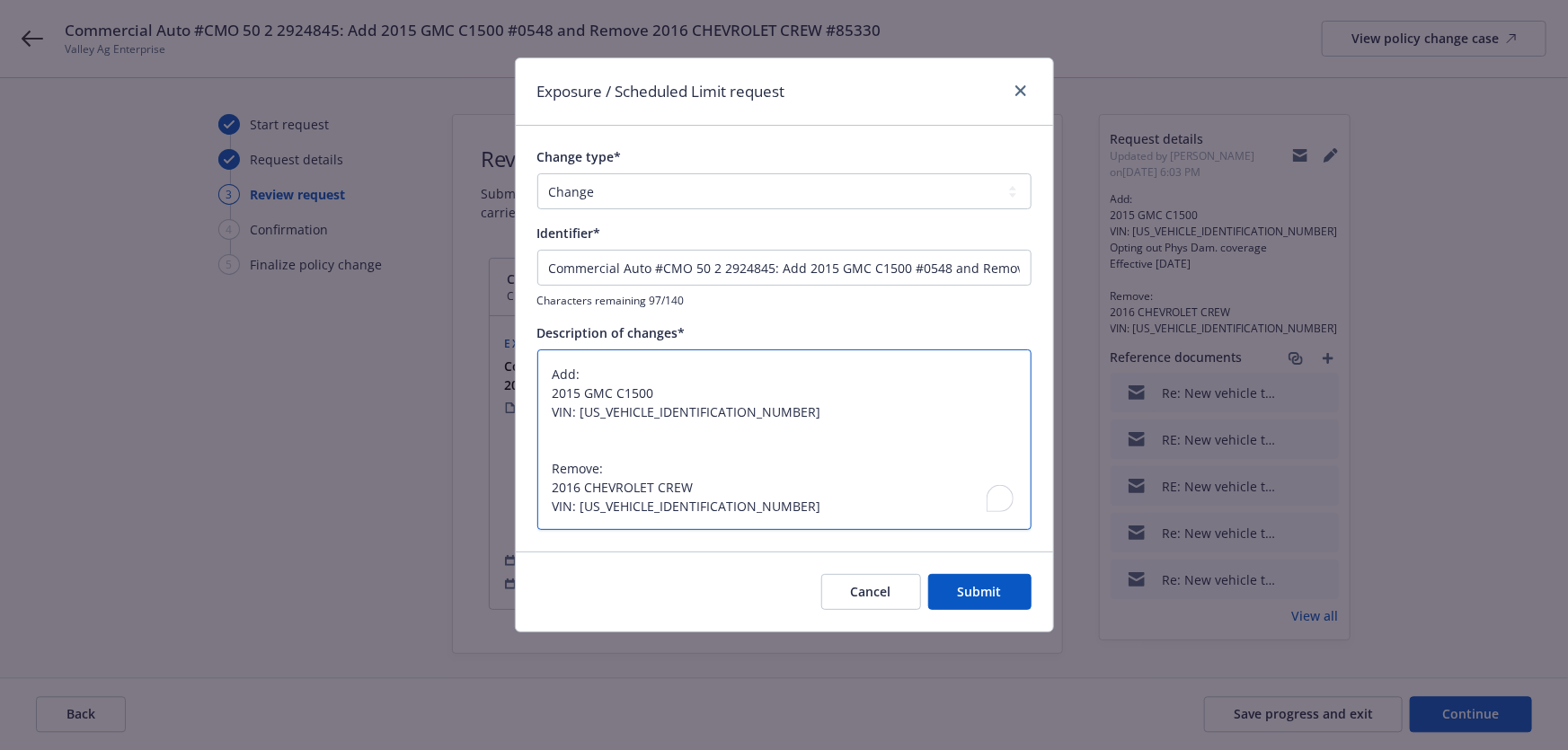
drag, startPoint x: 744, startPoint y: 505, endPoint x: 497, endPoint y: 303, distance: 319.1
click at [497, 303] on div "Exposure / Scheduled Limit request Change type* Add Audit Change Remove Identif…" at bounding box center [784, 375] width 1568 height 750
paste textarea "Opting out Phys Dam. coverage Effective [DATE]"
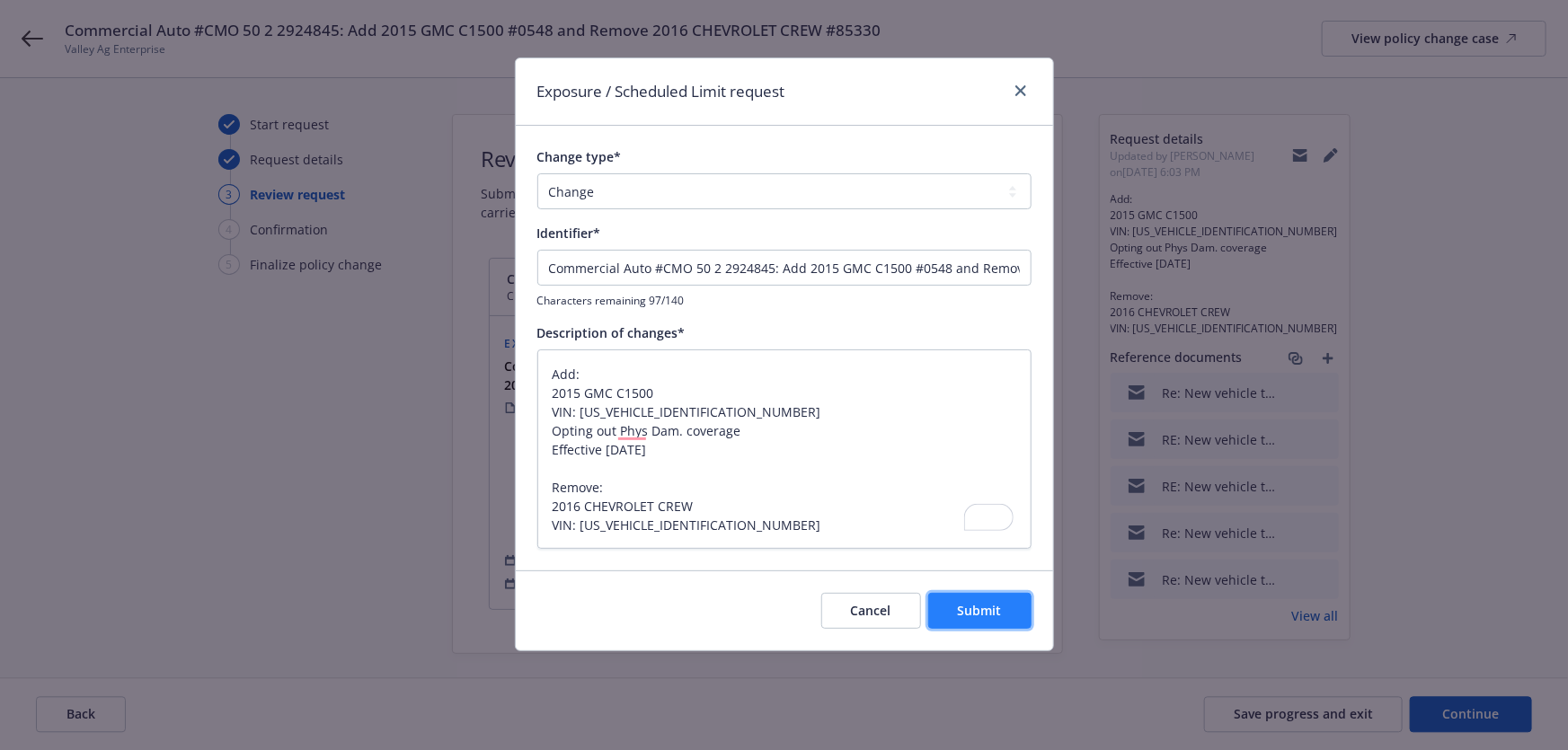
click at [949, 606] on button "Submit" at bounding box center [980, 610] width 103 height 36
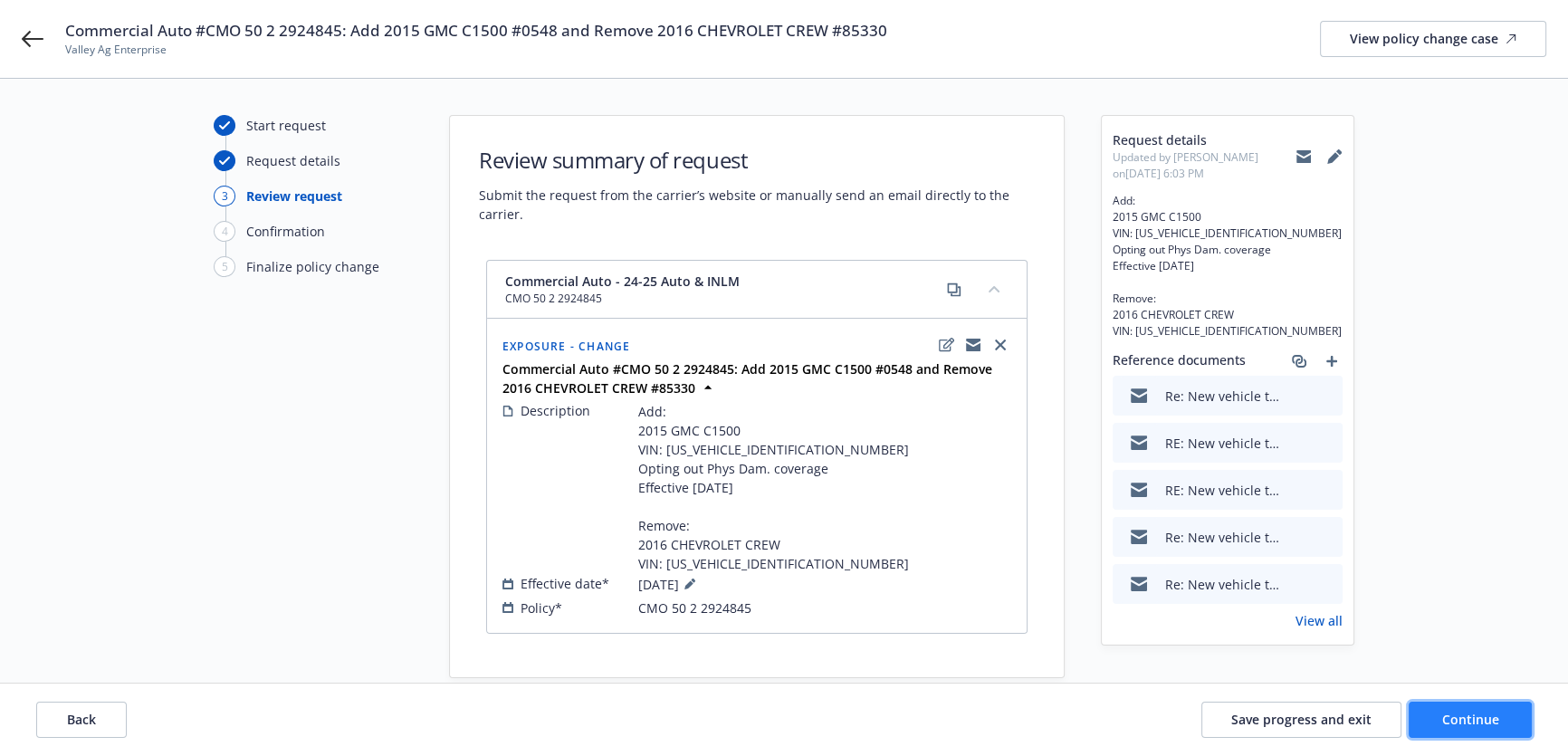
click at [1435, 722] on button "Continue" at bounding box center [1470, 719] width 123 height 36
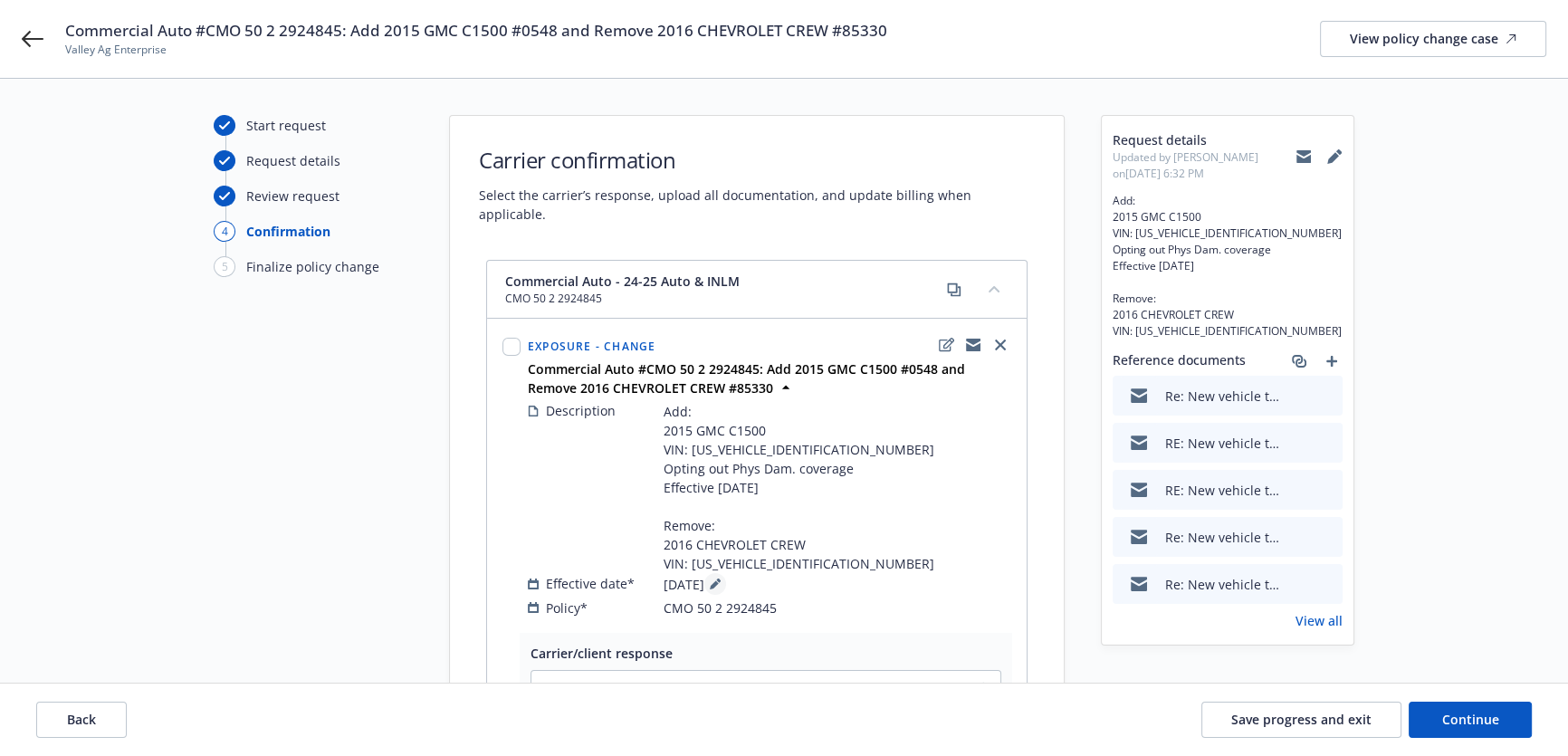
click at [721, 579] on icon at bounding box center [715, 584] width 11 height 11
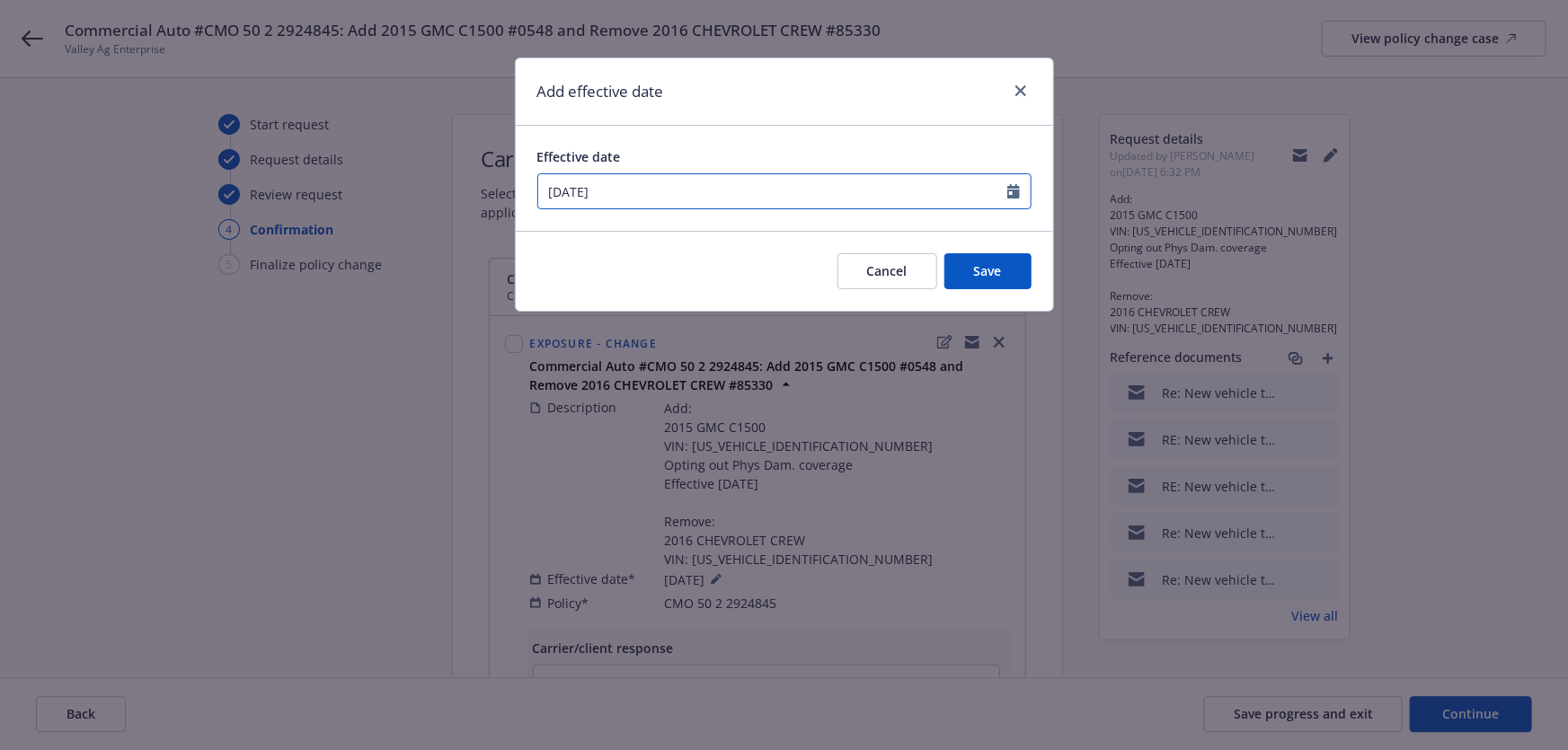
click at [844, 198] on input "[DATE]" at bounding box center [773, 190] width 470 height 34
click at [588, 422] on span "1" at bounding box center [589, 430] width 27 height 22
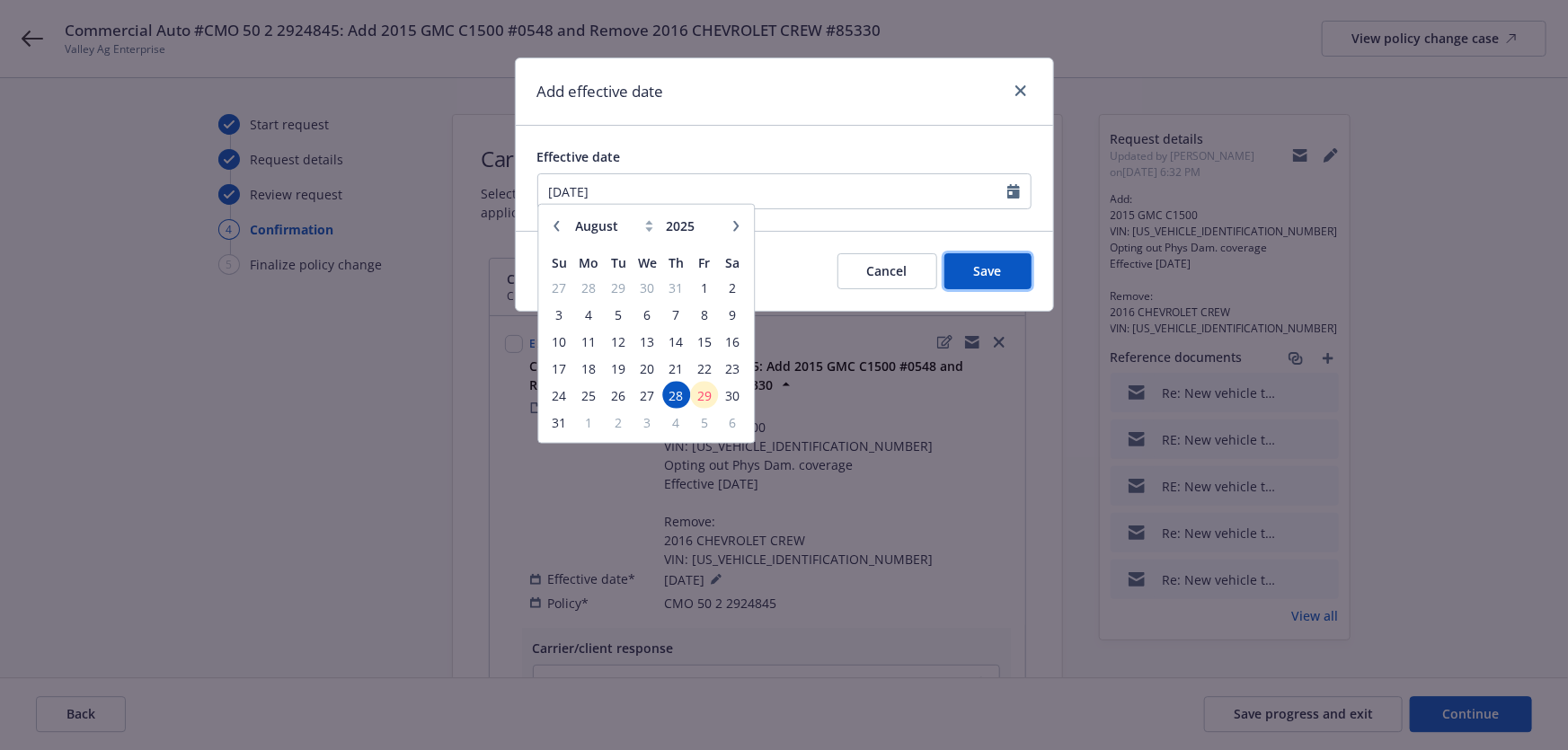
click at [1003, 272] on button "Save" at bounding box center [989, 271] width 87 height 36
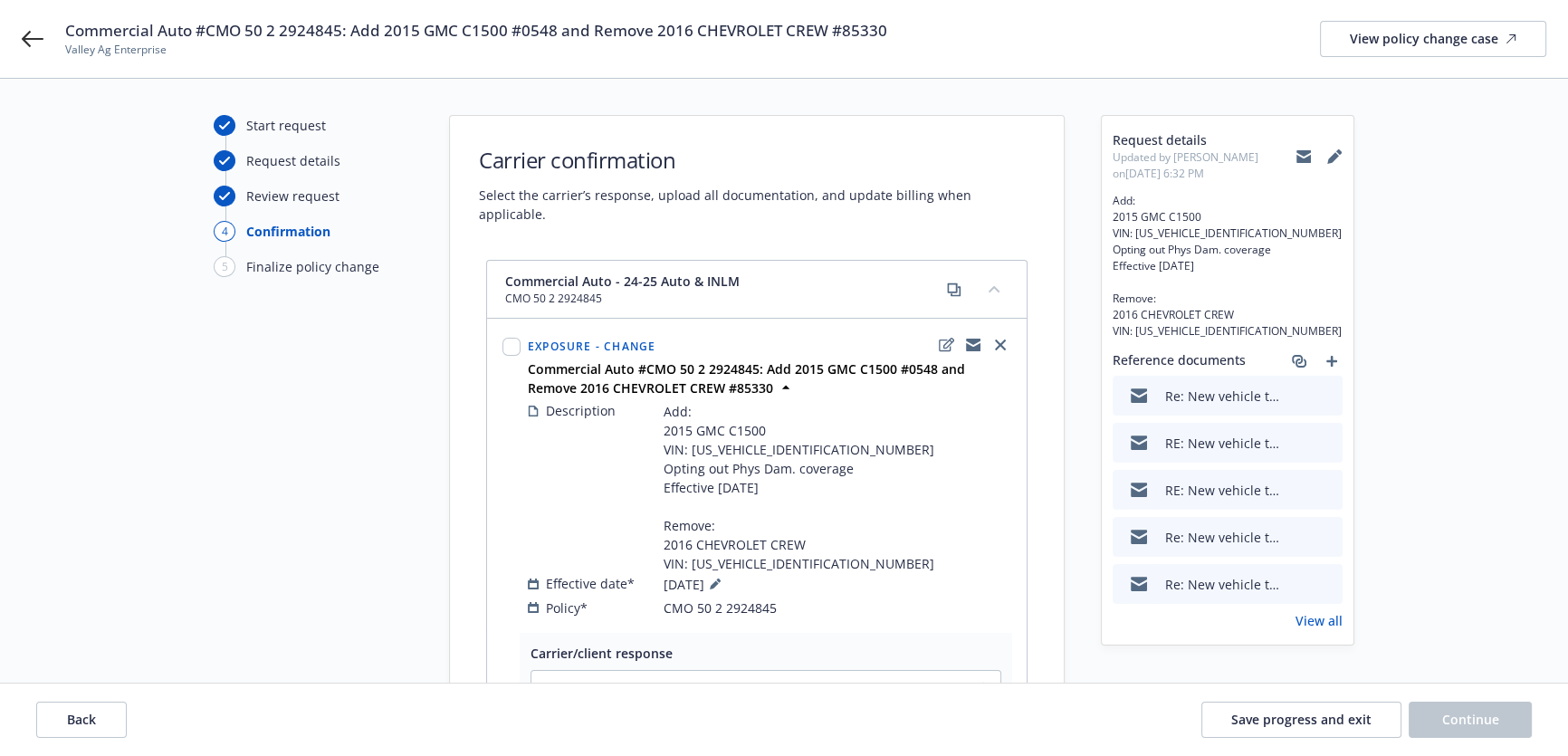
click at [162, 50] on span "Valley Ag Enterprise" at bounding box center [476, 50] width 822 height 17
drag, startPoint x: 162, startPoint y: 50, endPoint x: 156, endPoint y: 36, distance: 15.2
click at [163, 50] on span "Valley Ag Enterprise" at bounding box center [476, 50] width 822 height 17
copy span "Valley Ag Enterprise"
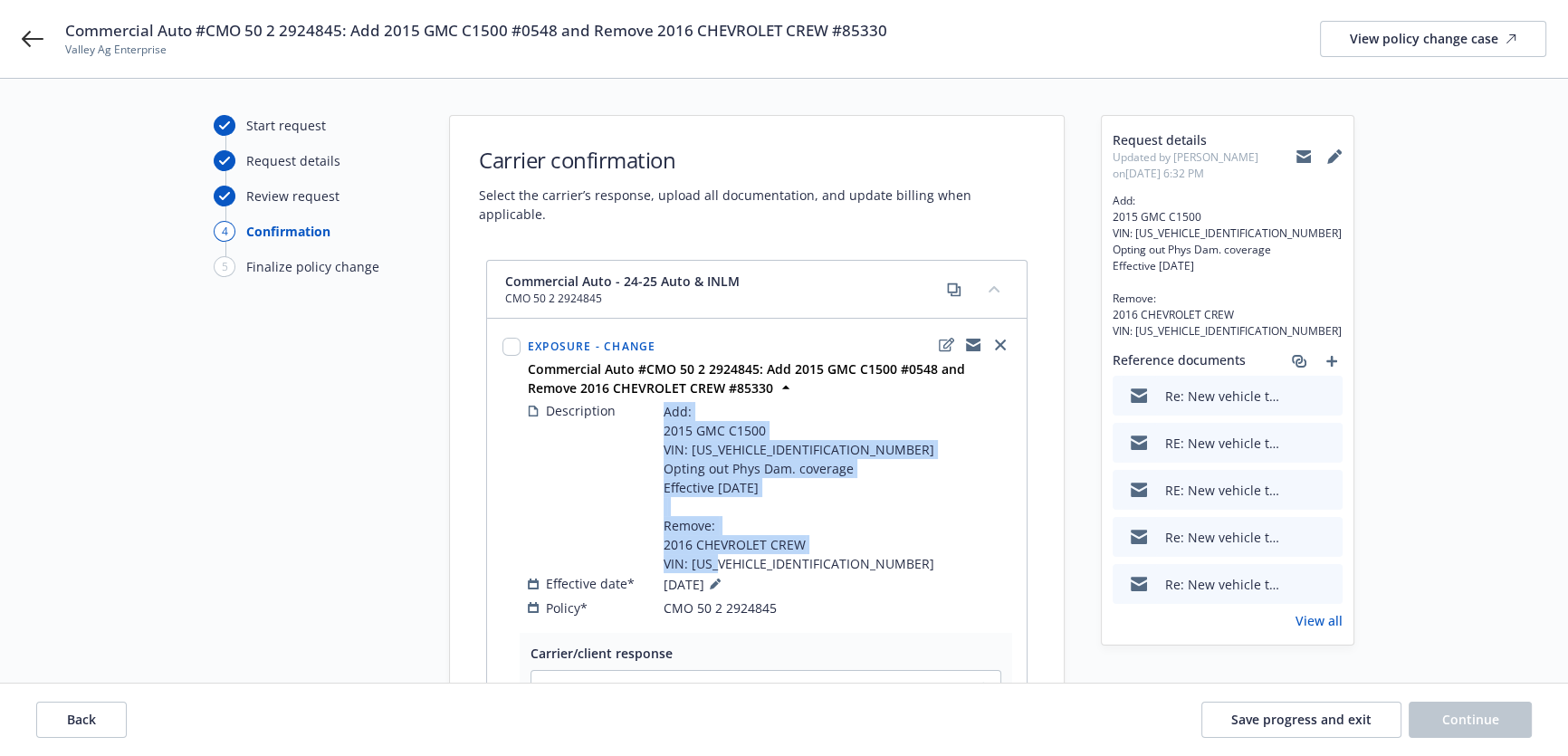
drag, startPoint x: 840, startPoint y: 543, endPoint x: 664, endPoint y: 392, distance: 231.9
click at [664, 402] on span "Add: 2015 GMC C1500 VIN: [US_VEHICLE_IDENTIFICATION_NUMBER] Opting out Phys Dam…" at bounding box center [799, 487] width 270 height 171
copy span "Add: 2015 GMC C1500 VIN: [US_VEHICLE_IDENTIFICATION_NUMBER] Opting out Phys Dam…"
click at [1275, 714] on span "Save progress and exit" at bounding box center [1301, 720] width 140 height 18
